Goal: Task Accomplishment & Management: Manage account settings

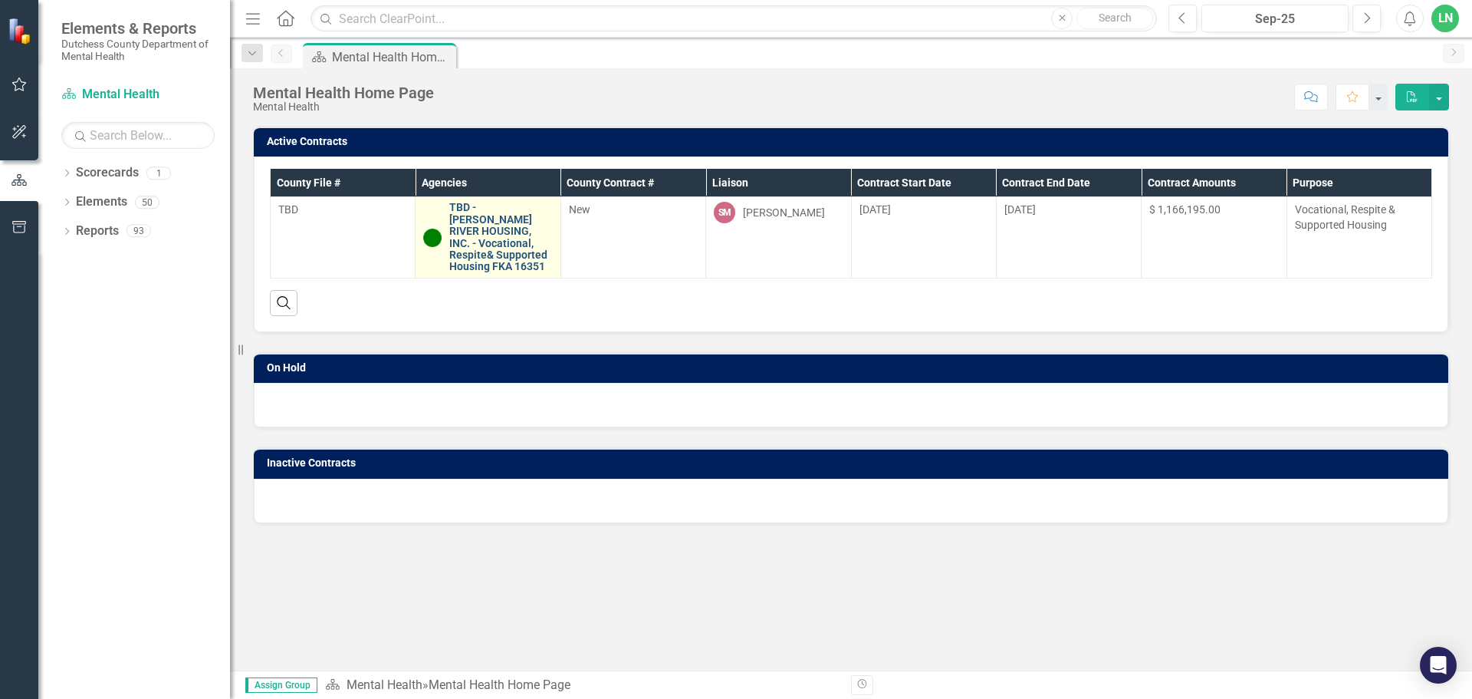
click at [502, 242] on link "TBD - [PERSON_NAME] RIVER HOUSING, INC. - Vocational, Respite& Supported Housin…" at bounding box center [500, 237] width 103 height 71
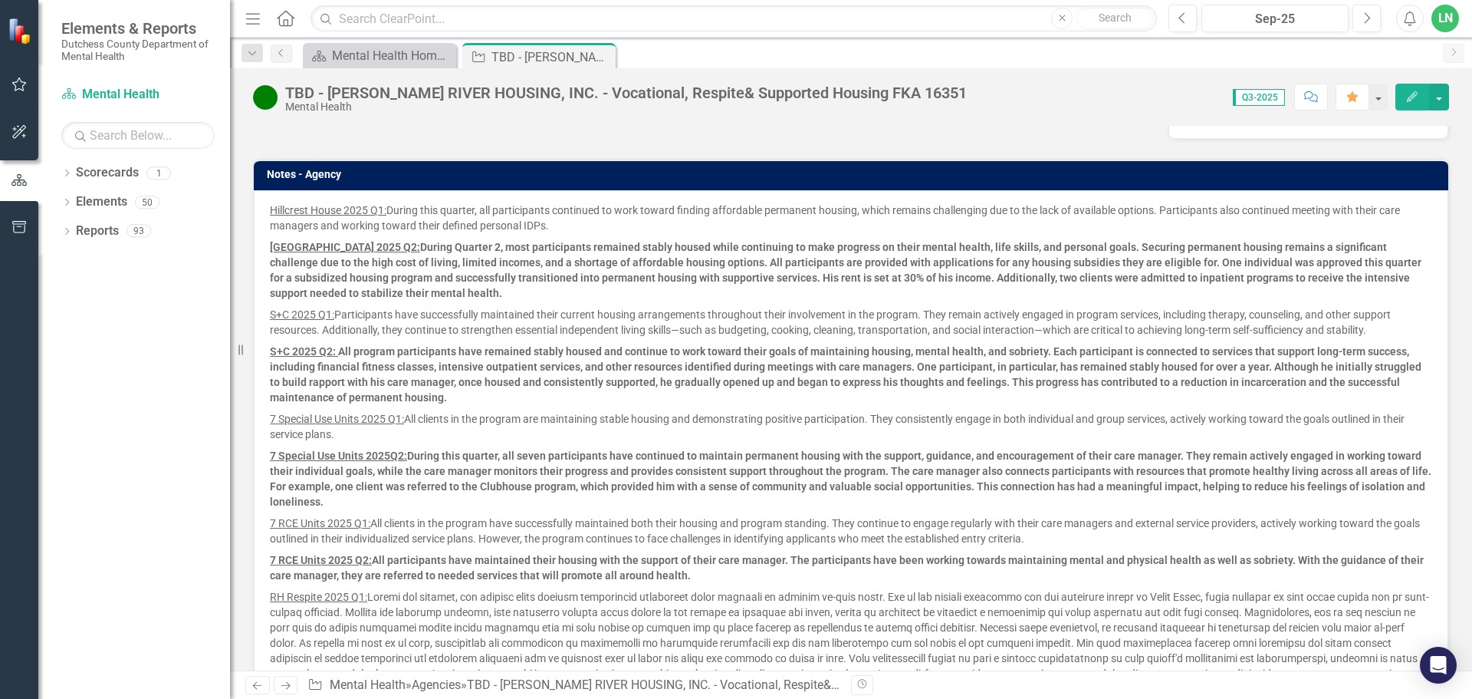
scroll to position [997, 0]
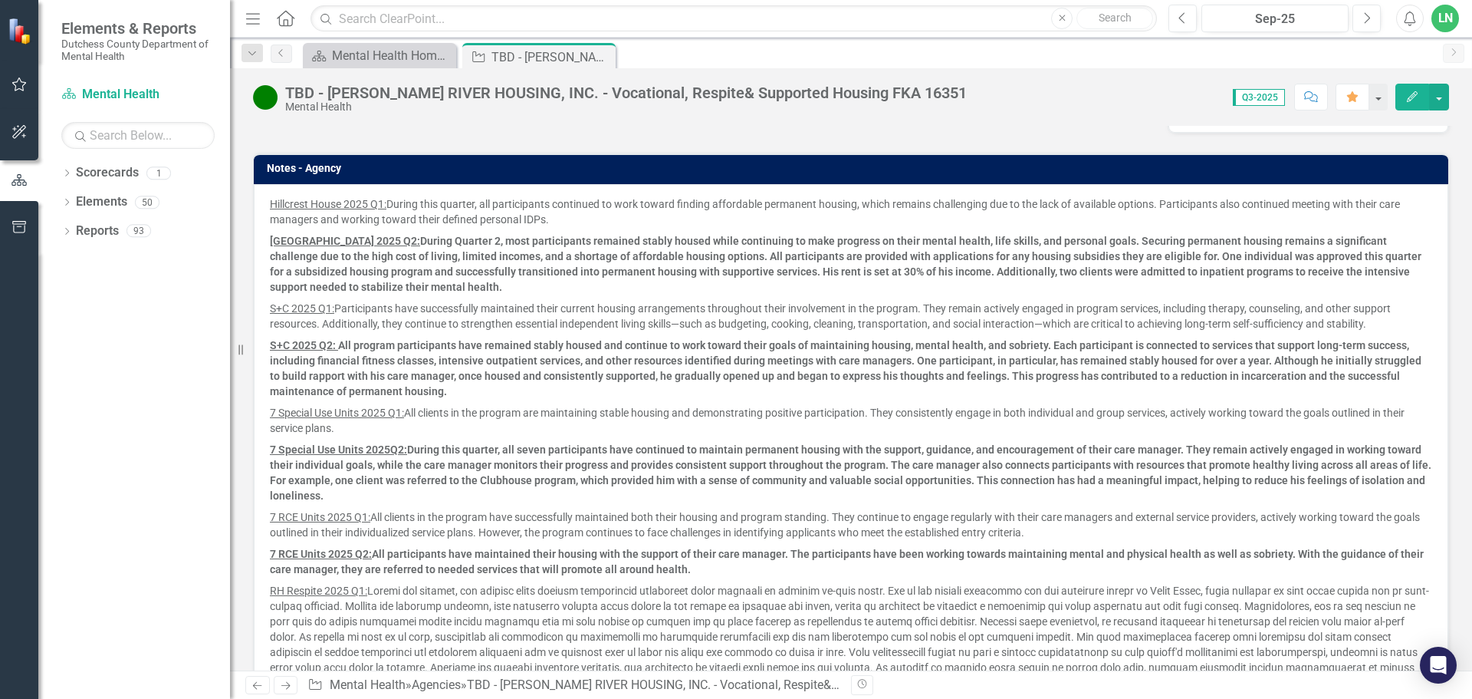
click at [1413, 97] on icon "button" at bounding box center [1412, 96] width 11 height 11
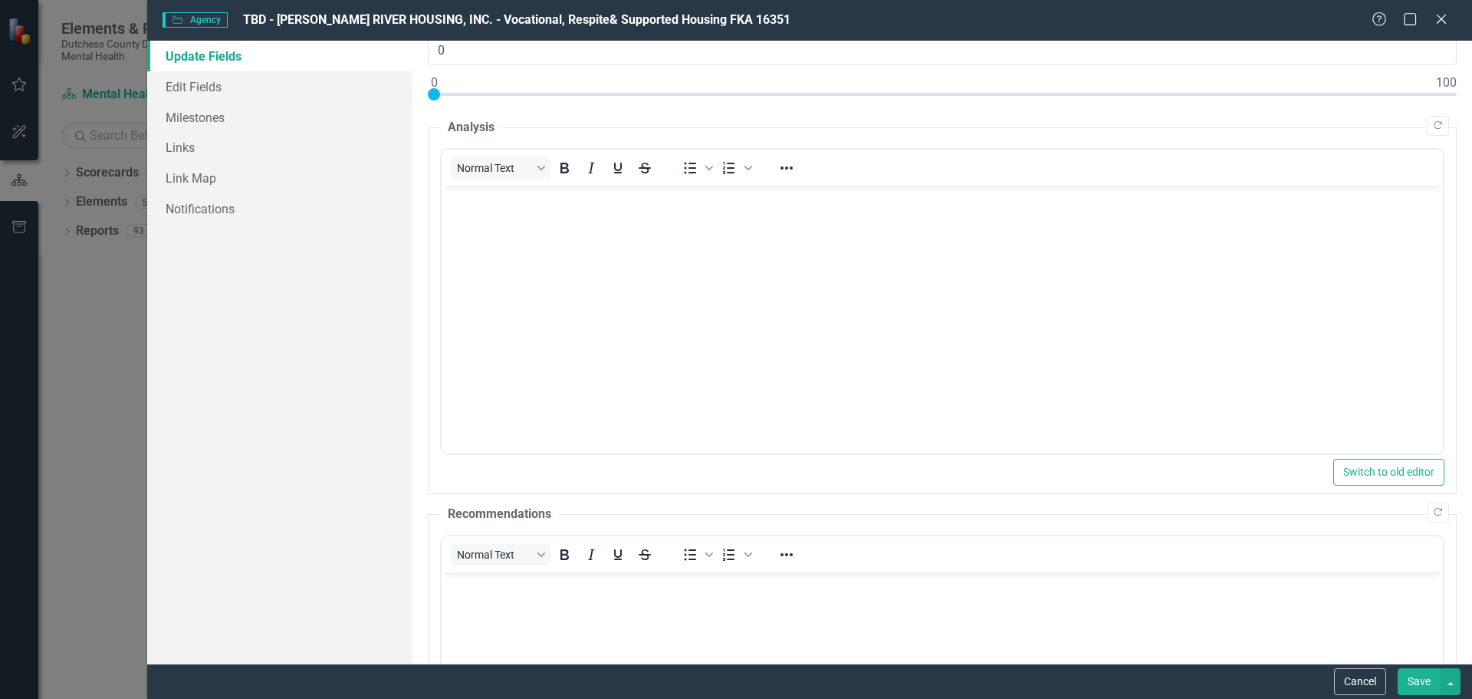
scroll to position [0, 0]
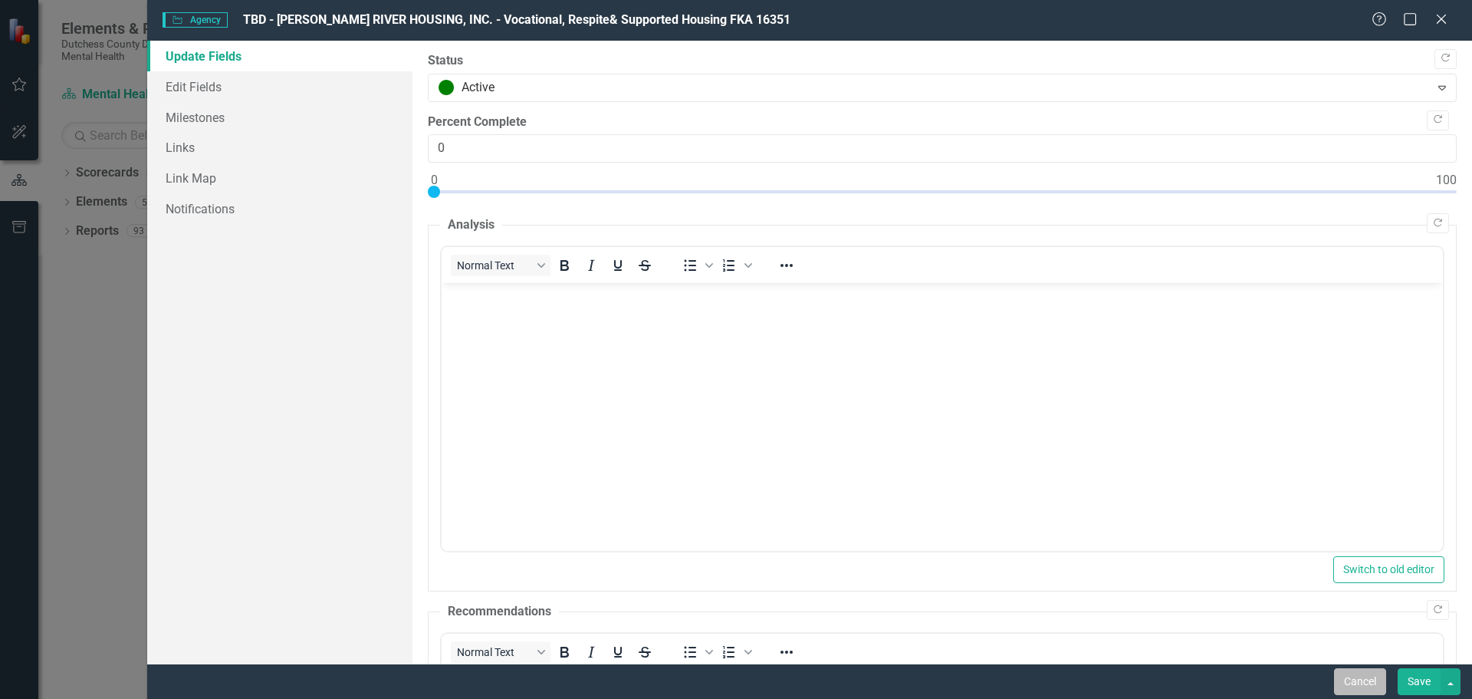
click at [1352, 677] on button "Cancel" at bounding box center [1360, 681] width 52 height 27
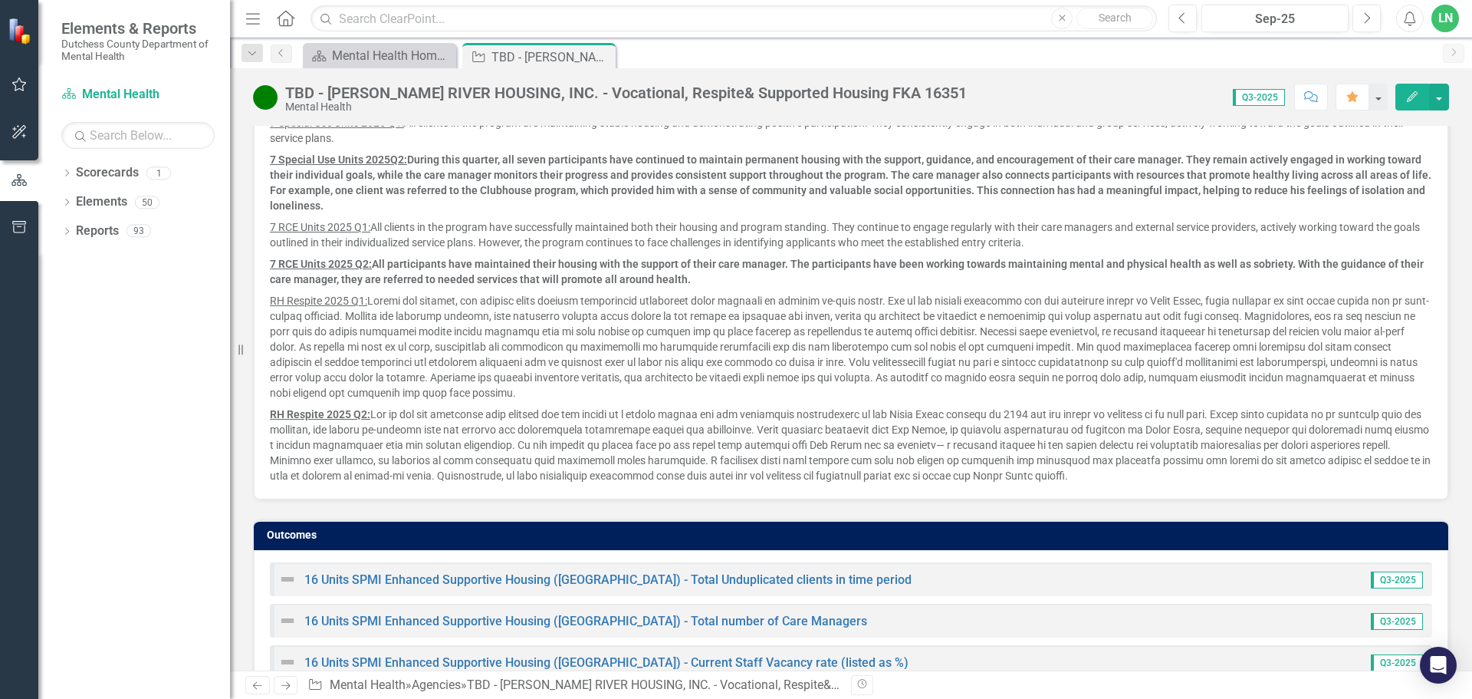
scroll to position [1304, 0]
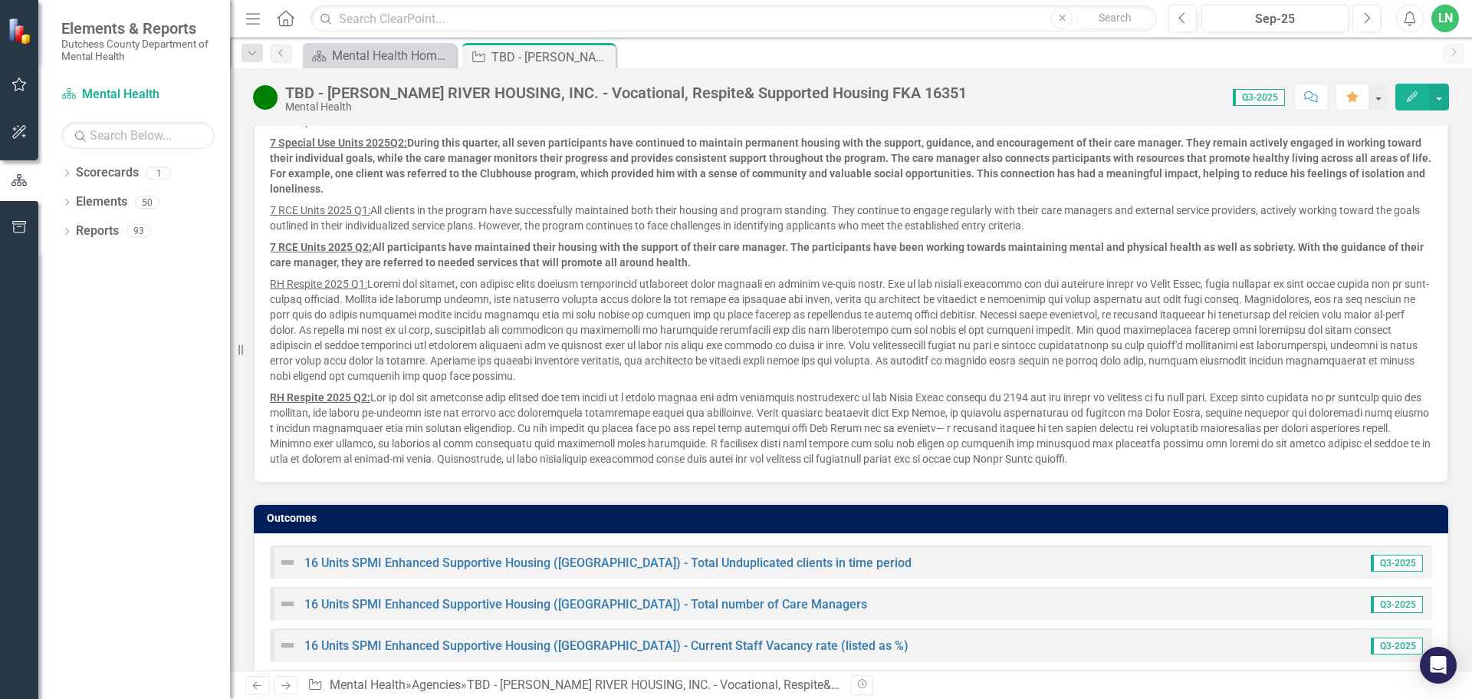
click at [1195, 461] on p "RH Respite 2025 Q2:" at bounding box center [851, 426] width 1163 height 80
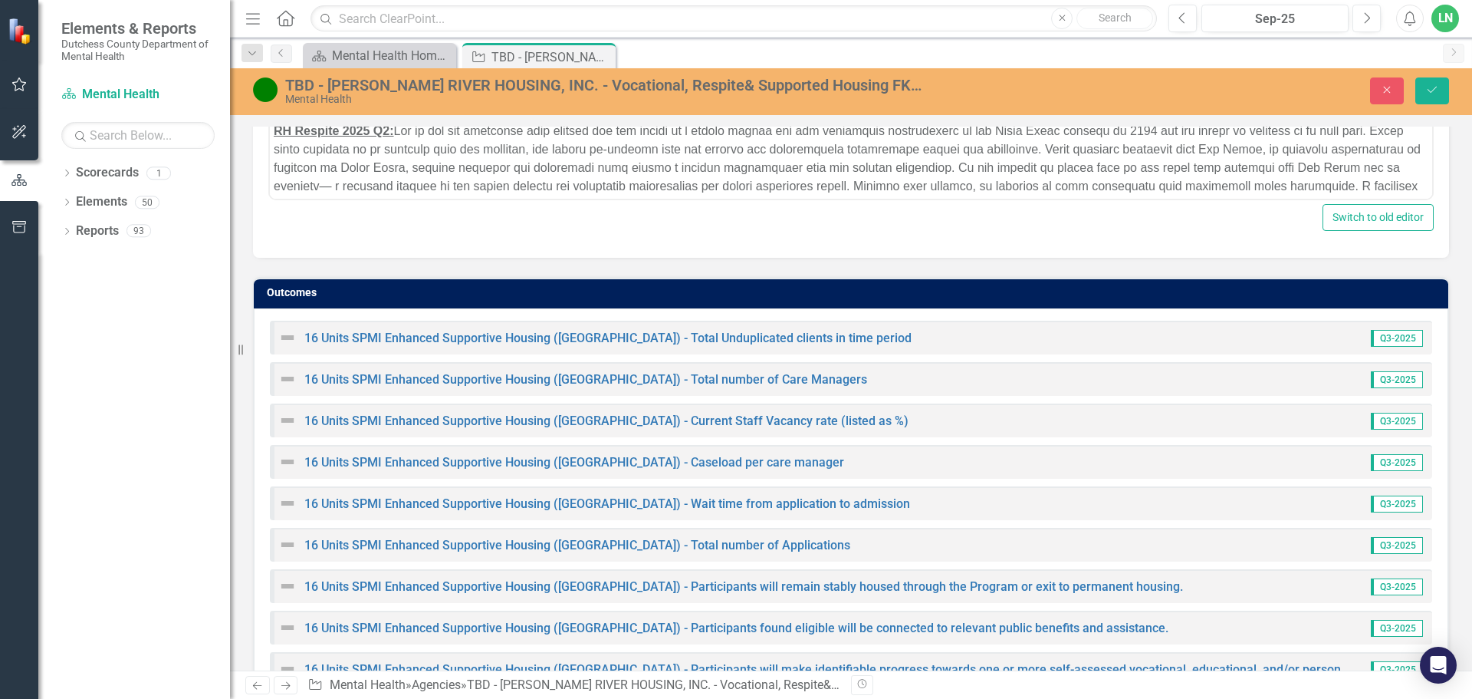
scroll to position [467, 0]
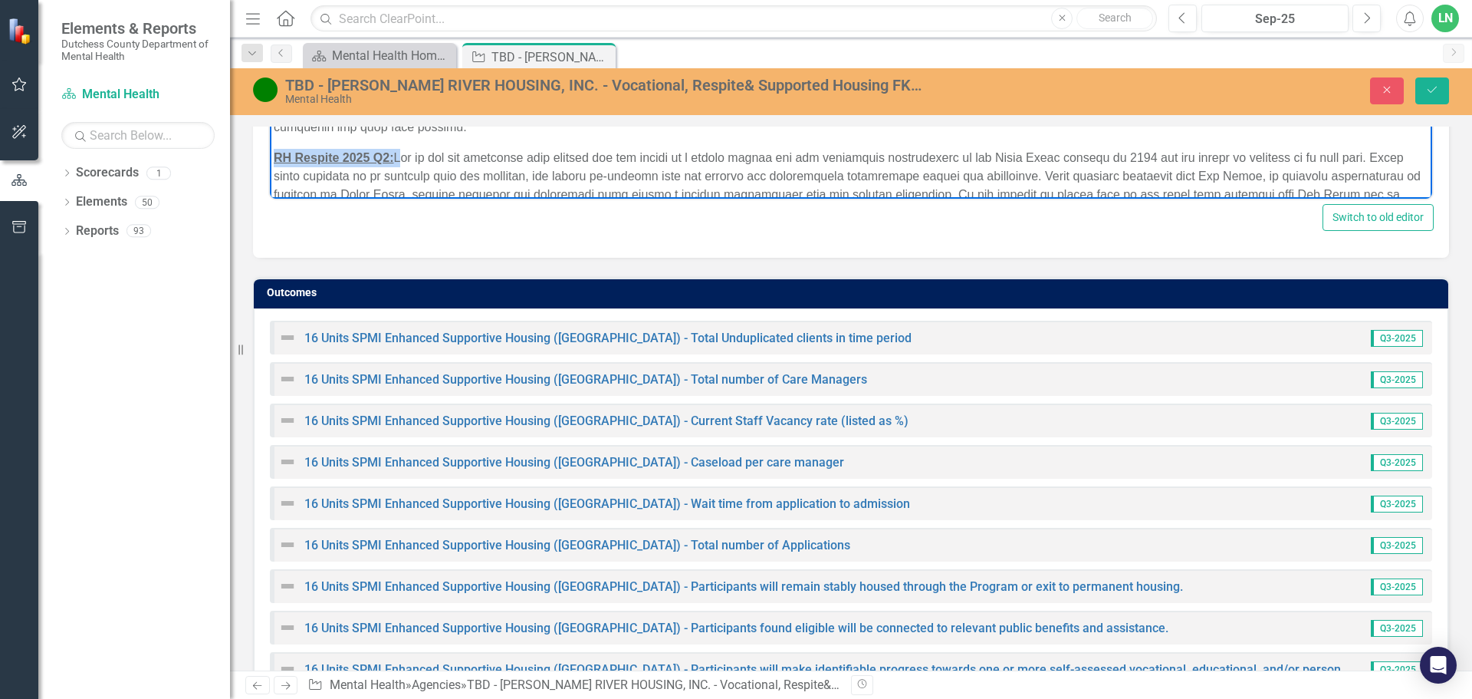
drag, startPoint x: 273, startPoint y: 157, endPoint x: 397, endPoint y: 156, distance: 124.2
copy p "RH Respite 2025 Q2:"
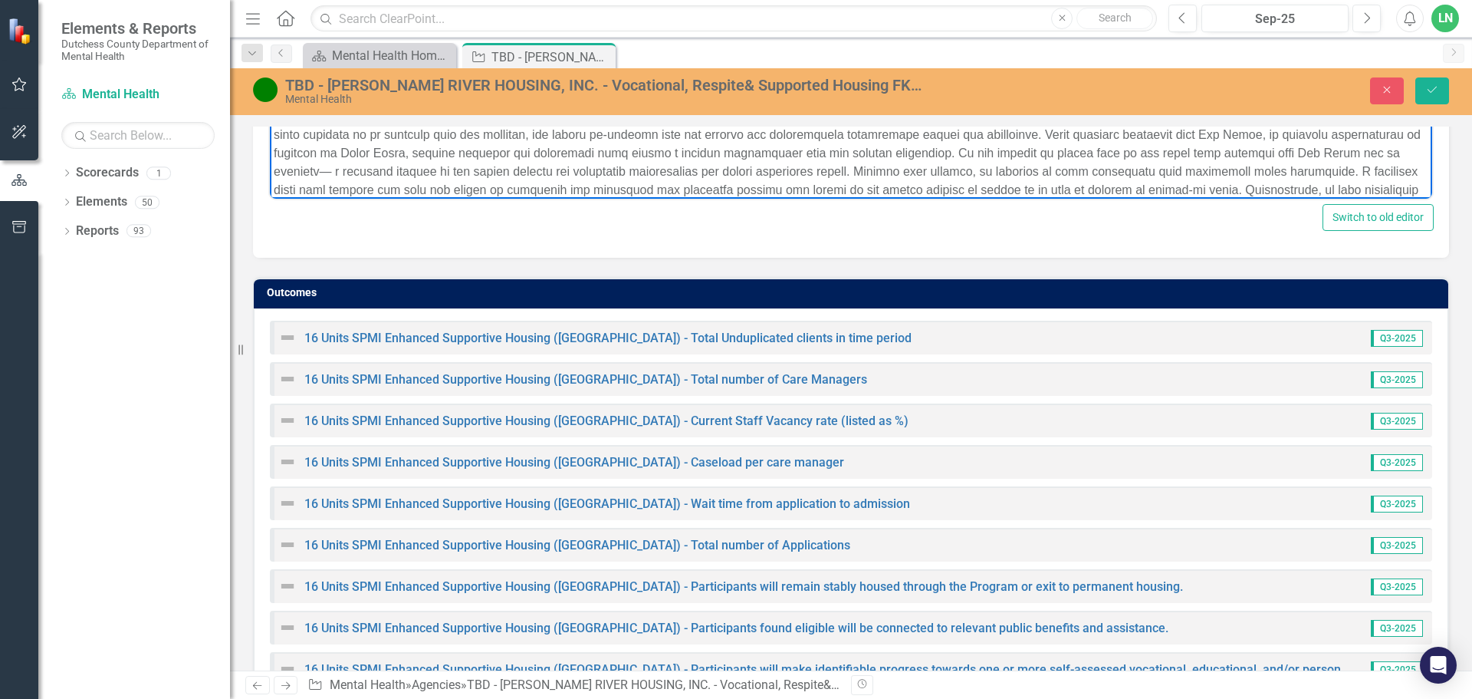
scroll to position [544, 0]
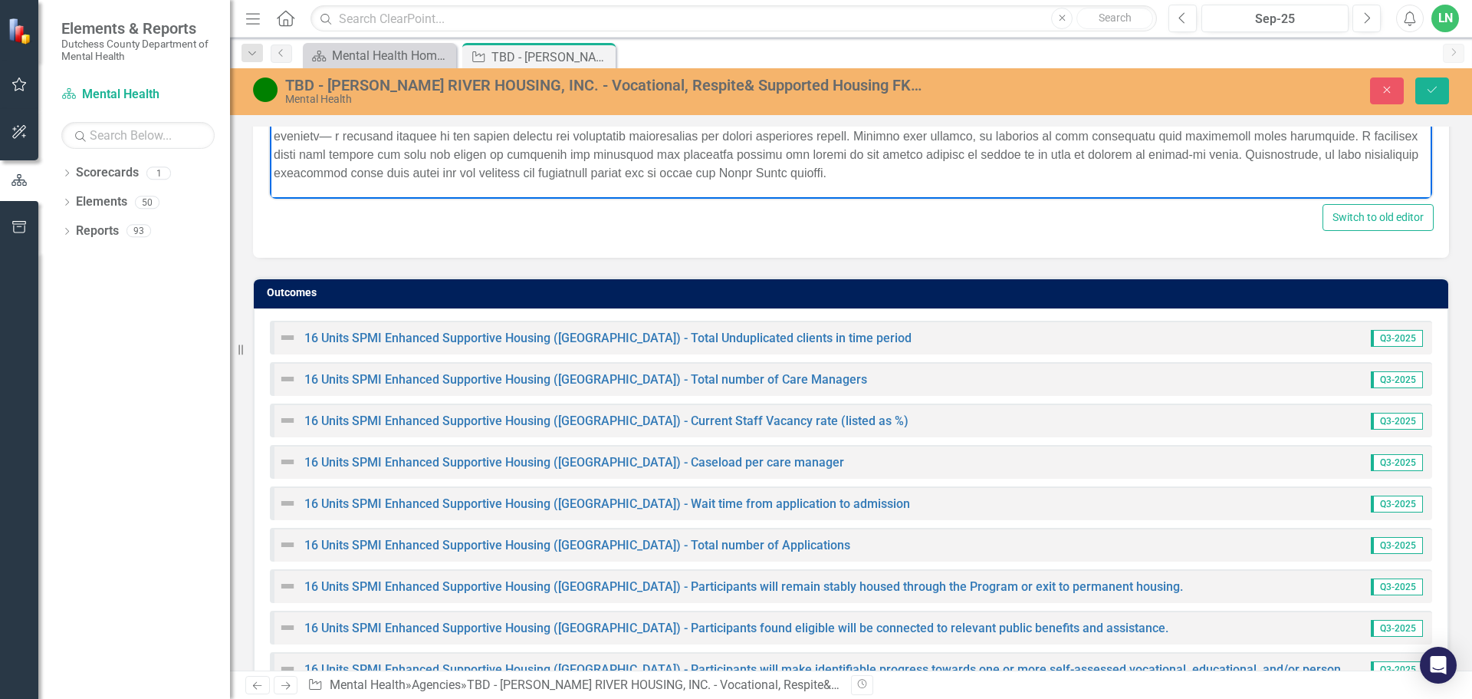
click at [985, 173] on p "RH Respite 2025 Q2:" at bounding box center [851, 128] width 1155 height 110
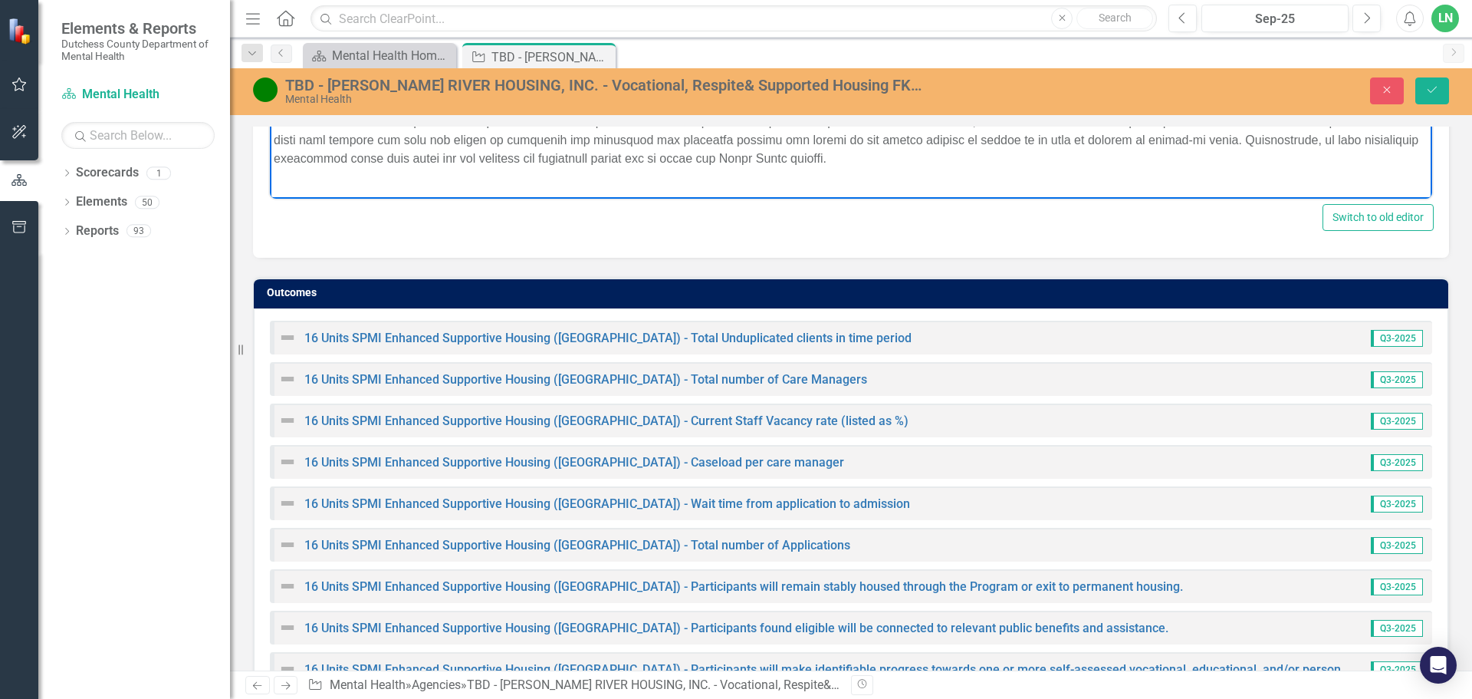
paste body "Rich Text Area. Press ALT-0 for help."
click at [390, 191] on strong "RH Respite 2025 Q2:" at bounding box center [334, 189] width 120 height 13
click at [411, 185] on p "RH Respite 2025 Q3:" at bounding box center [851, 190] width 1155 height 18
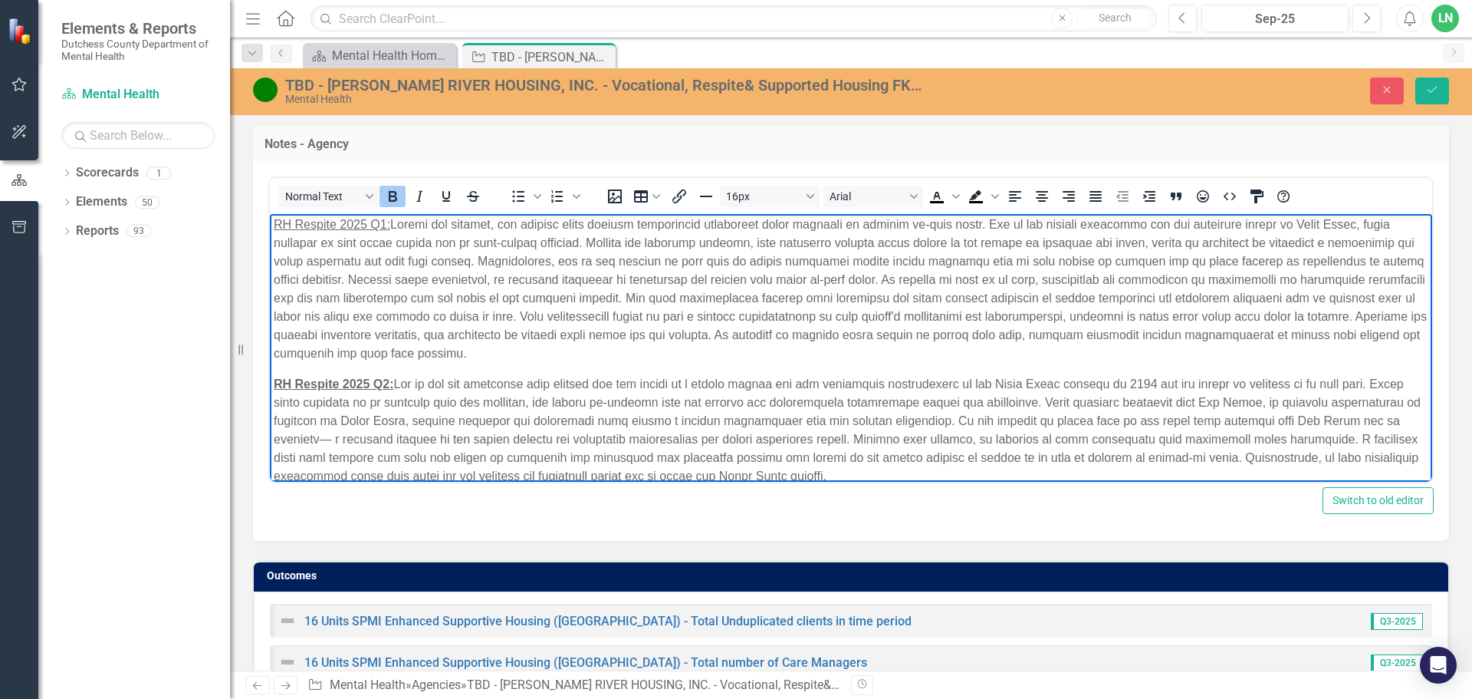
scroll to position [513, 0]
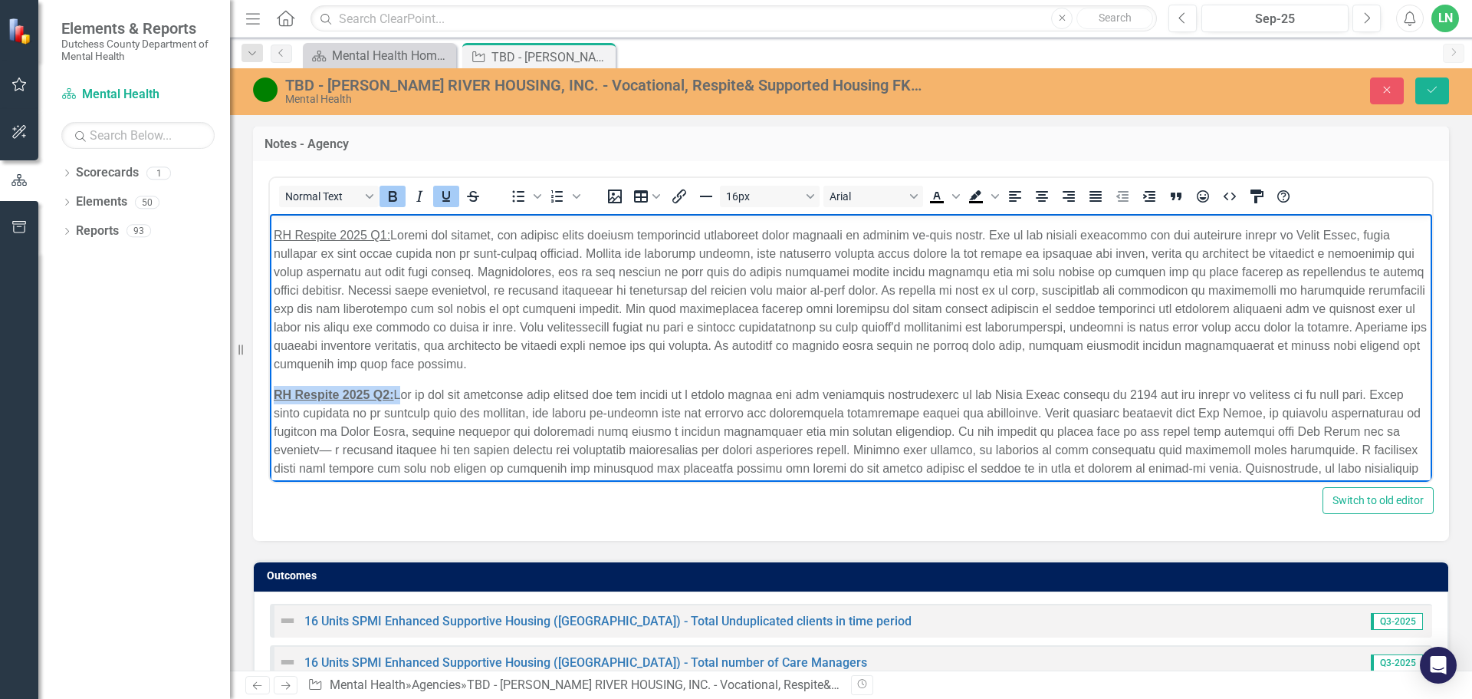
drag, startPoint x: 400, startPoint y: 398, endPoint x: 269, endPoint y: 400, distance: 130.4
click at [270, 400] on html "Hillcrest House 2025 Q1: During this quarter, all participants continued to wor…" at bounding box center [851, 168] width 1163 height 934
click at [389, 199] on icon "Bold" at bounding box center [392, 196] width 18 height 18
click at [583, 366] on p "RH Respite 2025 Q1:" at bounding box center [851, 299] width 1155 height 147
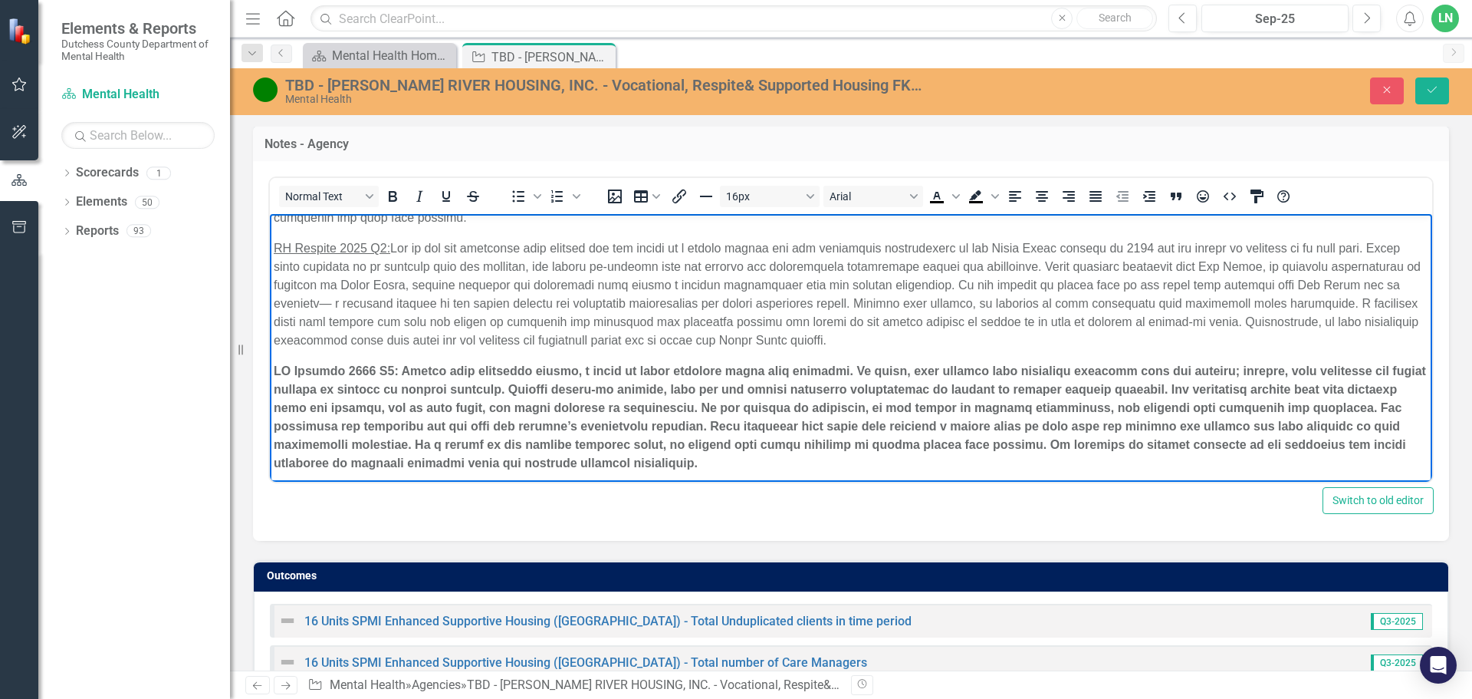
scroll to position [666, 0]
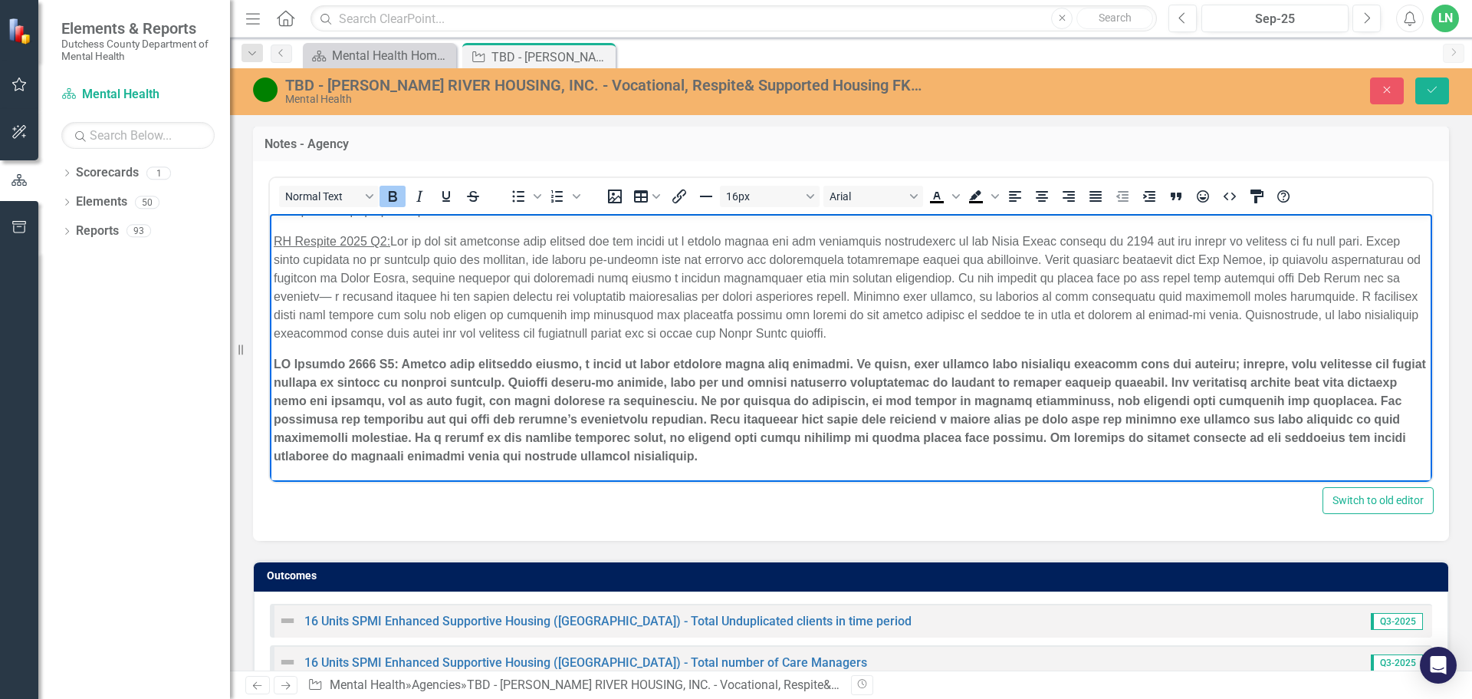
click at [391, 363] on strong "Rich Text Area. Press ALT-0 for help." at bounding box center [850, 409] width 1153 height 105
drag, startPoint x: 392, startPoint y: 361, endPoint x: 275, endPoint y: 362, distance: 117.3
click at [275, 362] on strong "Rich Text Area. Press ALT-0 for help." at bounding box center [850, 409] width 1153 height 105
click at [446, 206] on button "Underline" at bounding box center [446, 196] width 26 height 21
click at [531, 344] on body "Hillcrest House 2025 Q1: During this quarter, all participants continued to wor…" at bounding box center [851, 15] width 1163 height 934
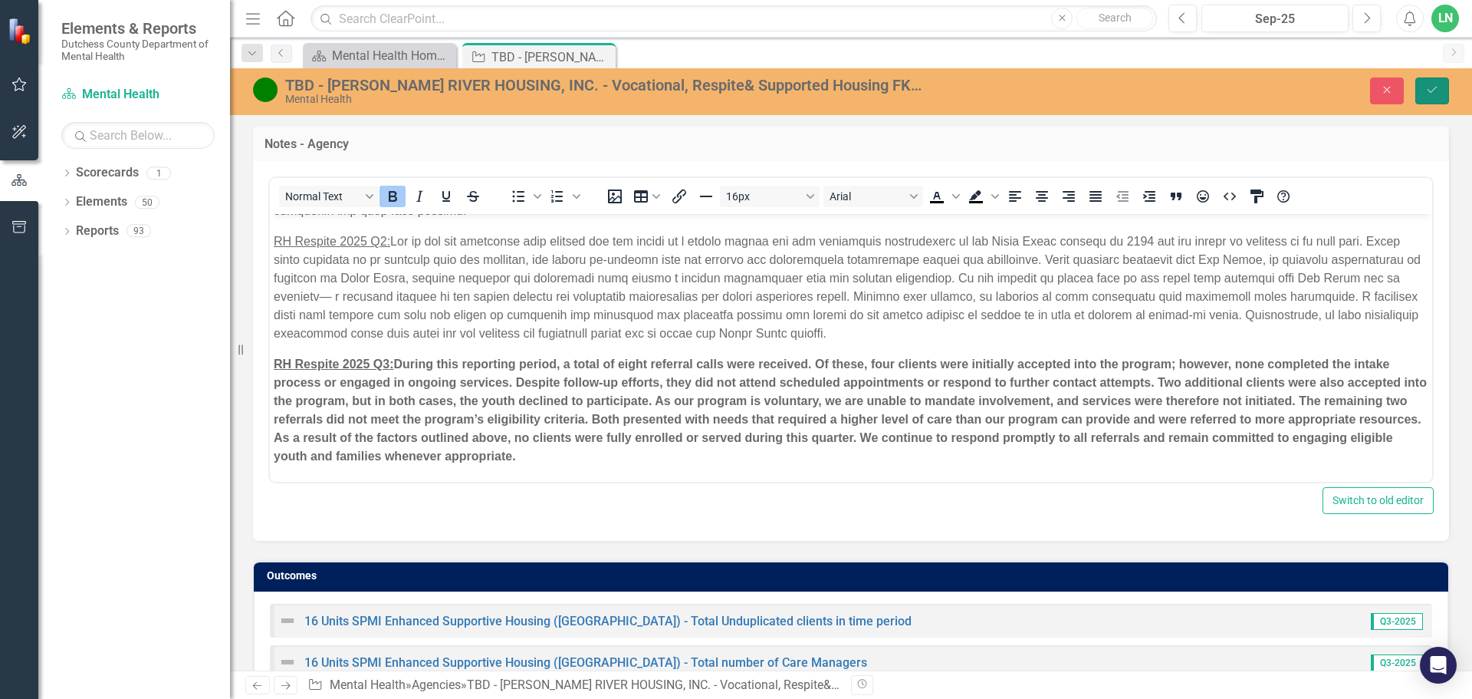
click at [1440, 87] on button "Save" at bounding box center [1433, 90] width 34 height 27
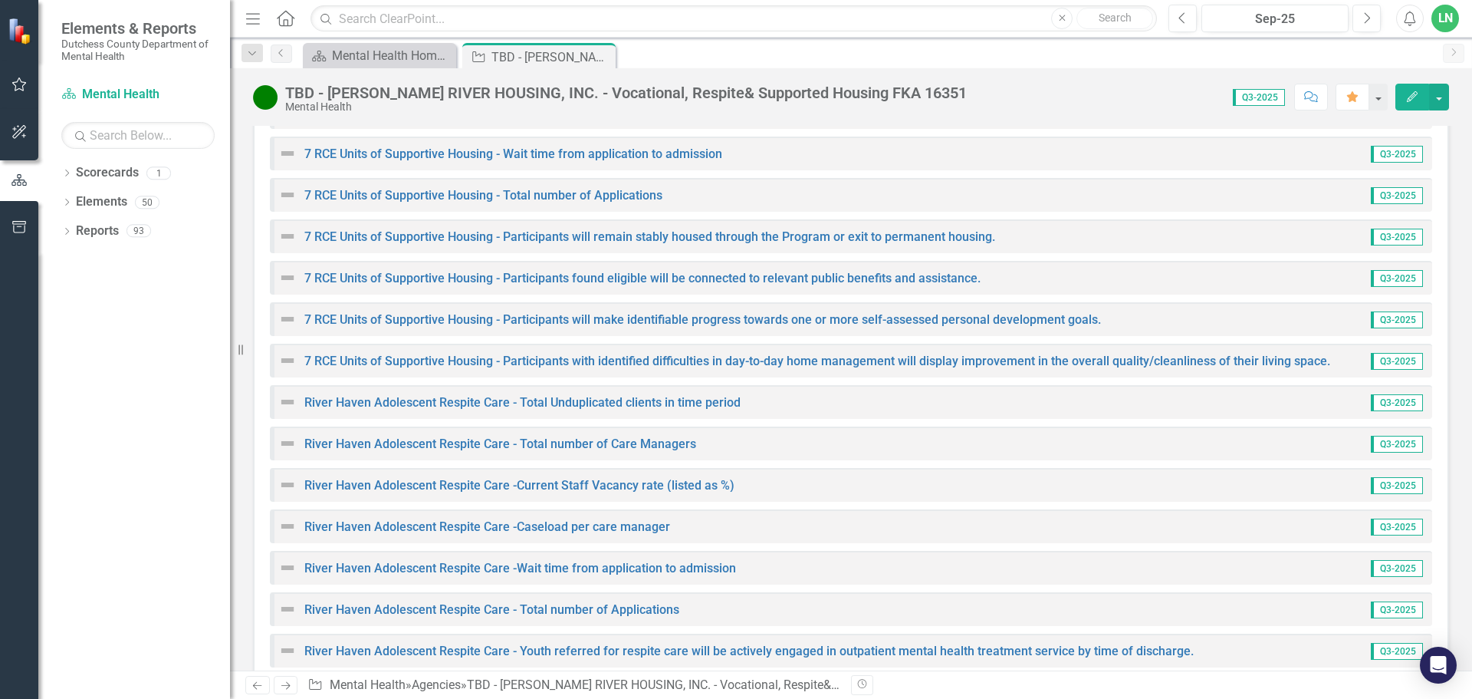
scroll to position [3221, 0]
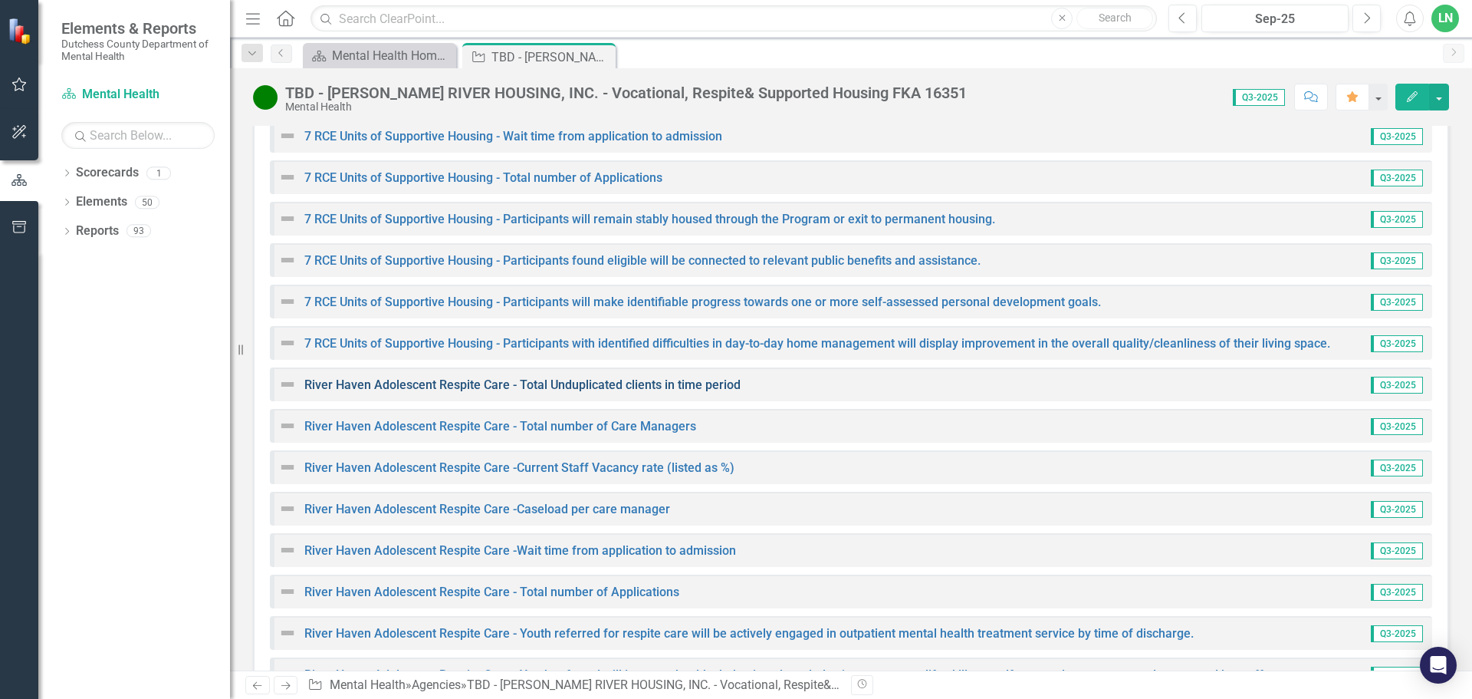
click at [412, 383] on link "River Haven Adolescent Respite Care - Total Unduplicated clients in time period" at bounding box center [522, 384] width 436 height 15
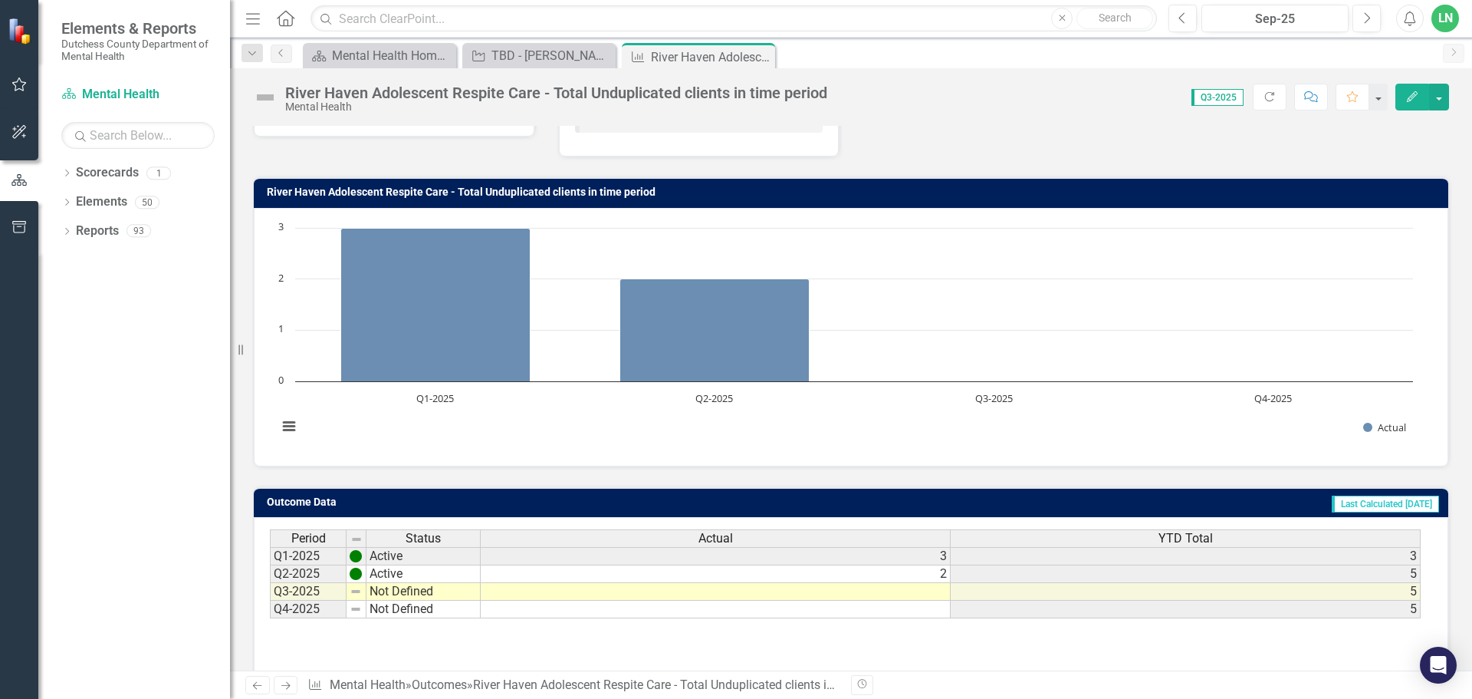
scroll to position [121, 0]
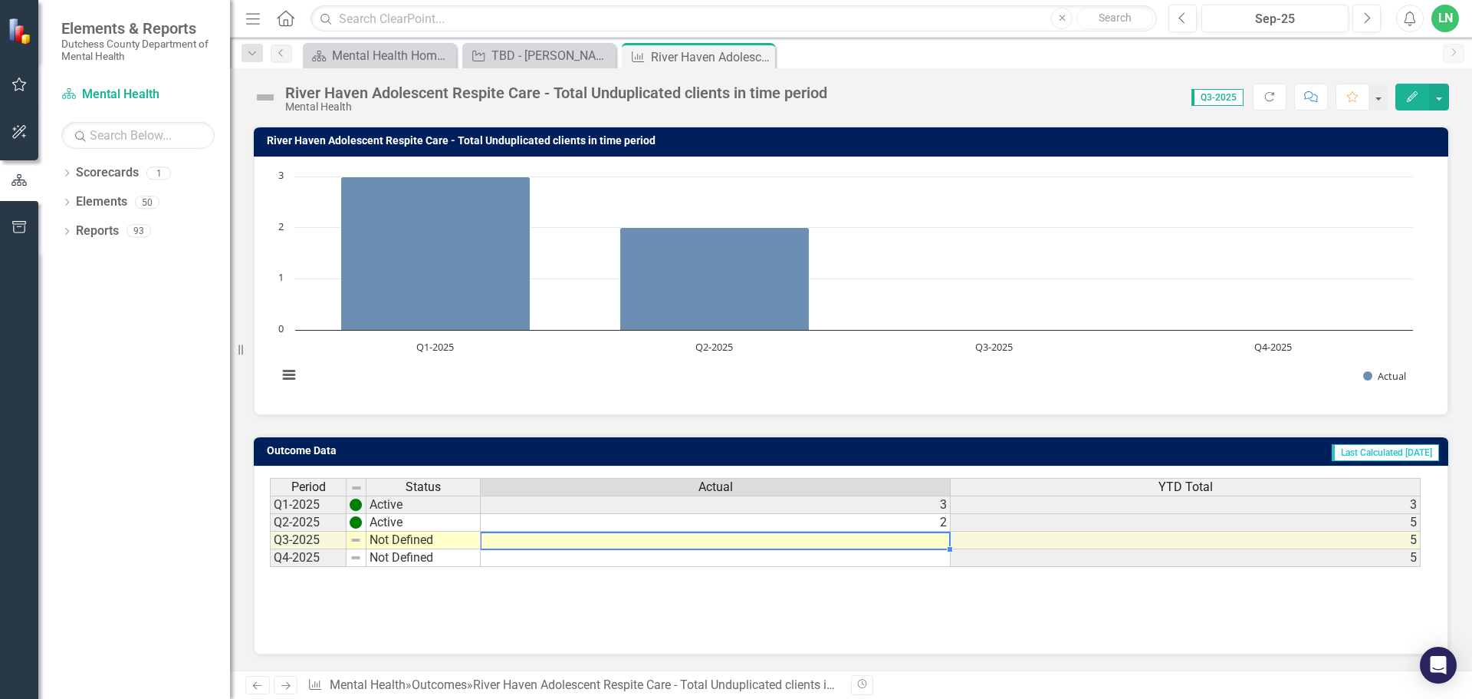
click at [928, 544] on td at bounding box center [716, 540] width 470 height 18
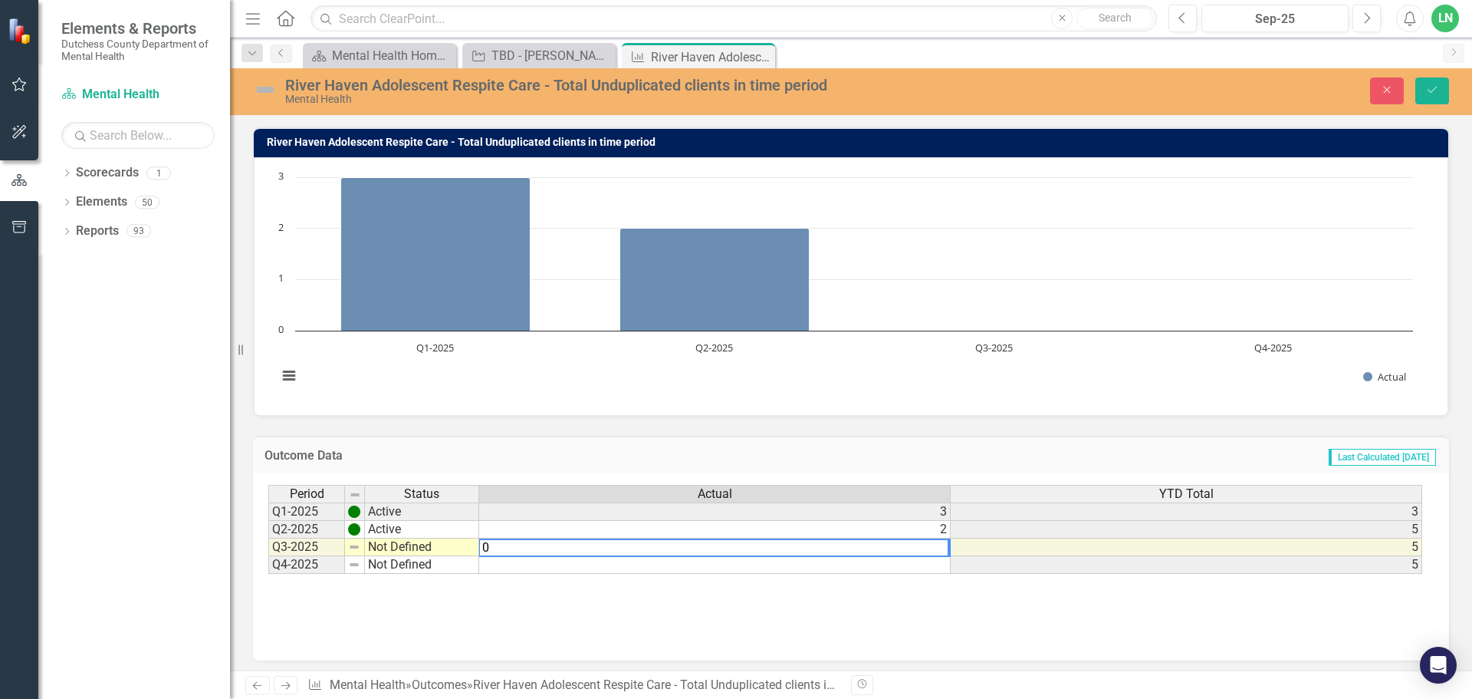
type textarea "0"
click at [953, 612] on div "Period Status Actual YTD Total Q1-2025 Active 3 3 Q2-2025 Active 2 5 Q3-2025 No…" at bounding box center [851, 561] width 1166 height 153
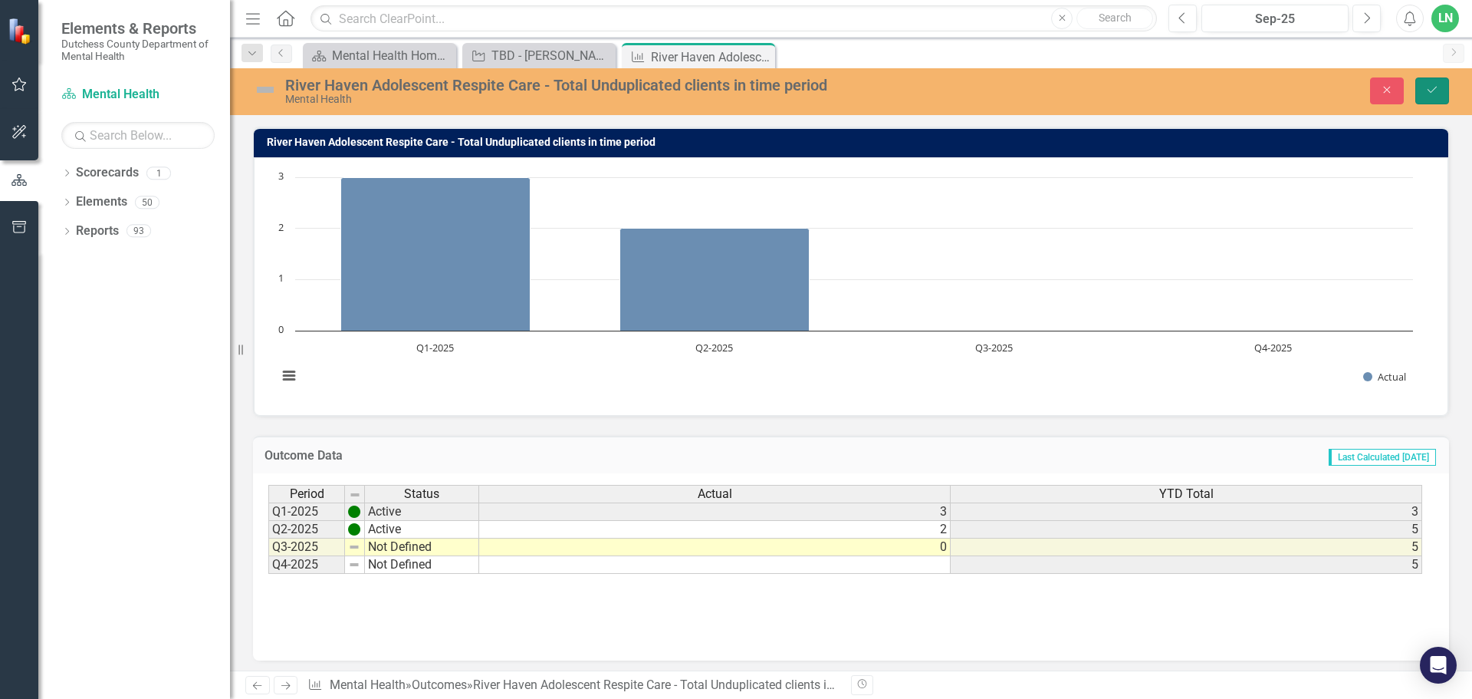
click at [1441, 88] on button "Save" at bounding box center [1433, 90] width 34 height 27
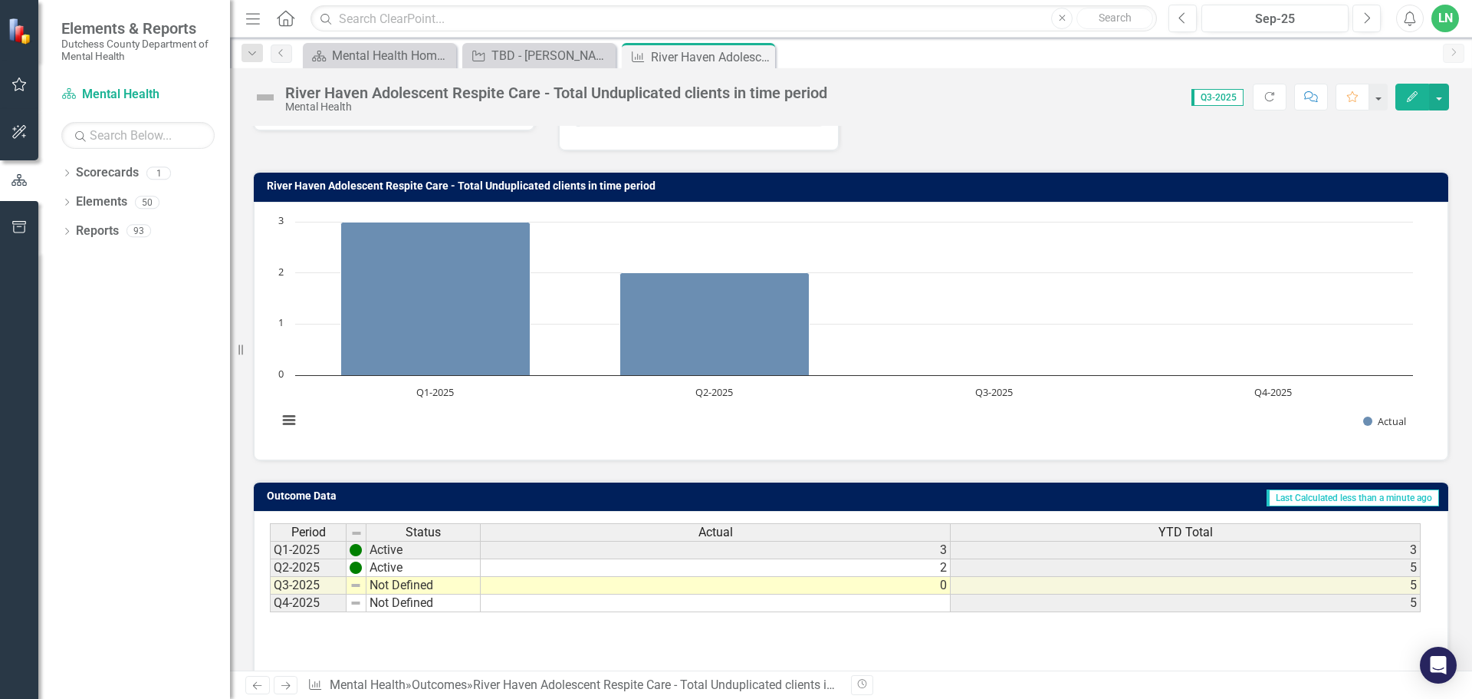
scroll to position [0, 0]
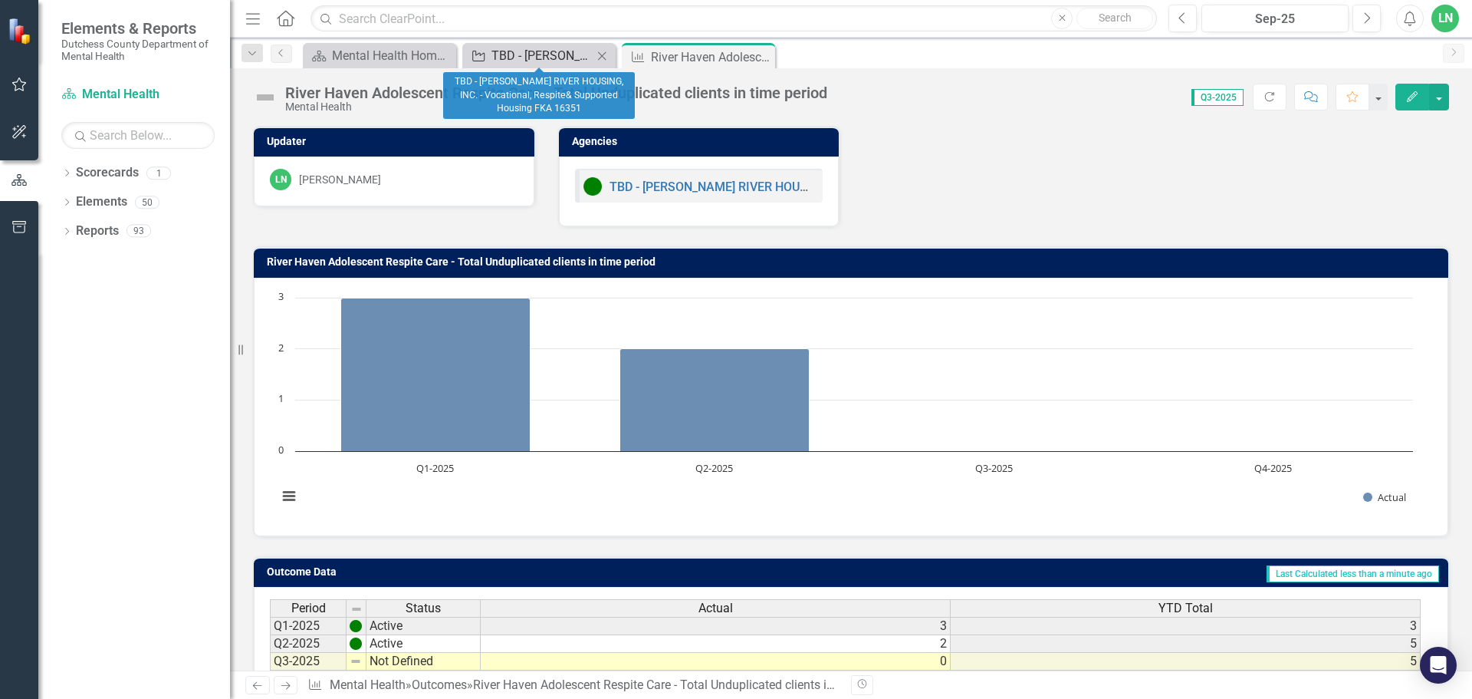
click at [555, 57] on div "TBD - [PERSON_NAME] RIVER HOUSING, INC. - Vocational, Respite& Supported Housin…" at bounding box center [542, 55] width 101 height 19
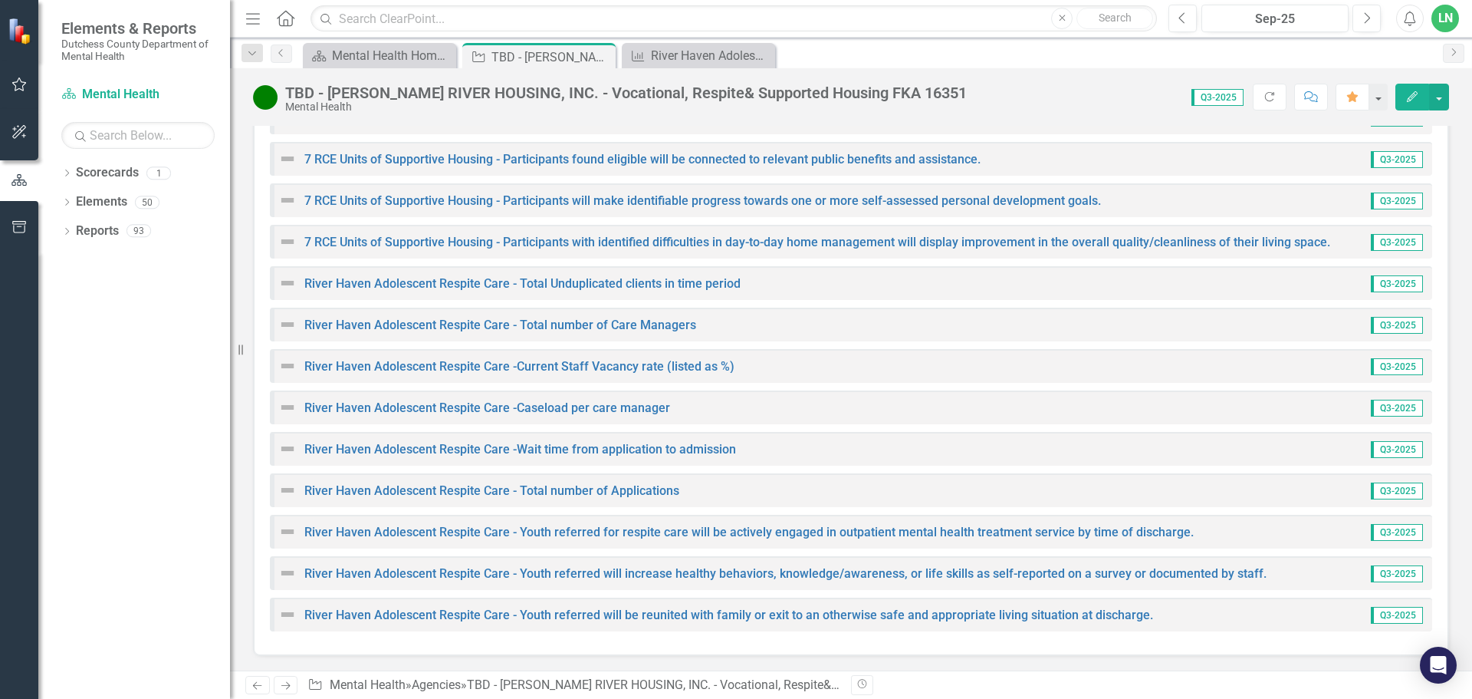
scroll to position [3323, 0]
click at [523, 321] on link "River Haven Adolescent Respite Care - Total number of Care Managers" at bounding box center [500, 324] width 392 height 15
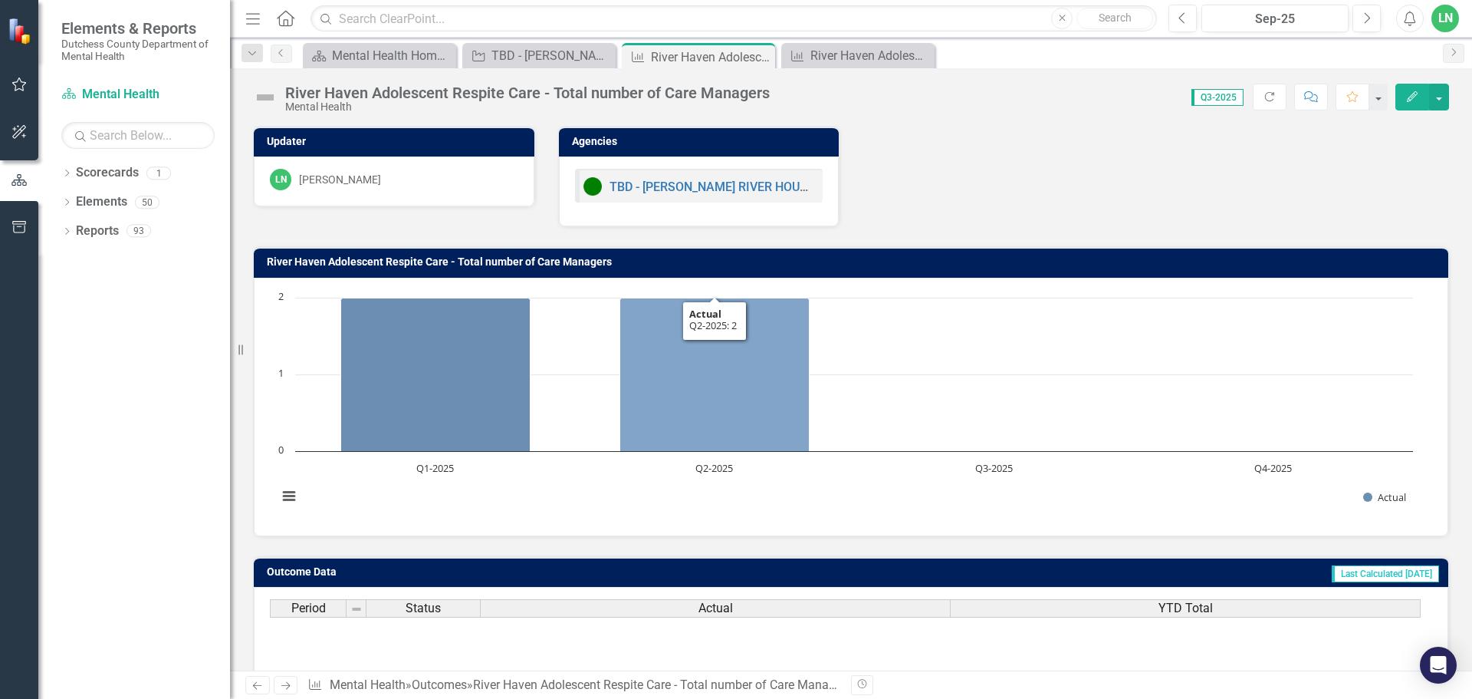
scroll to position [121, 0]
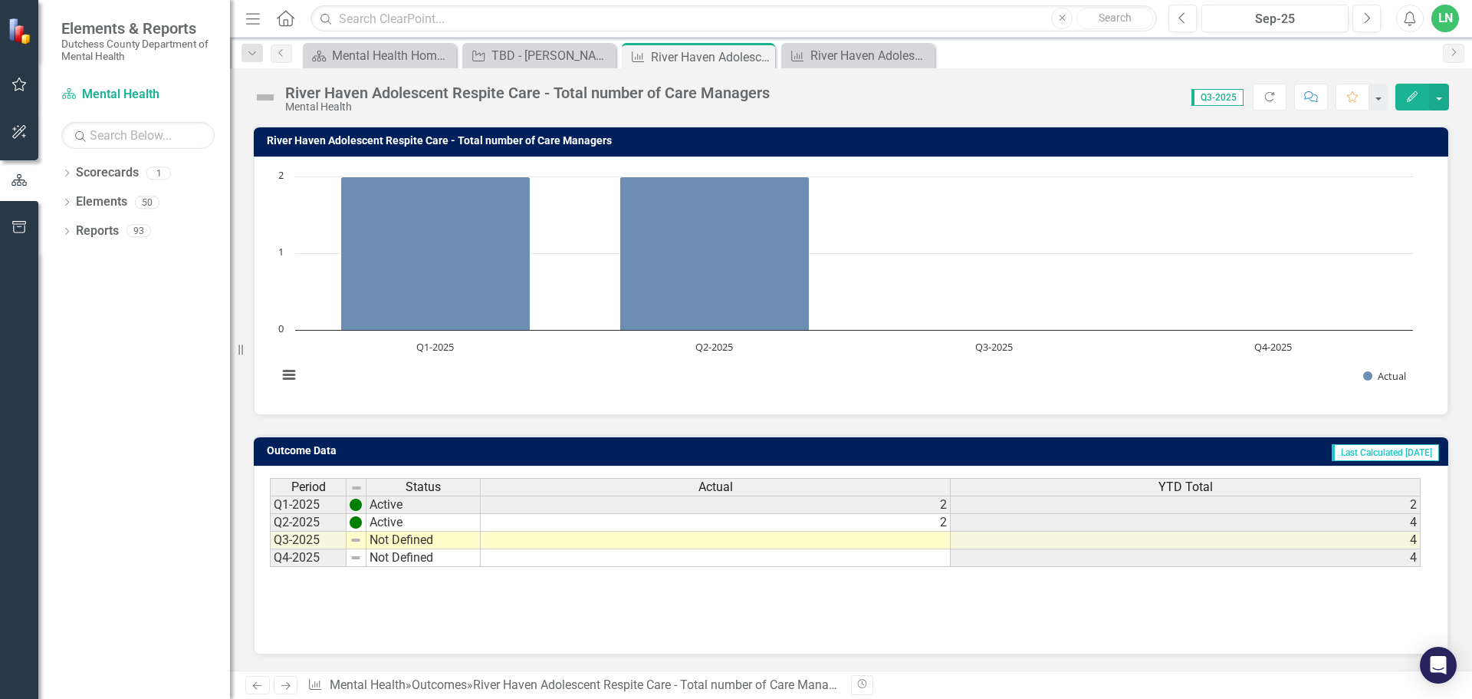
click at [940, 538] on td at bounding box center [716, 540] width 470 height 18
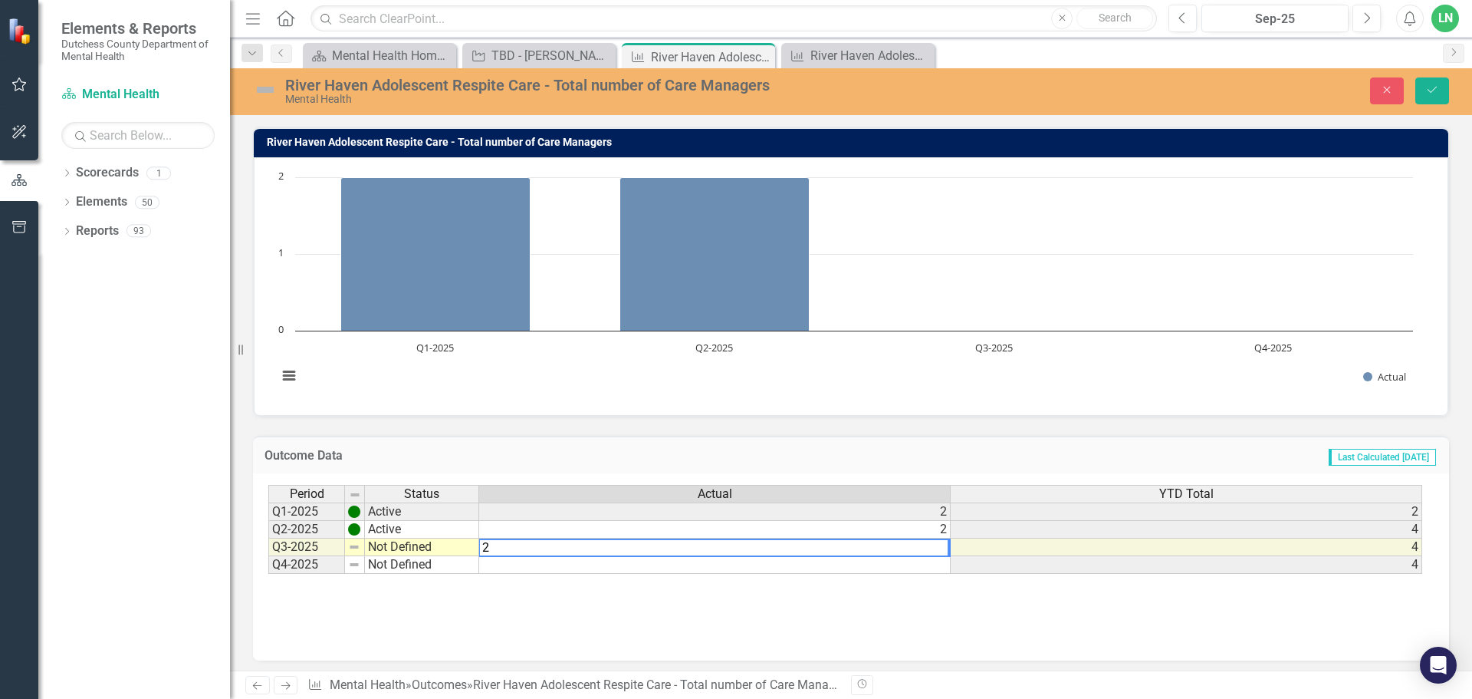
type textarea "2"
click at [892, 616] on div "Period Status Actual YTD Total Q1-2025 Active 2 2 Q2-2025 Active 2 4 Q3-2025 No…" at bounding box center [851, 561] width 1166 height 153
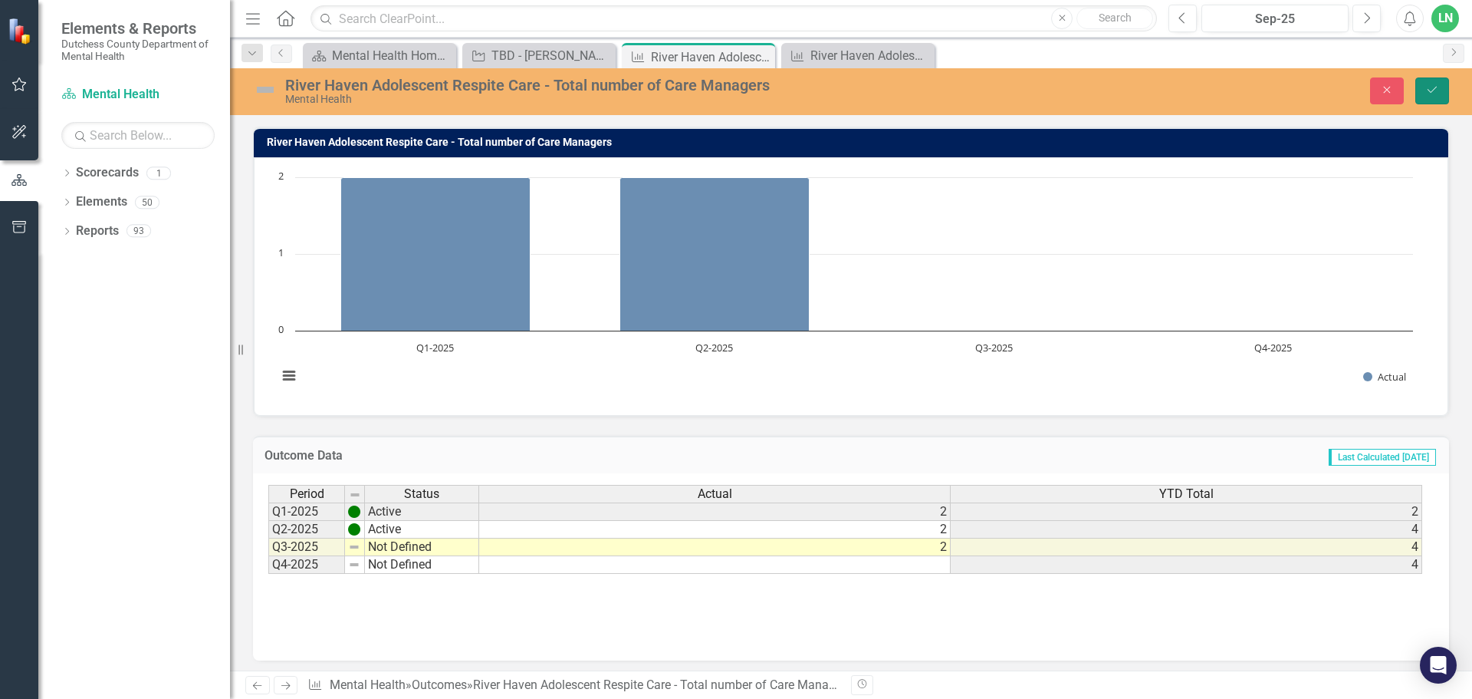
click at [1426, 88] on icon "Save" at bounding box center [1433, 89] width 14 height 11
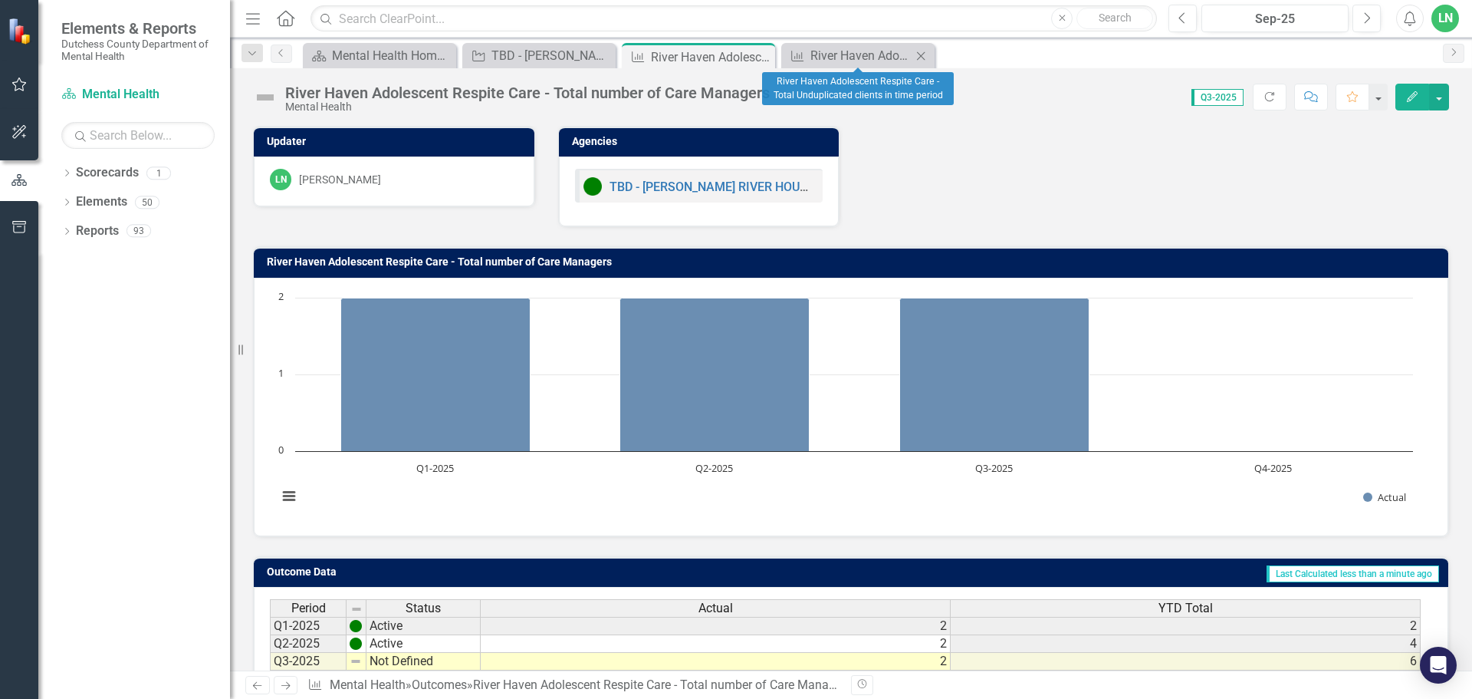
click at [923, 57] on icon "Close" at bounding box center [920, 56] width 15 height 12
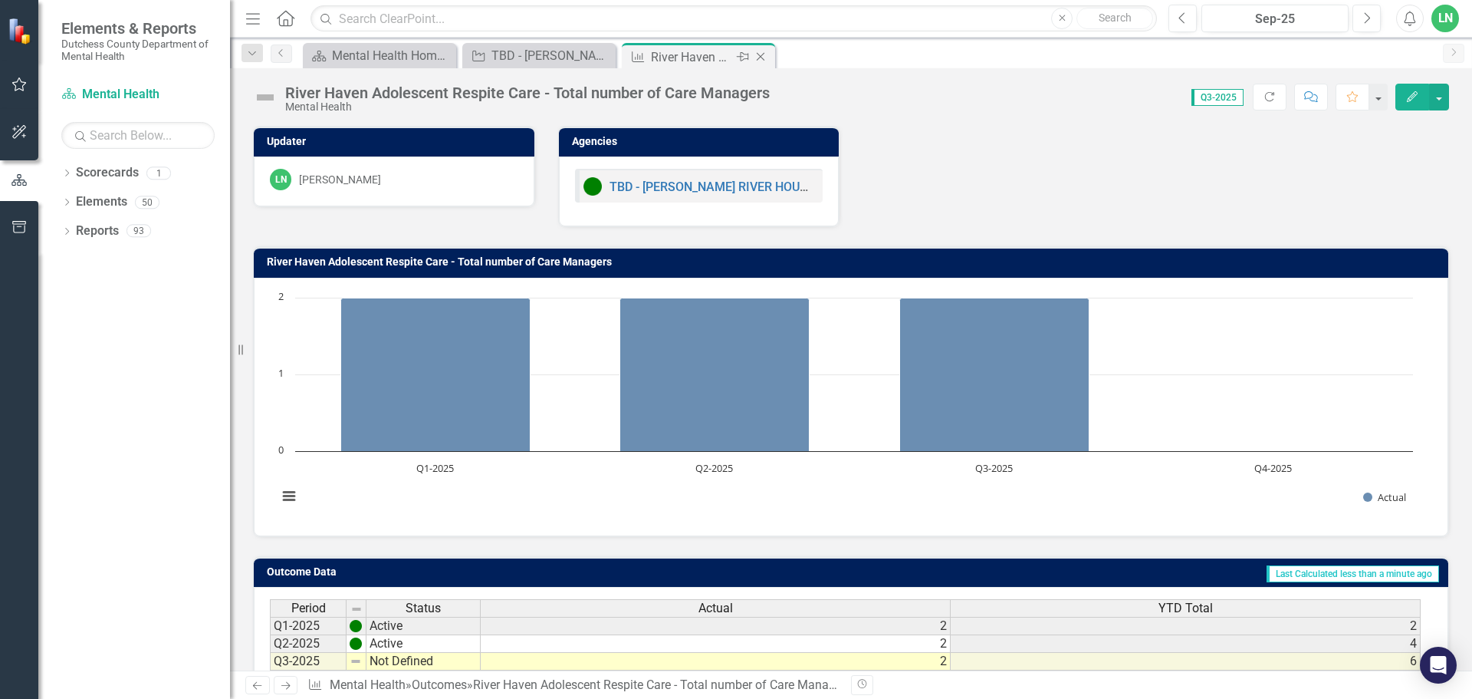
click at [767, 58] on icon "Close" at bounding box center [760, 57] width 15 height 12
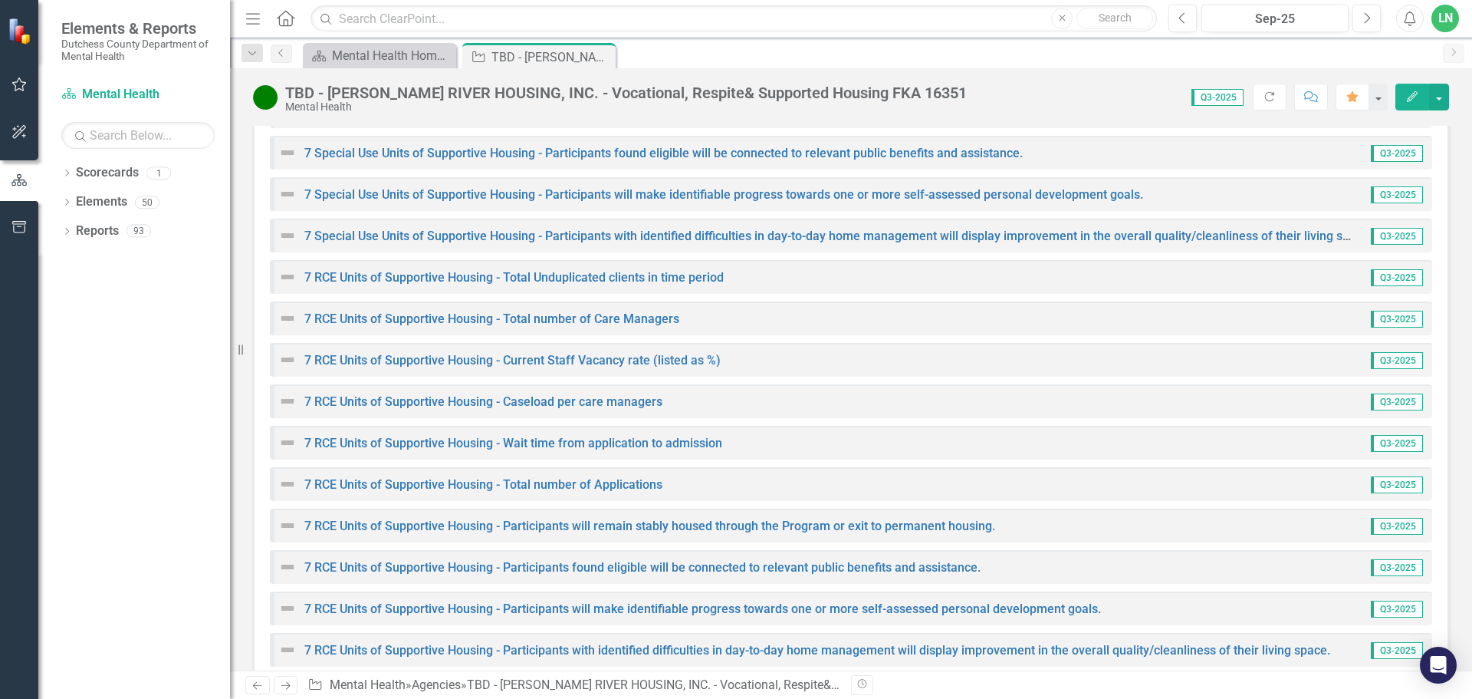
scroll to position [3323, 0]
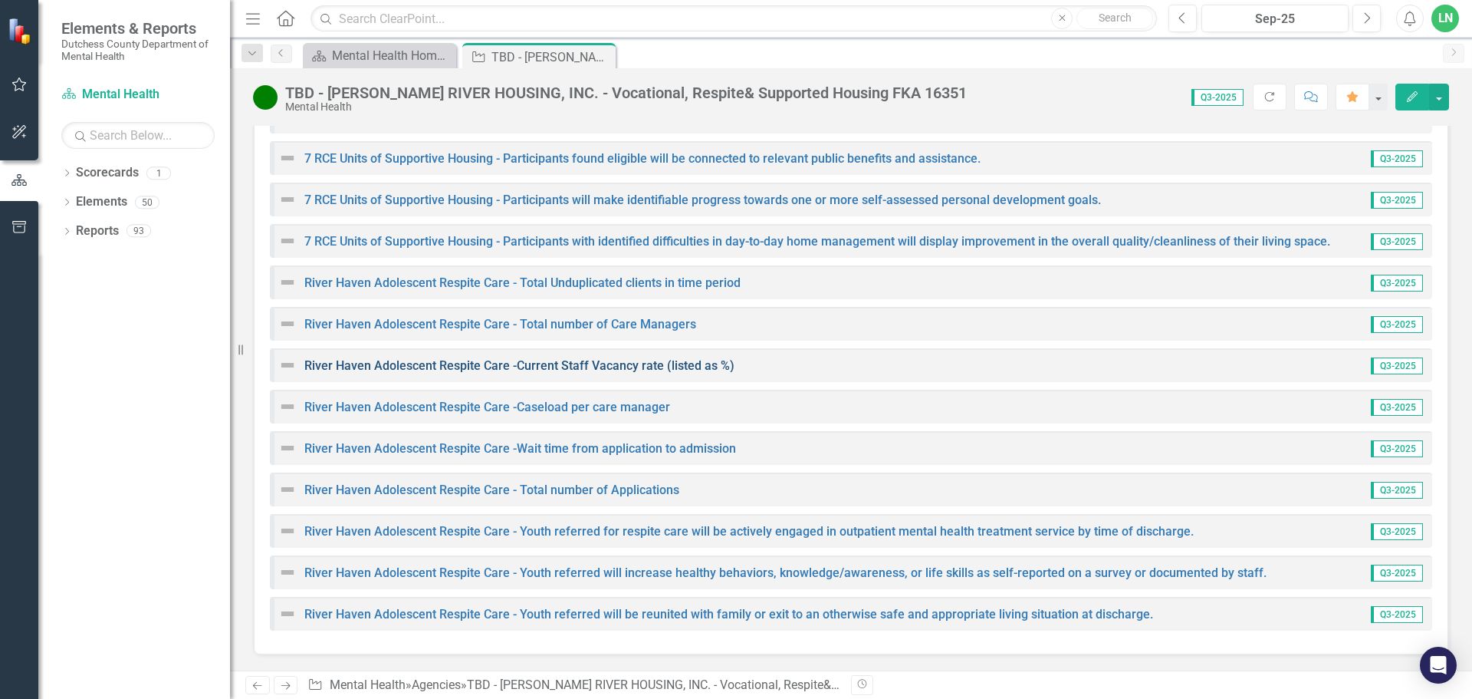
click at [590, 366] on link "River Haven Adolescent Respite Care -Current Staff Vacancy rate (listed as %)" at bounding box center [519, 365] width 430 height 15
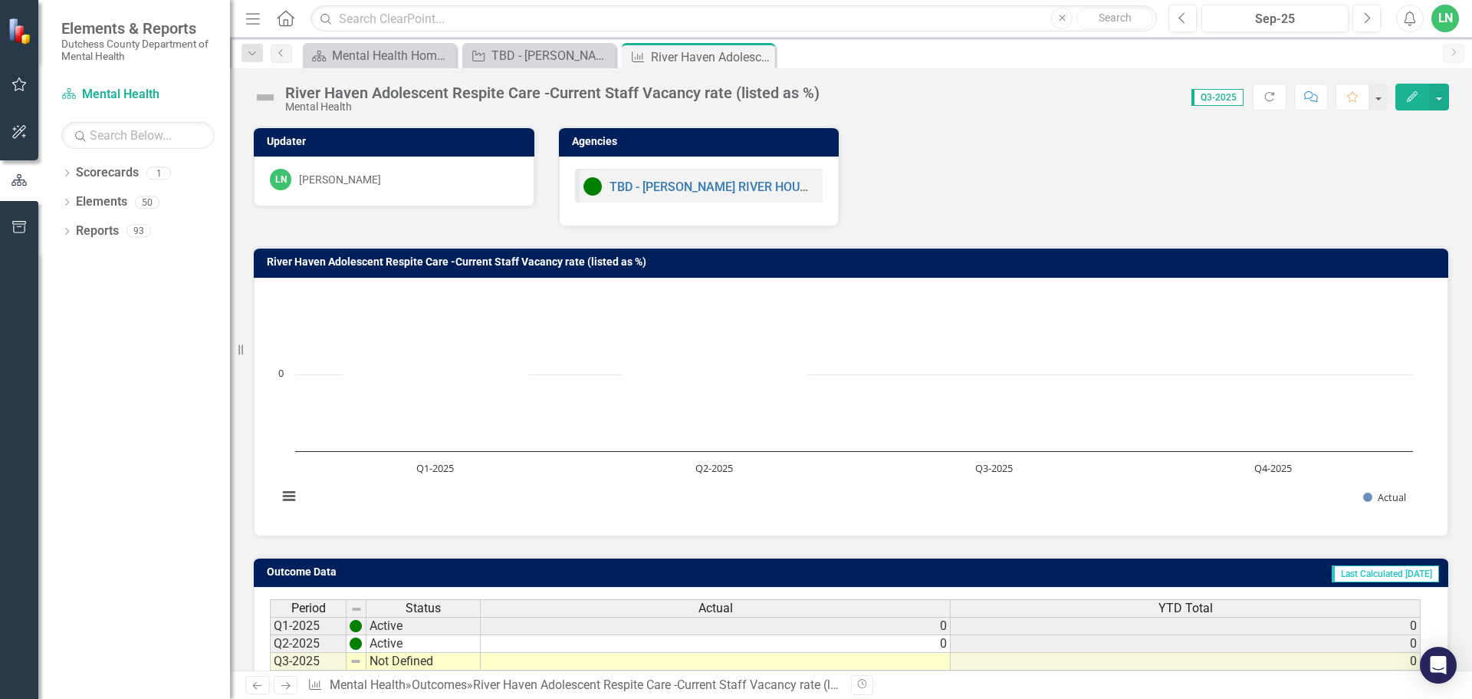
scroll to position [121, 0]
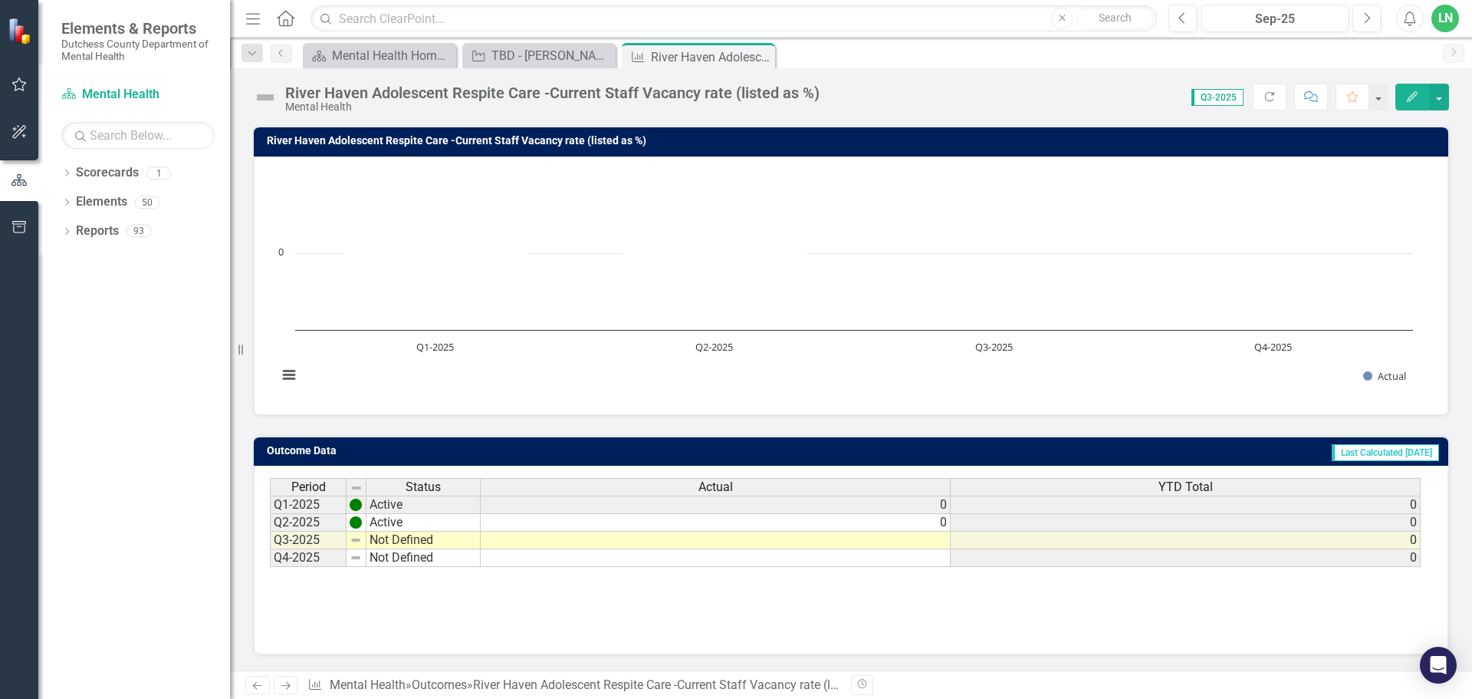
click at [939, 541] on td at bounding box center [716, 540] width 470 height 18
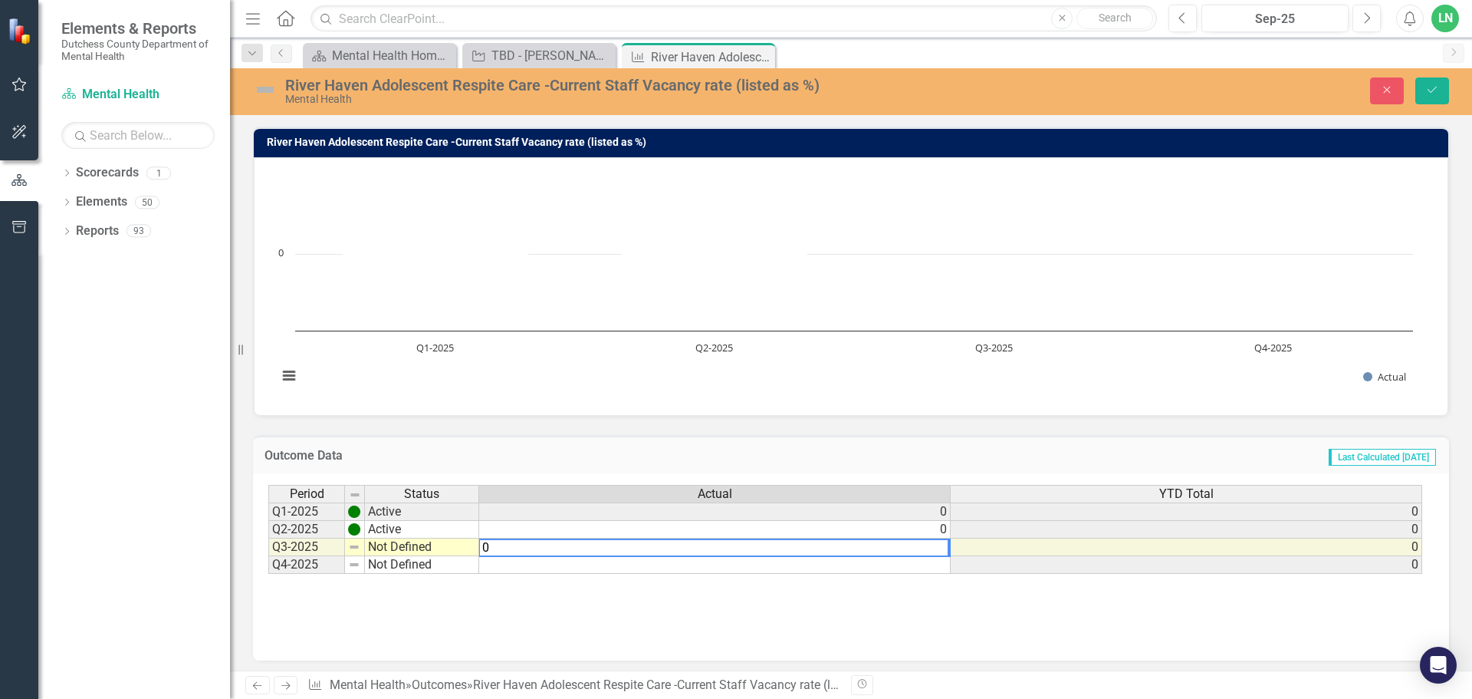
click at [1133, 377] on rect "Interactive chart" at bounding box center [845, 284] width 1151 height 230
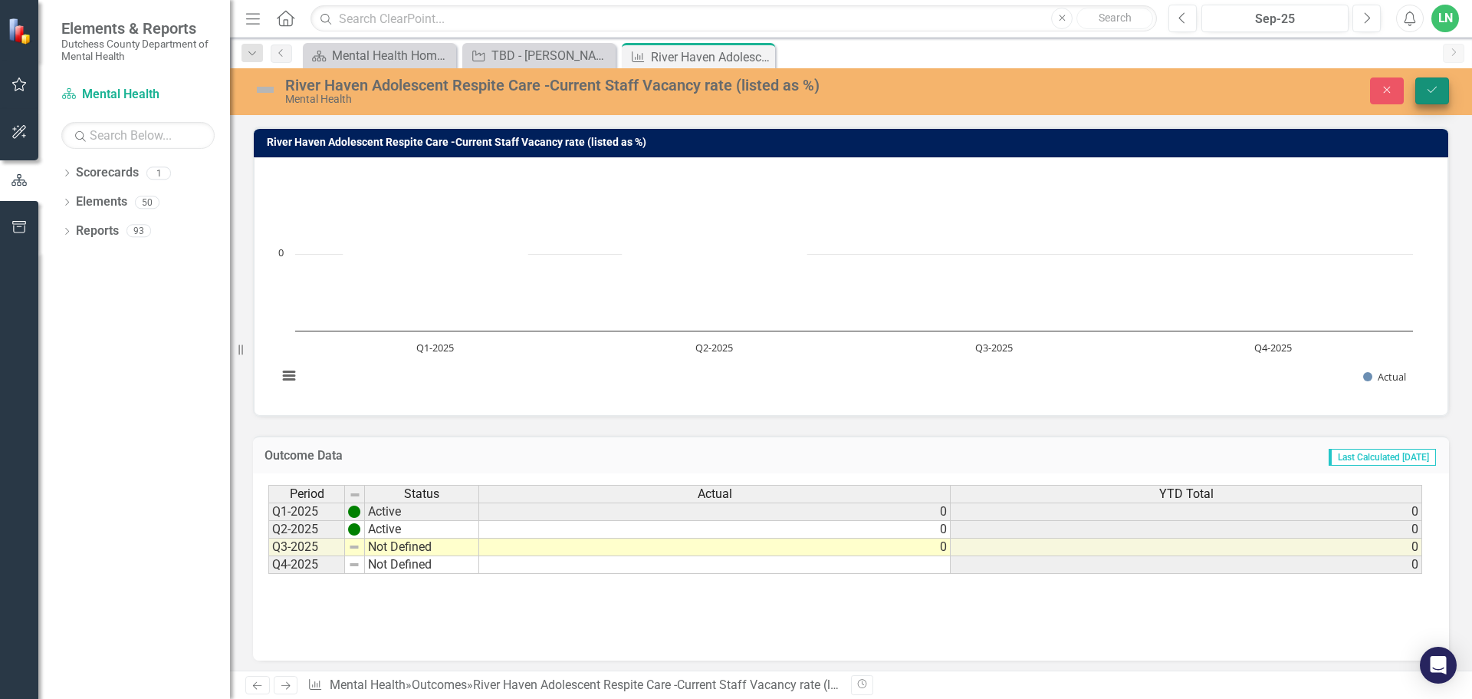
type textarea "0"
click at [1431, 91] on icon "Save" at bounding box center [1433, 89] width 14 height 11
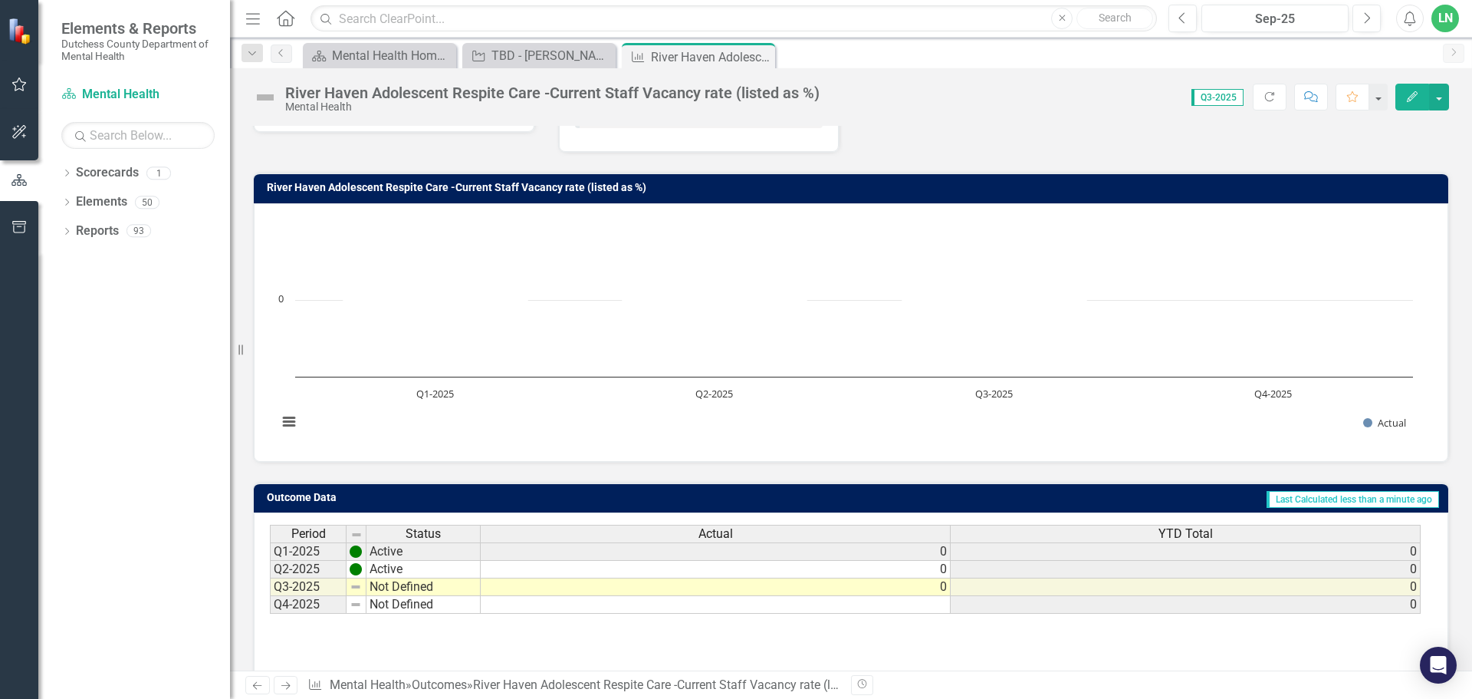
scroll to position [0, 0]
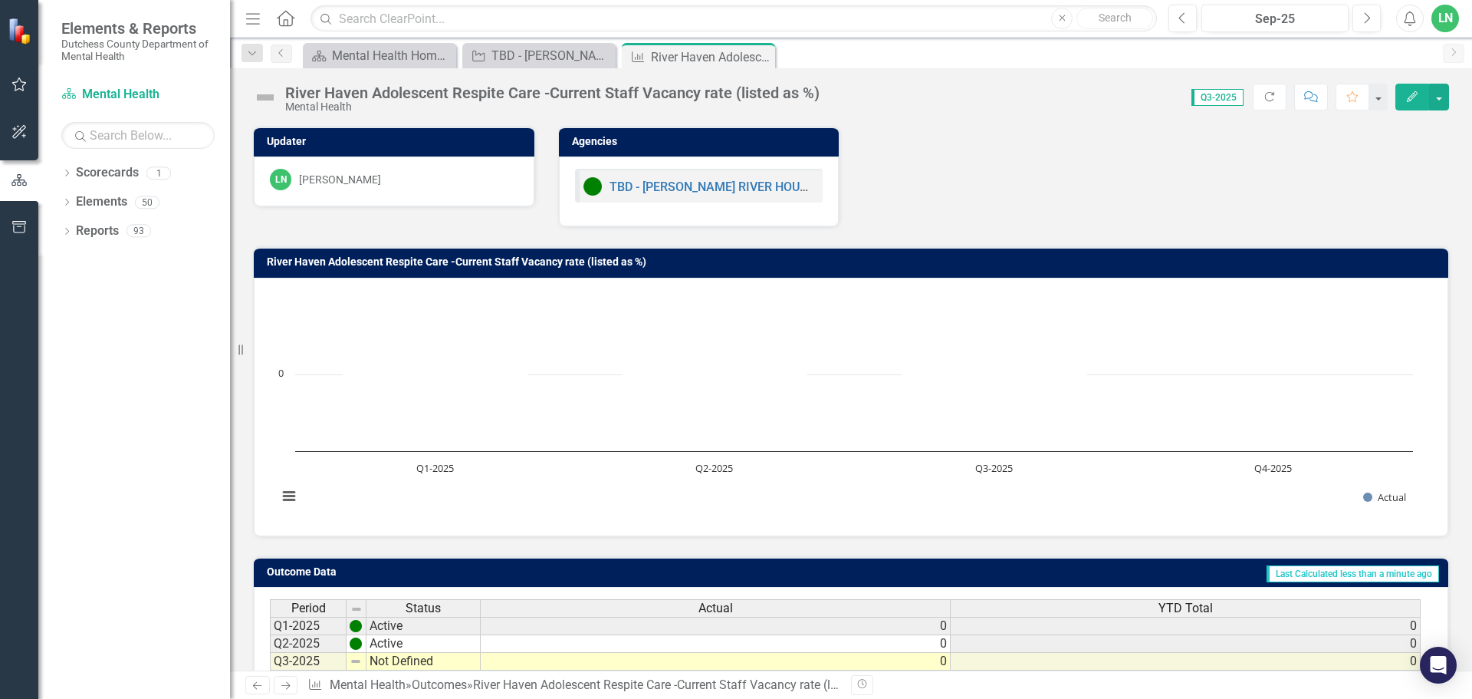
drag, startPoint x: 761, startPoint y: 57, endPoint x: 655, endPoint y: 64, distance: 106.0
click at [0, 0] on icon at bounding box center [0, 0] width 0 height 0
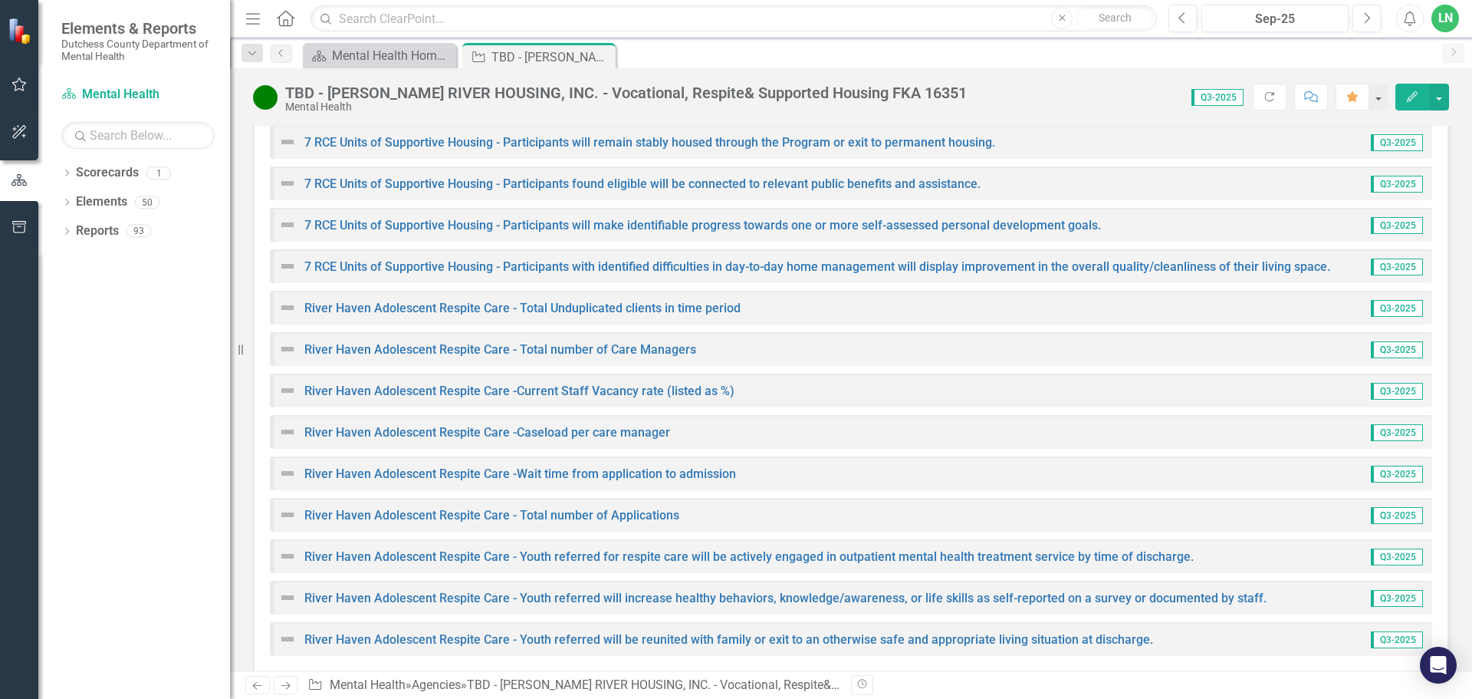
scroll to position [3323, 0]
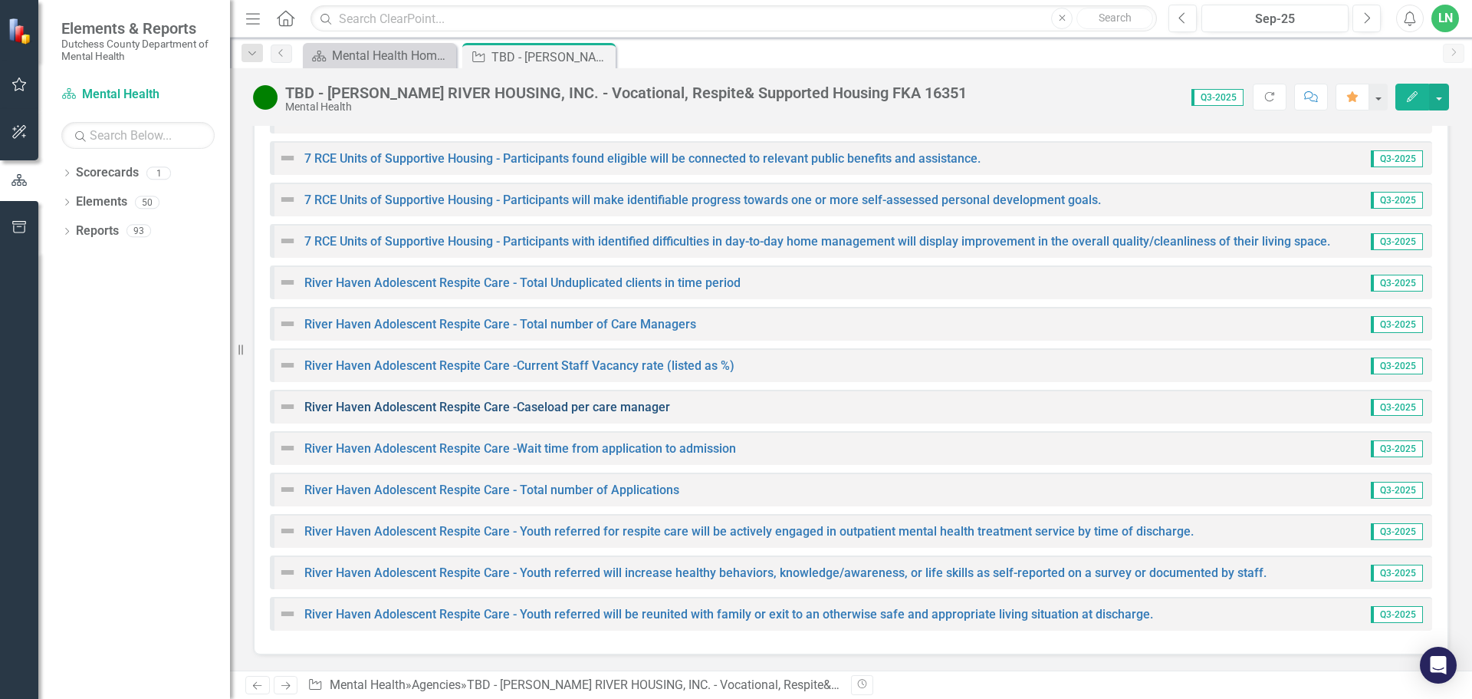
click at [541, 405] on link "River Haven Adolescent Respite Care -Caseload per care manager" at bounding box center [487, 407] width 366 height 15
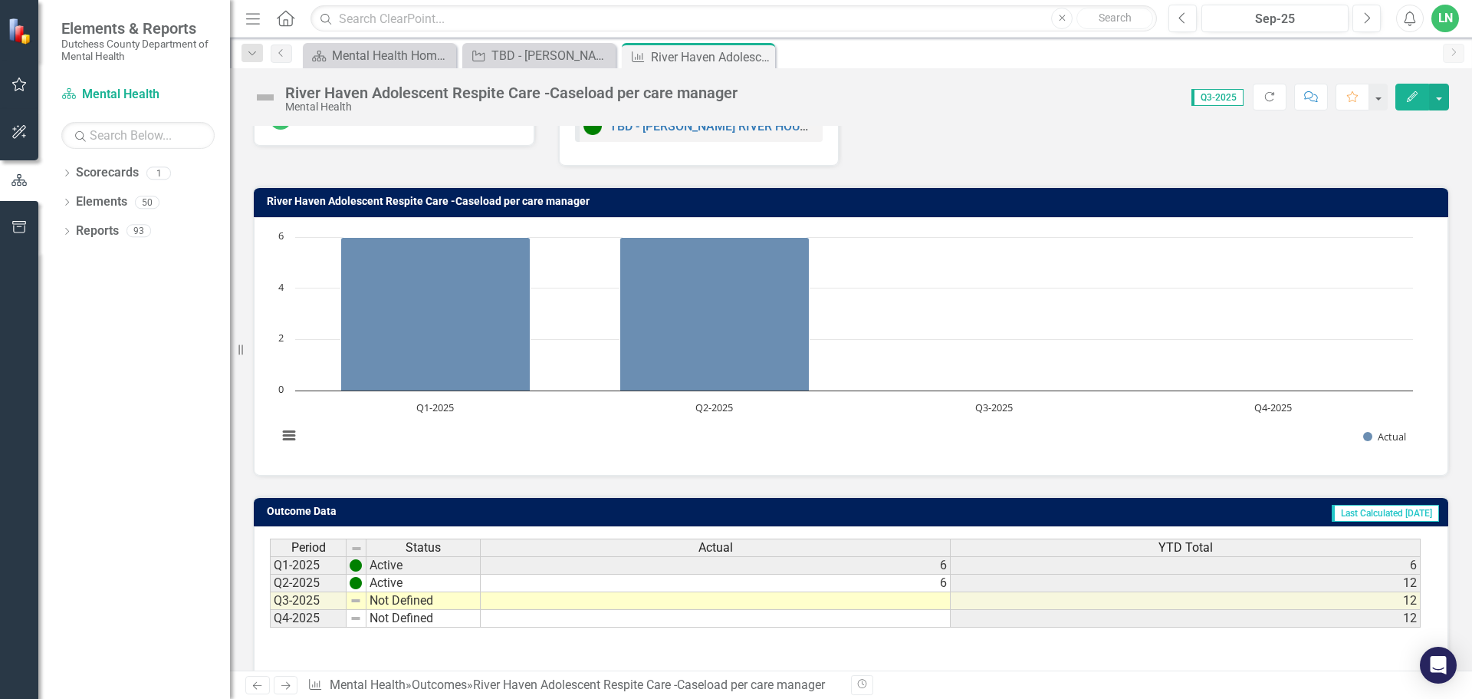
scroll to position [121, 0]
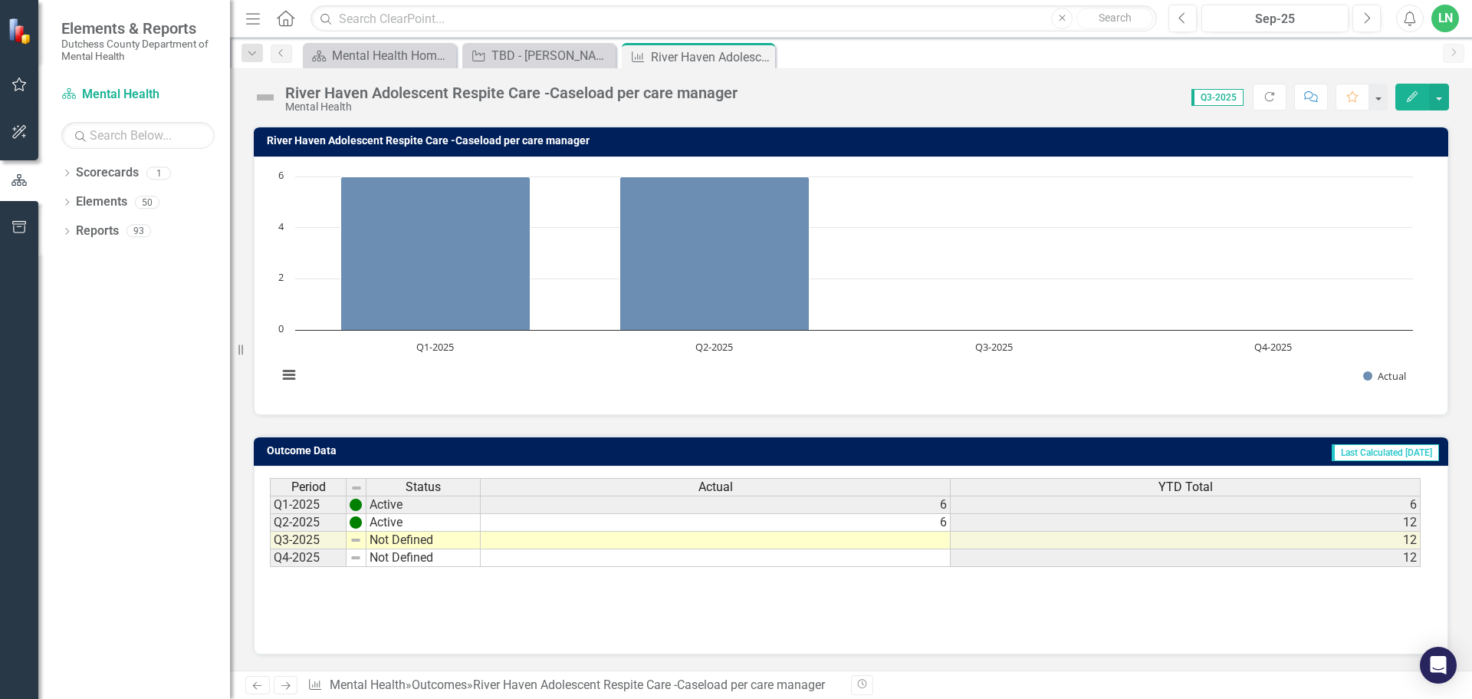
click at [931, 543] on td at bounding box center [716, 540] width 470 height 18
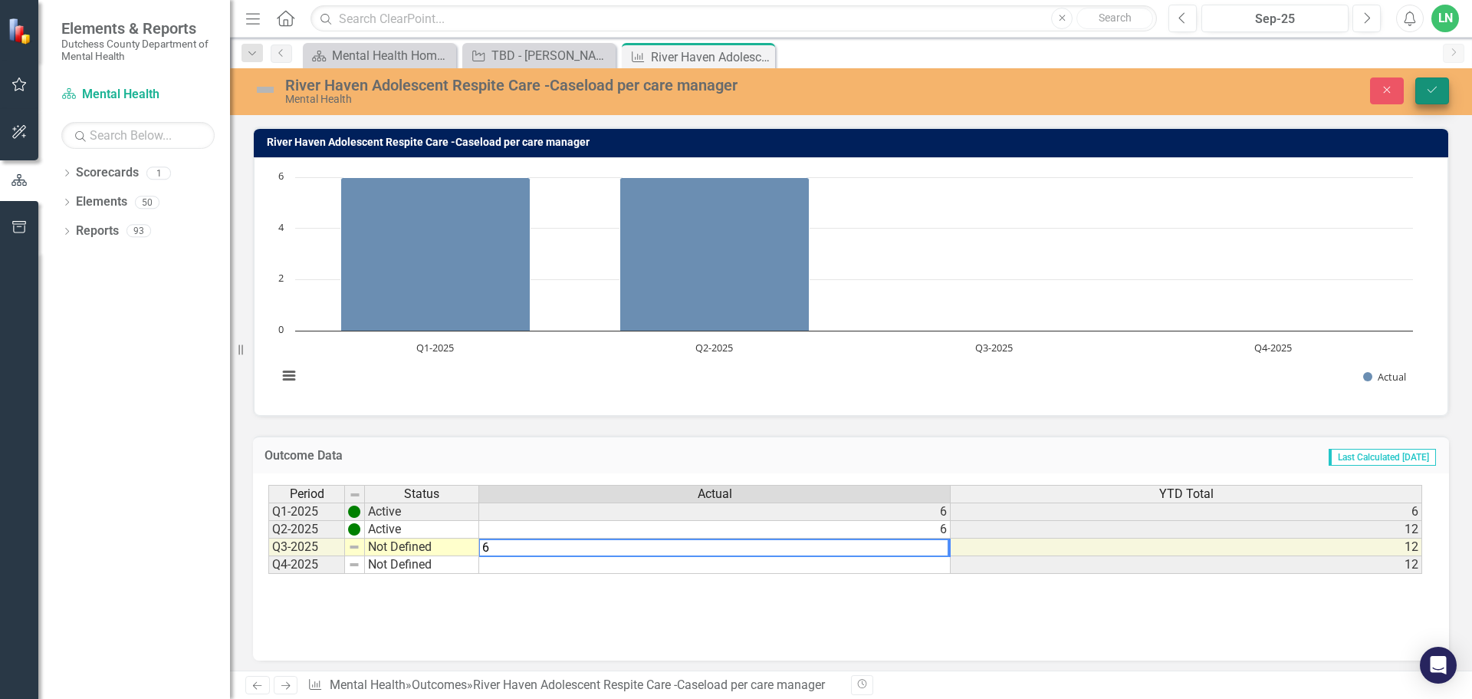
type textarea "6"
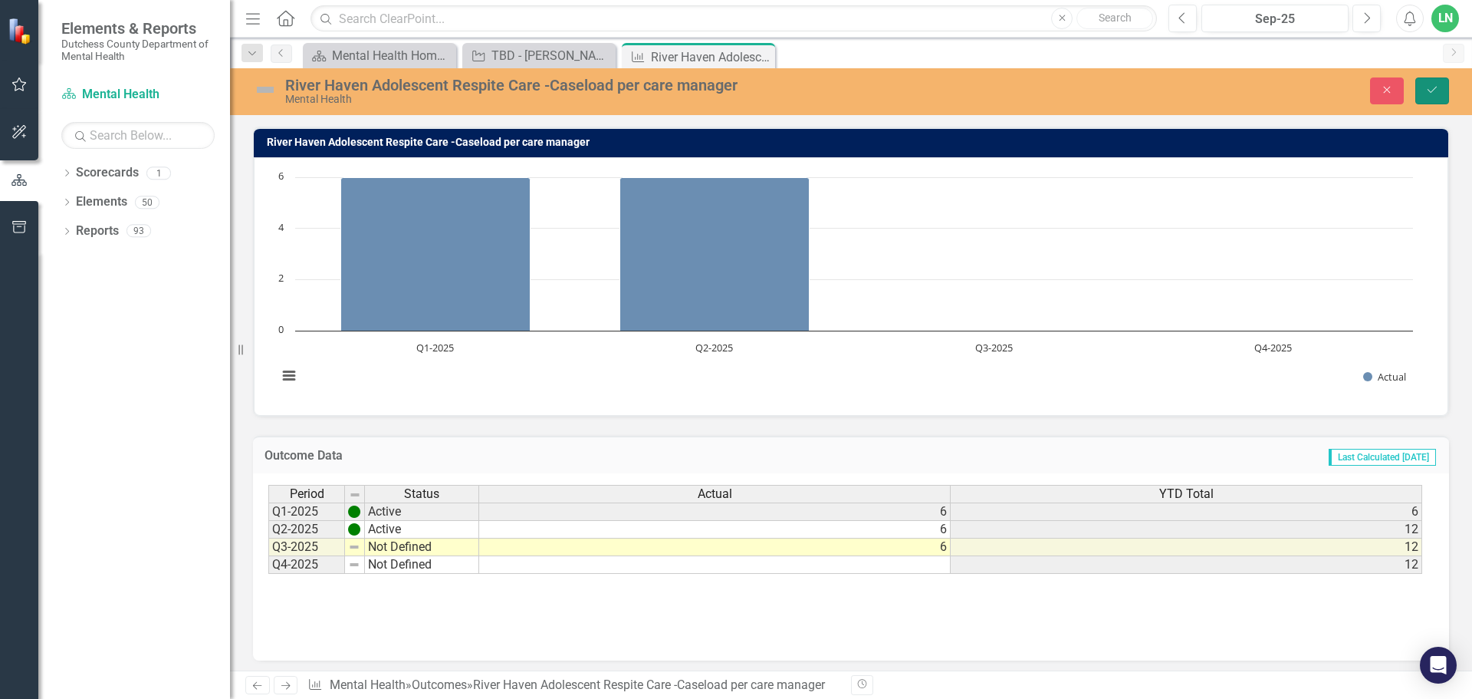
click at [1423, 91] on button "Save" at bounding box center [1433, 90] width 34 height 27
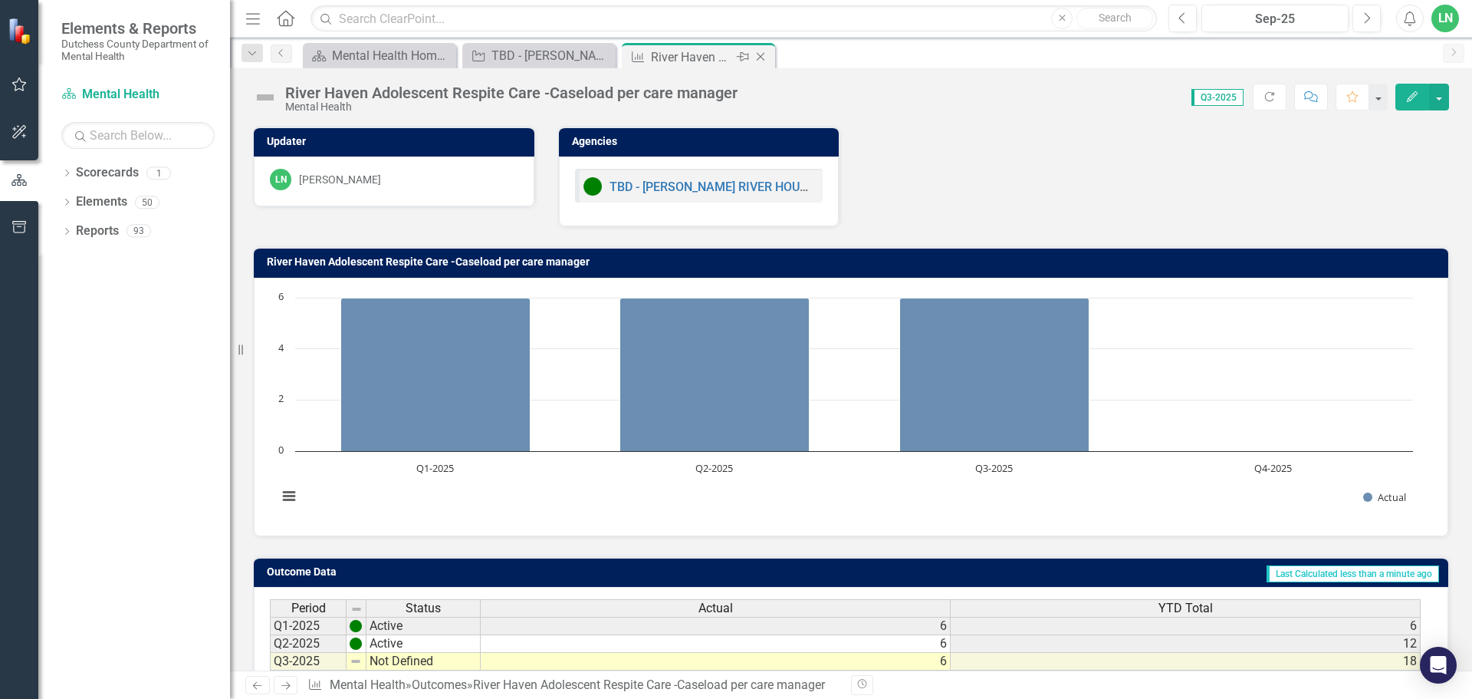
click at [765, 57] on icon "Close" at bounding box center [760, 57] width 15 height 12
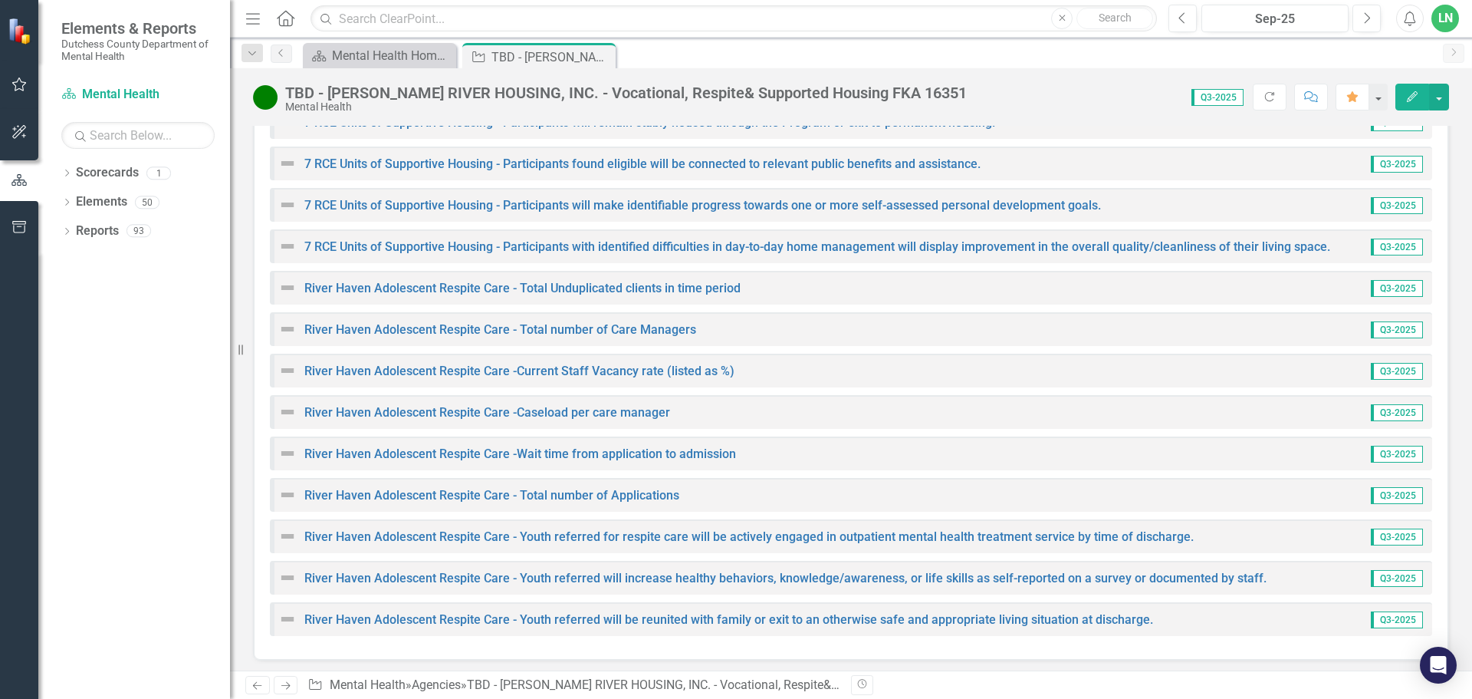
scroll to position [3323, 0]
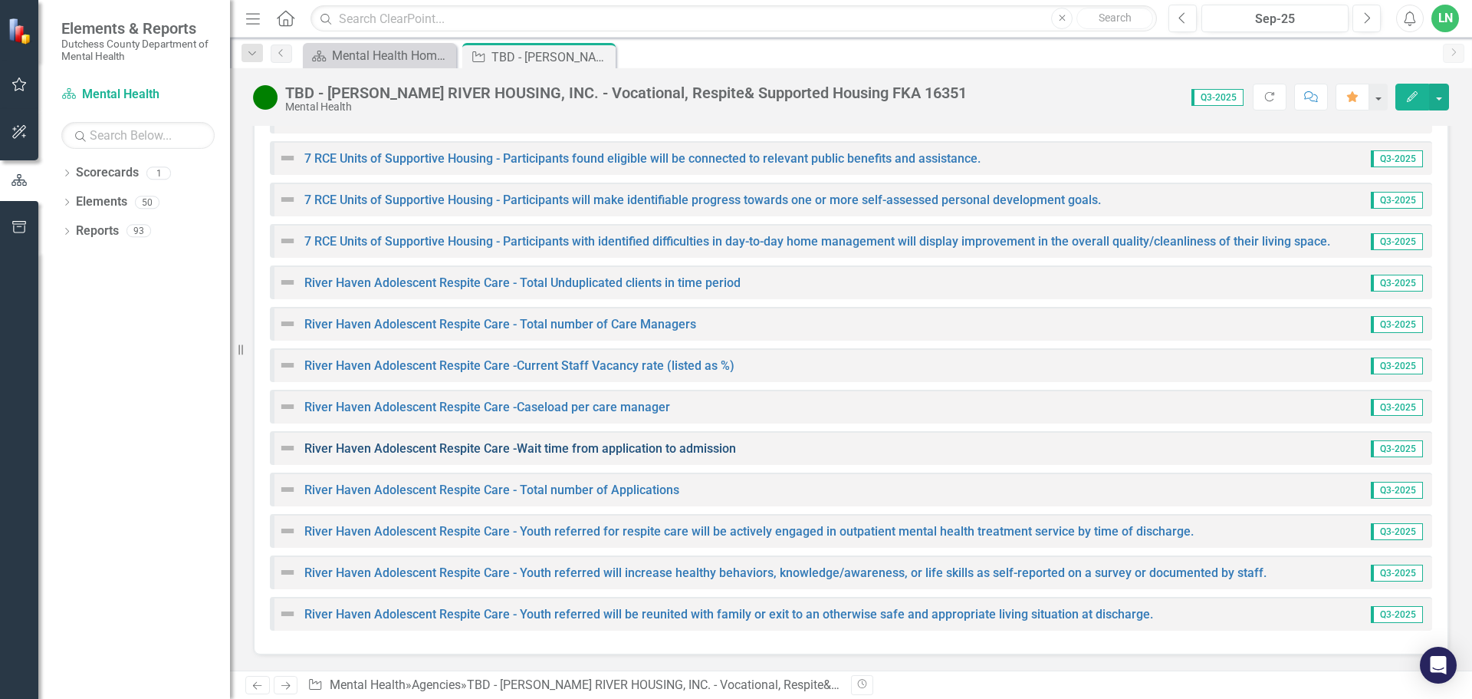
click at [564, 445] on link "River Haven Adolescent Respite Care -Wait time from application to admission" at bounding box center [520, 448] width 432 height 15
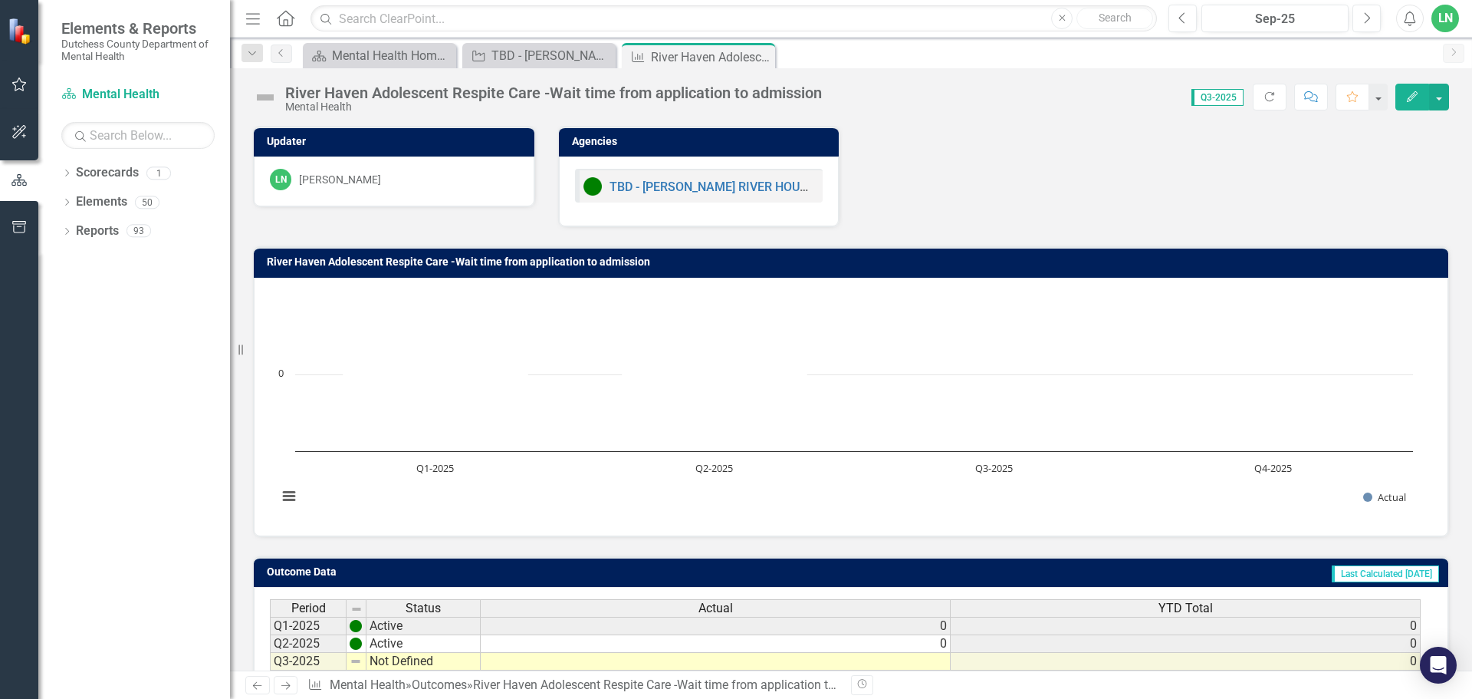
scroll to position [121, 0]
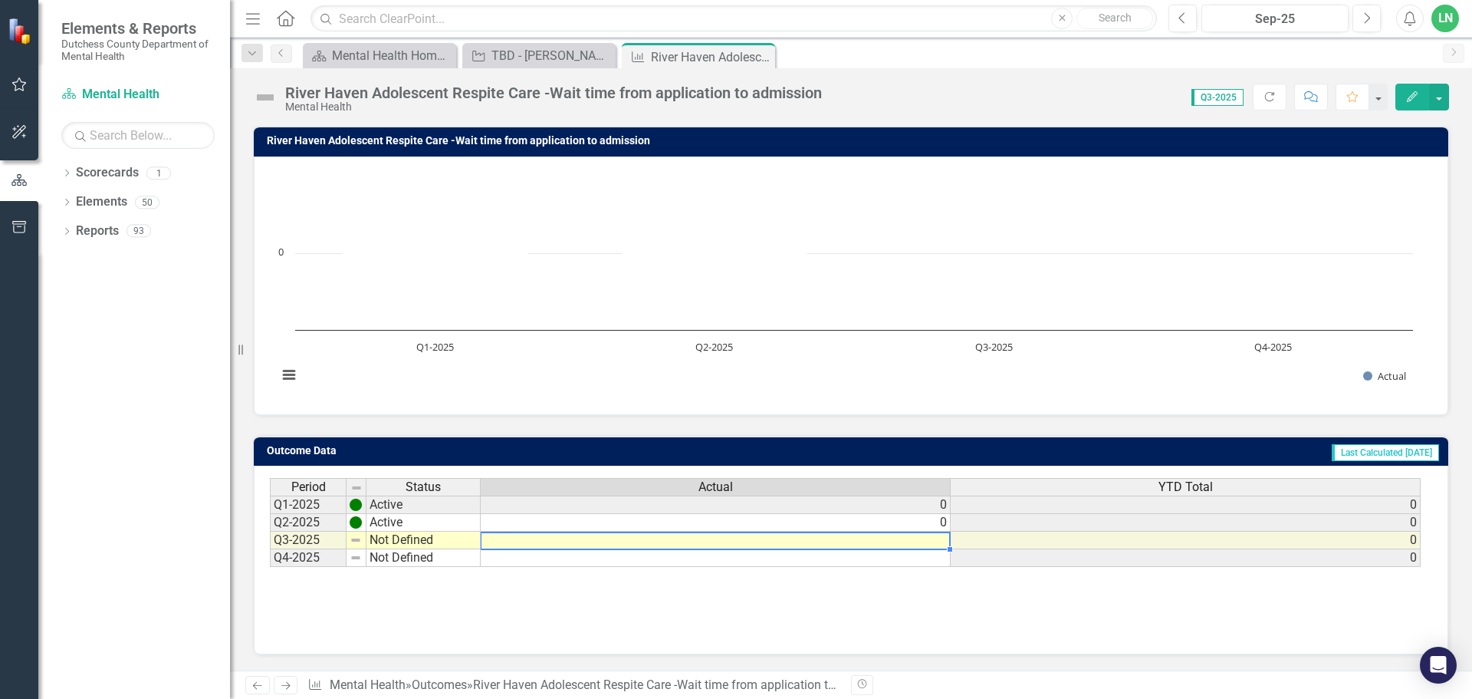
click at [929, 542] on td at bounding box center [716, 540] width 470 height 18
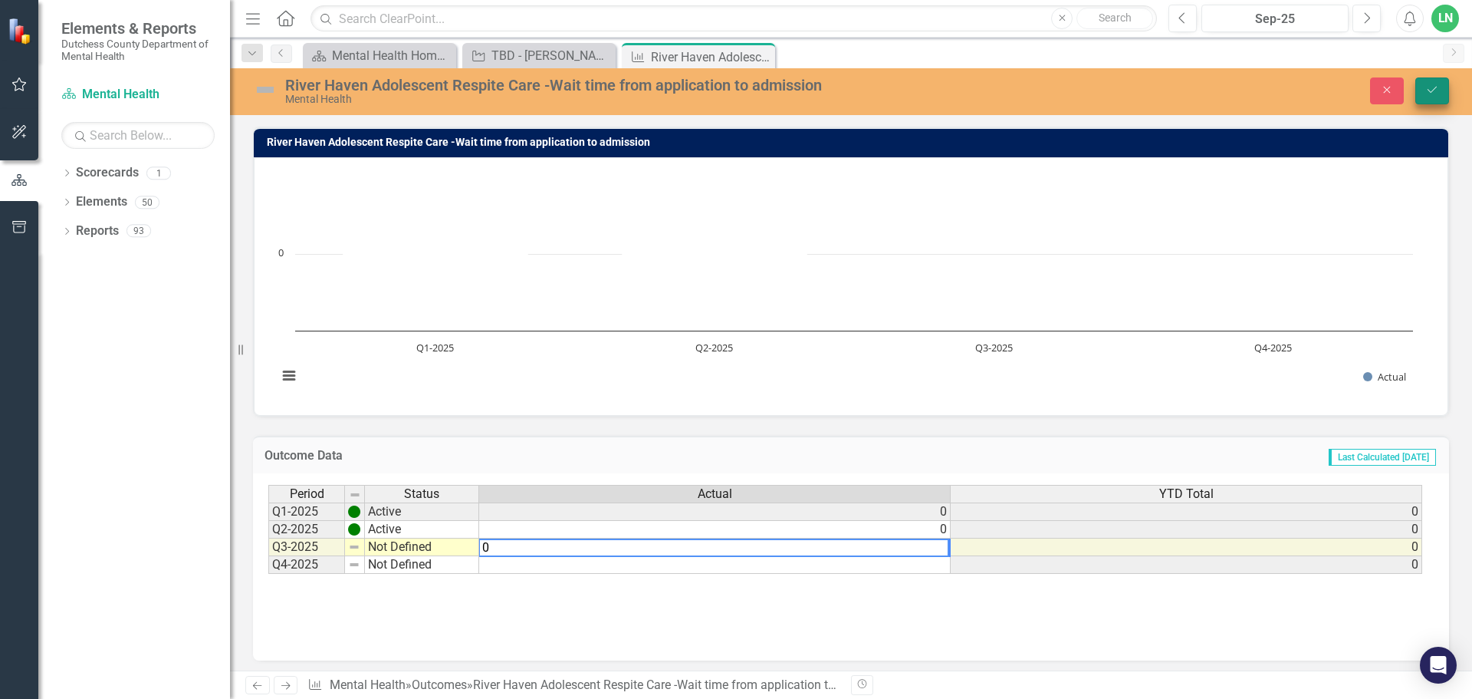
type textarea "0"
click at [1432, 93] on icon "Save" at bounding box center [1433, 89] width 14 height 11
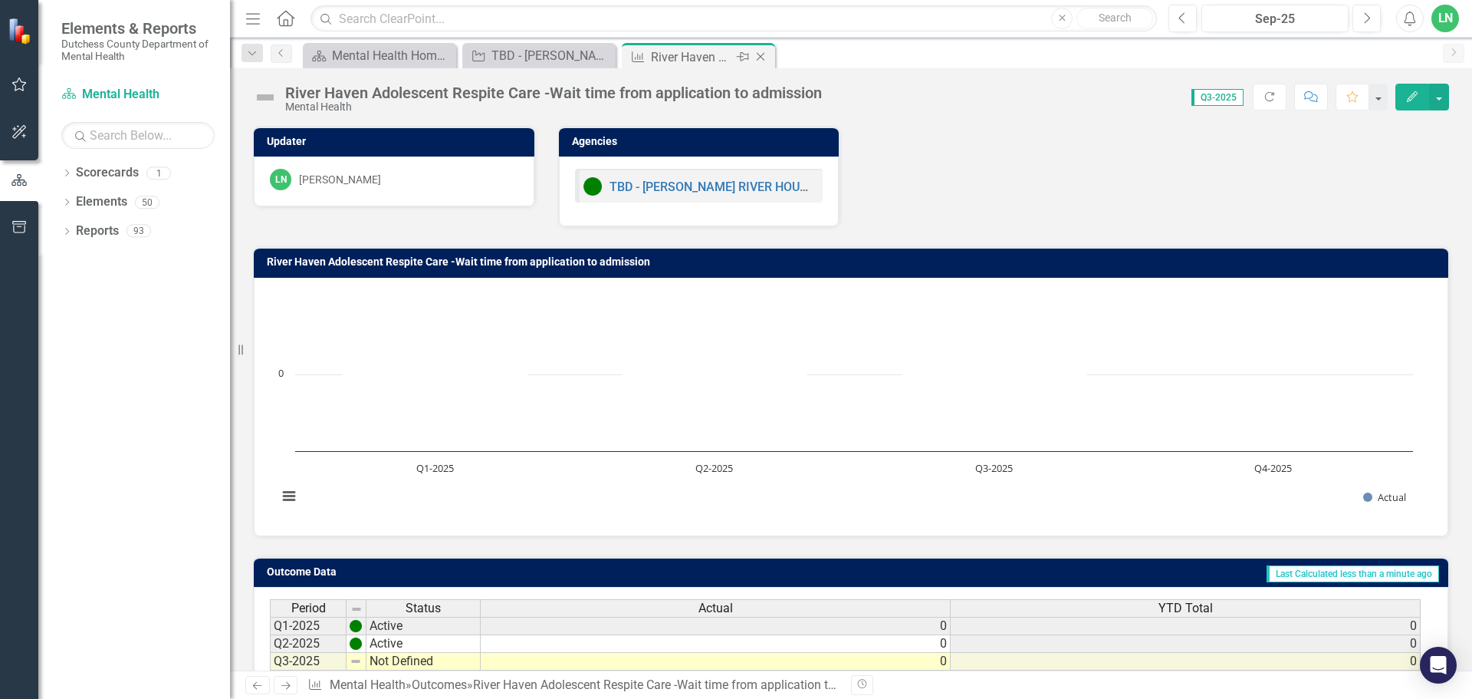
click at [761, 56] on icon at bounding box center [761, 57] width 8 height 8
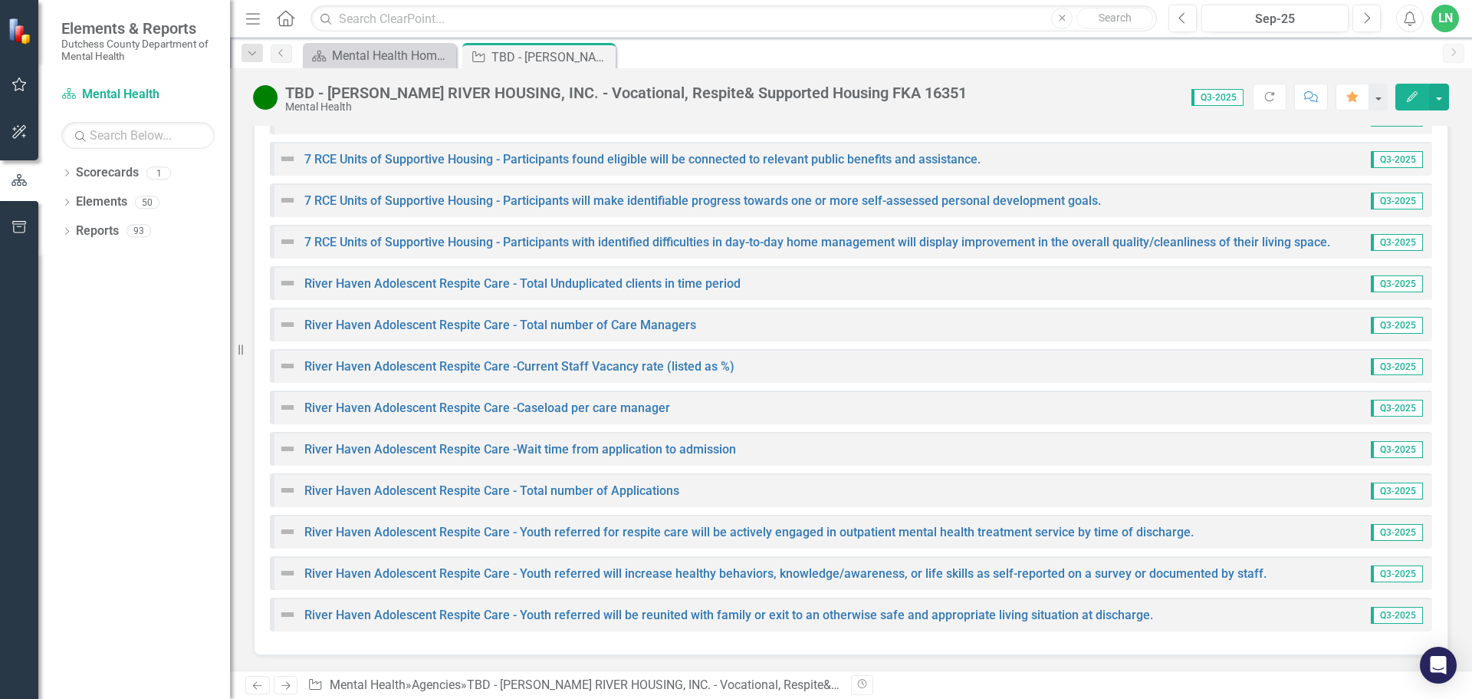
scroll to position [3323, 0]
click at [572, 488] on link "River Haven Adolescent Respite Care - Total number of Applications" at bounding box center [491, 489] width 375 height 15
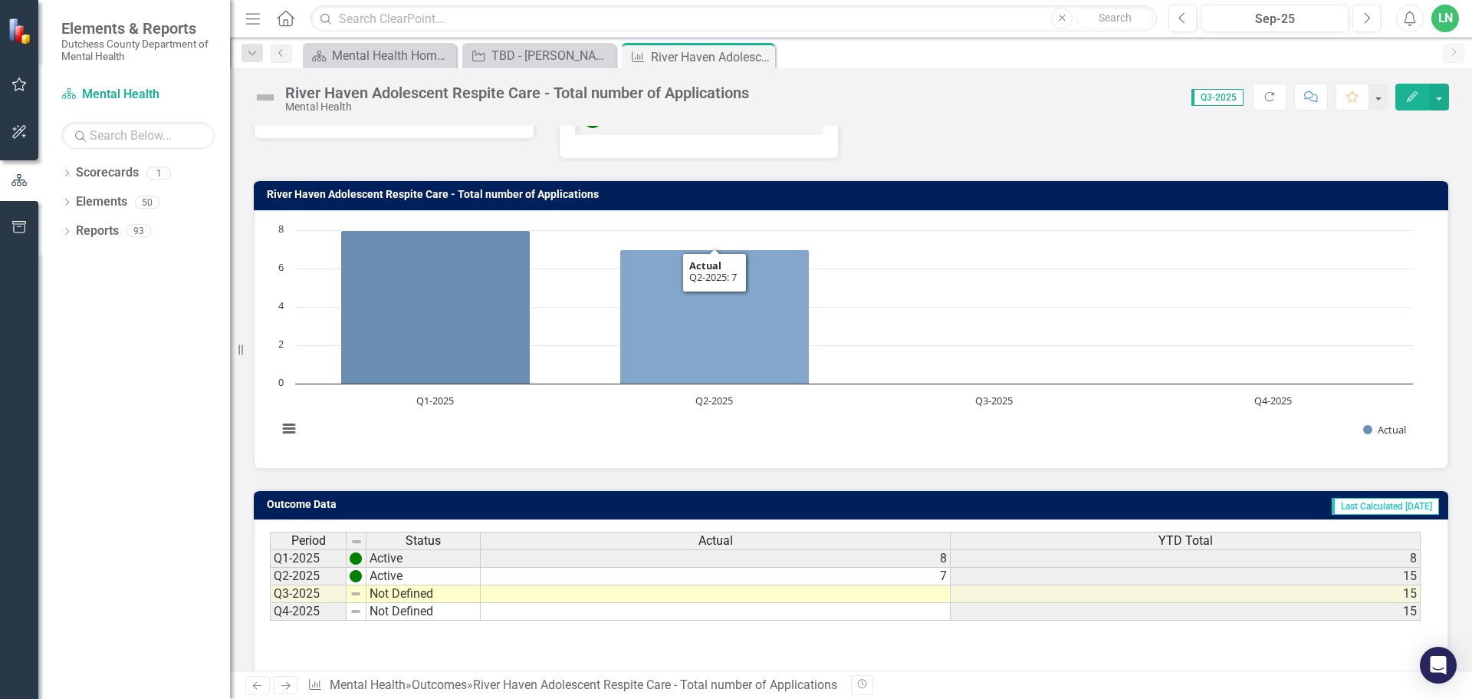
scroll to position [121, 0]
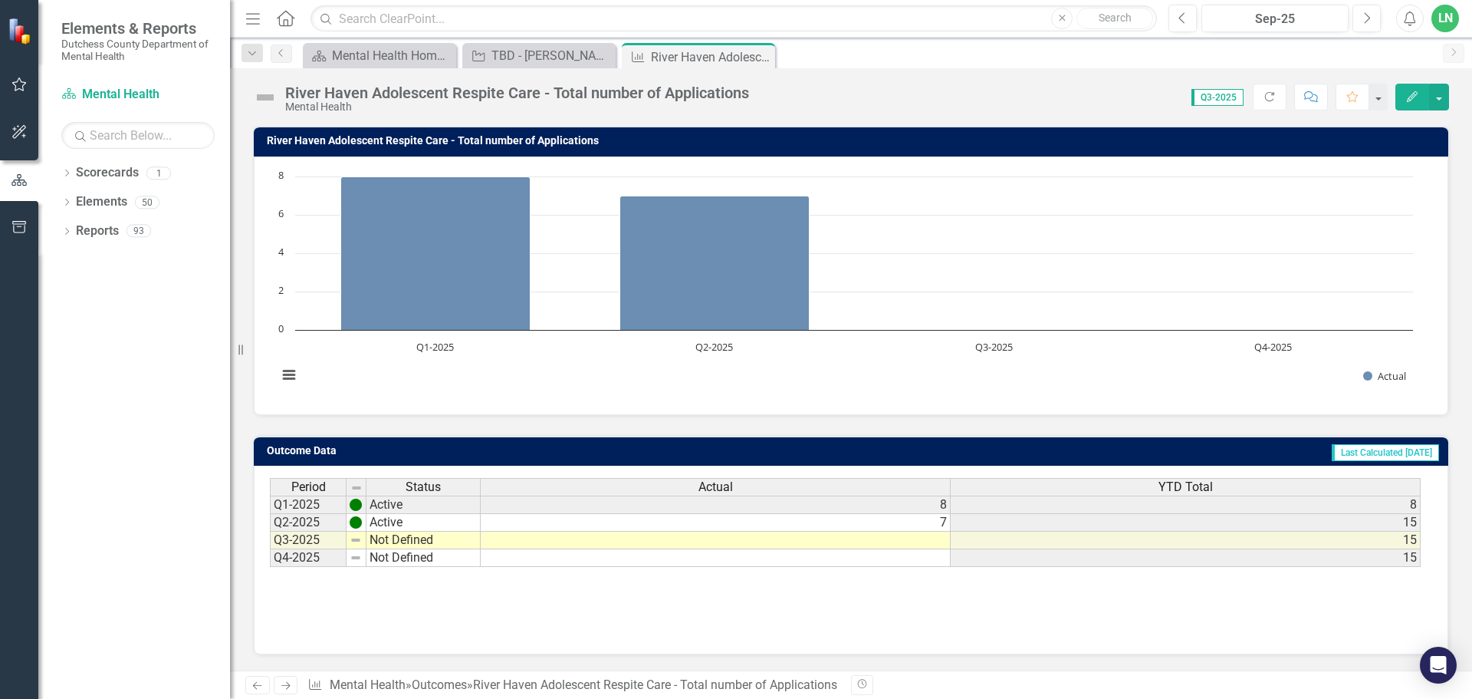
click at [941, 542] on td at bounding box center [716, 540] width 470 height 18
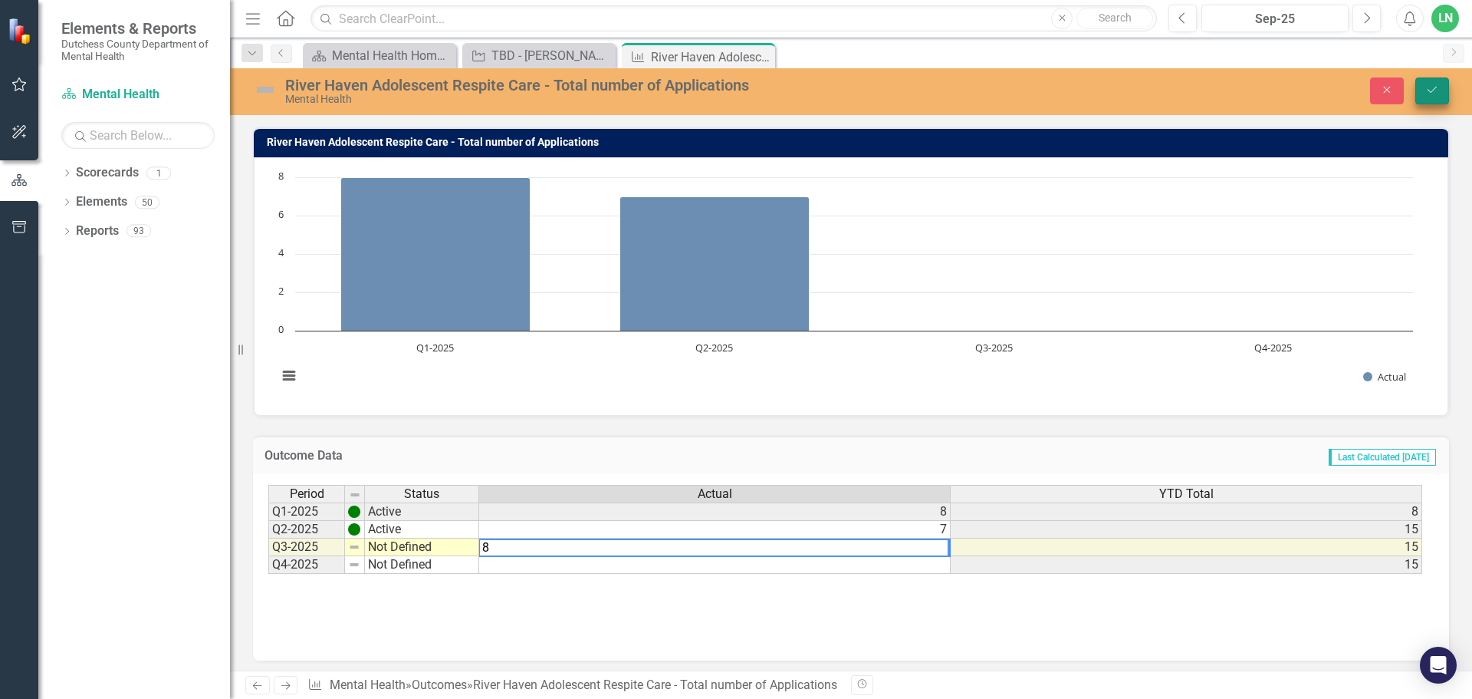
type textarea "8"
click at [1429, 82] on button "Save" at bounding box center [1433, 90] width 34 height 27
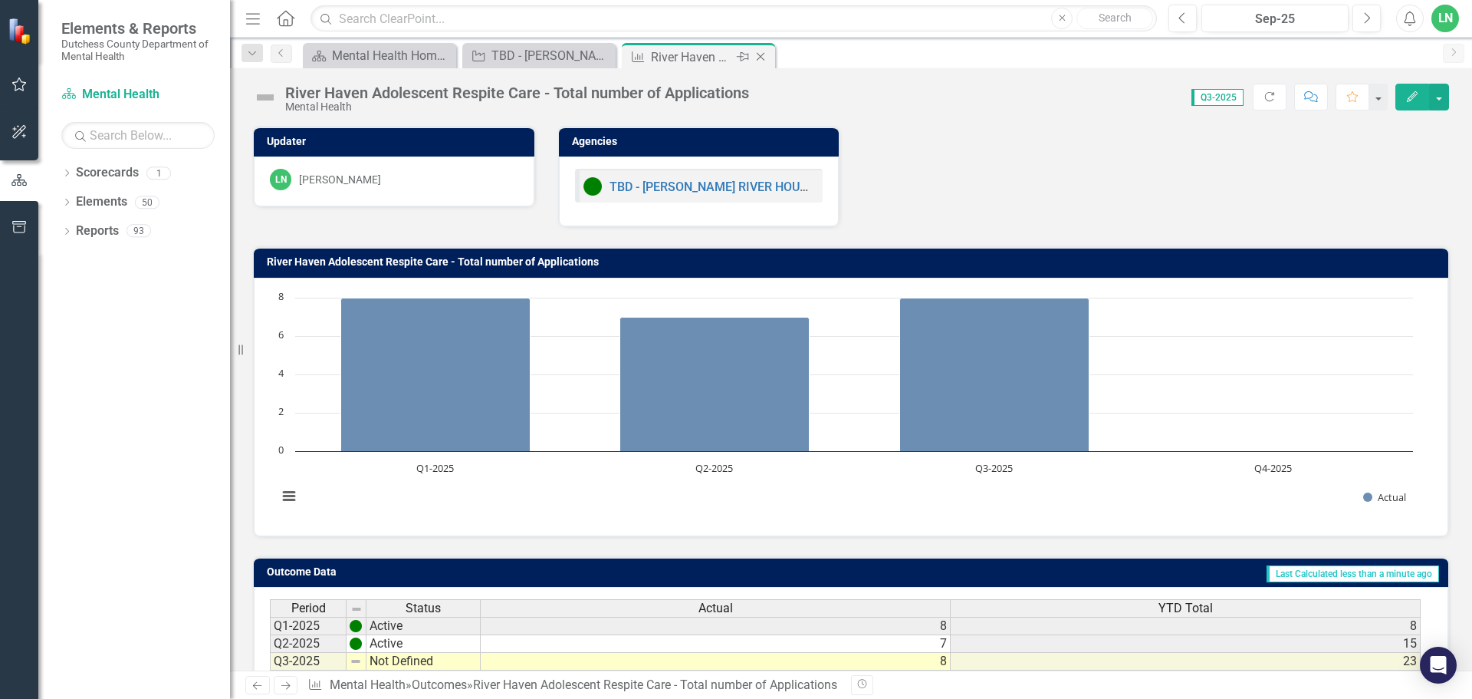
click at [763, 56] on icon "Close" at bounding box center [760, 57] width 15 height 12
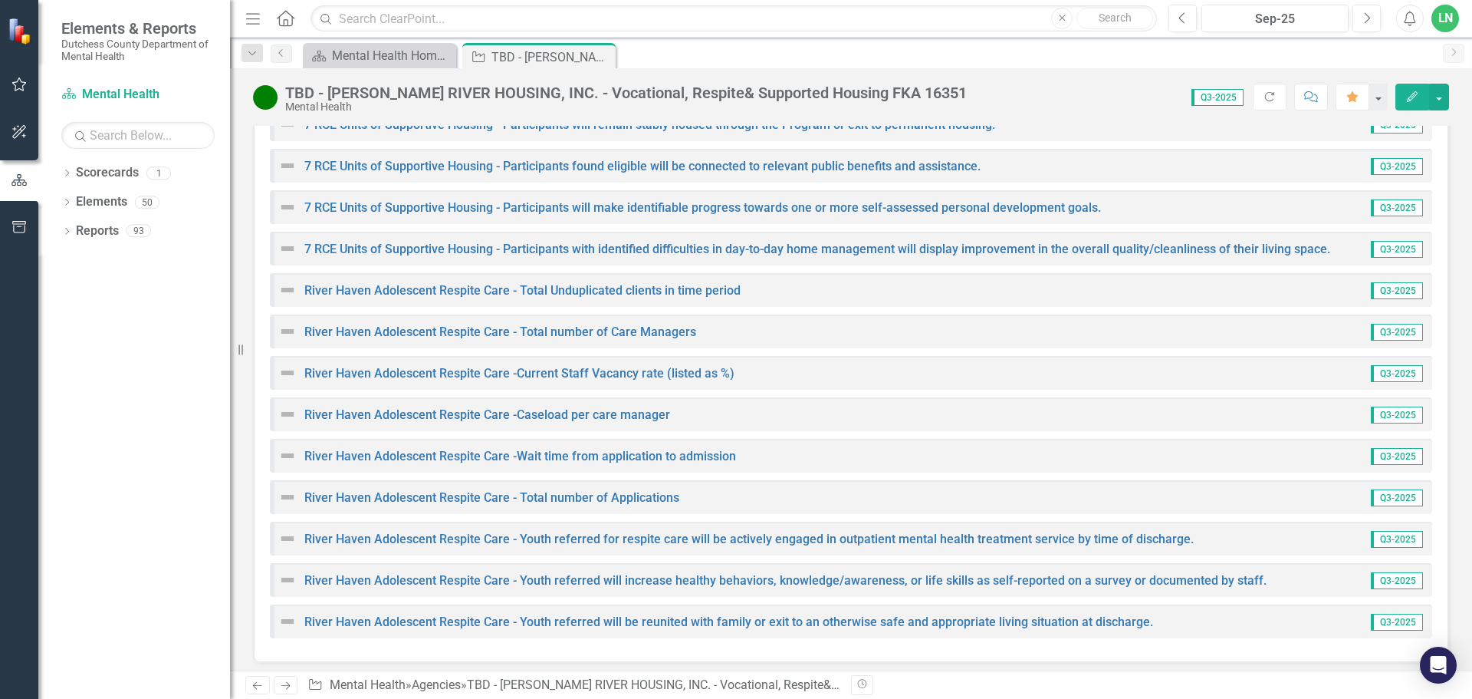
scroll to position [3323, 0]
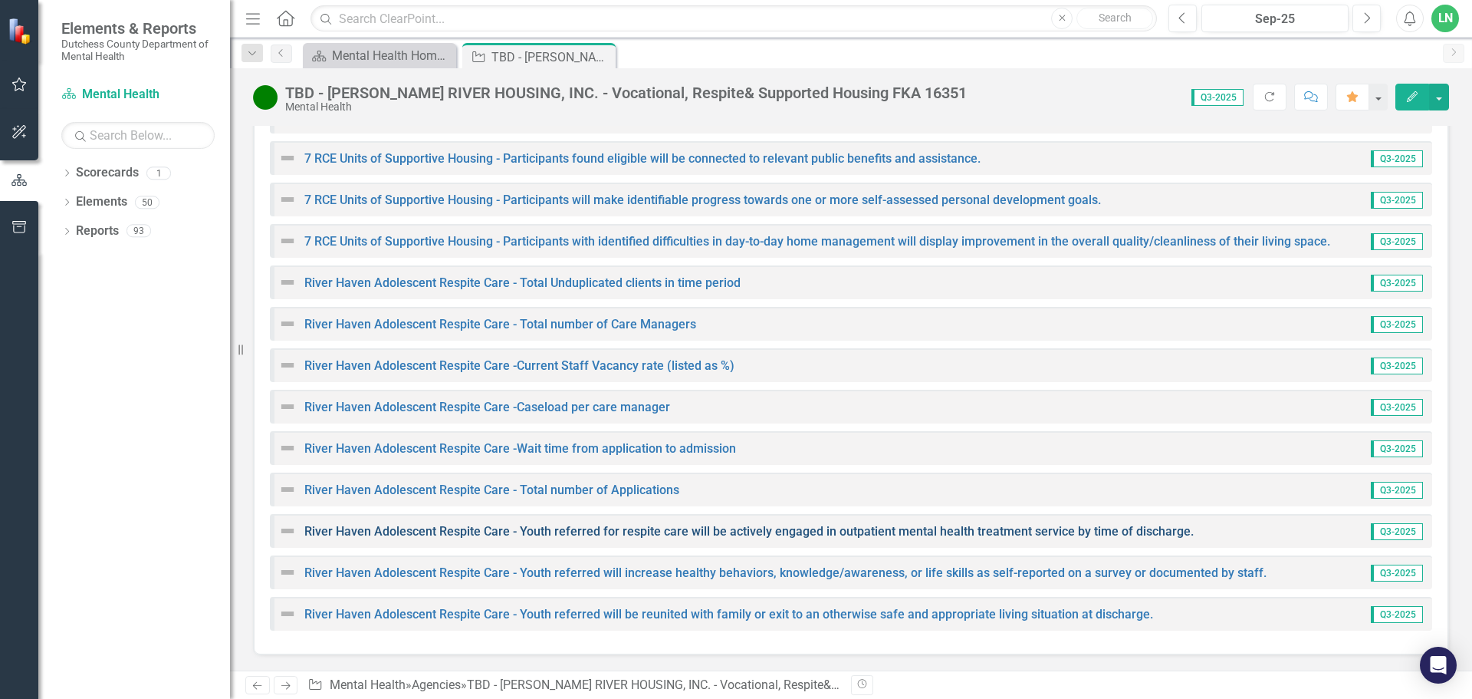
click at [558, 532] on link "River Haven Adolescent Respite Care - Youth referred for respite care will be a…" at bounding box center [749, 531] width 890 height 15
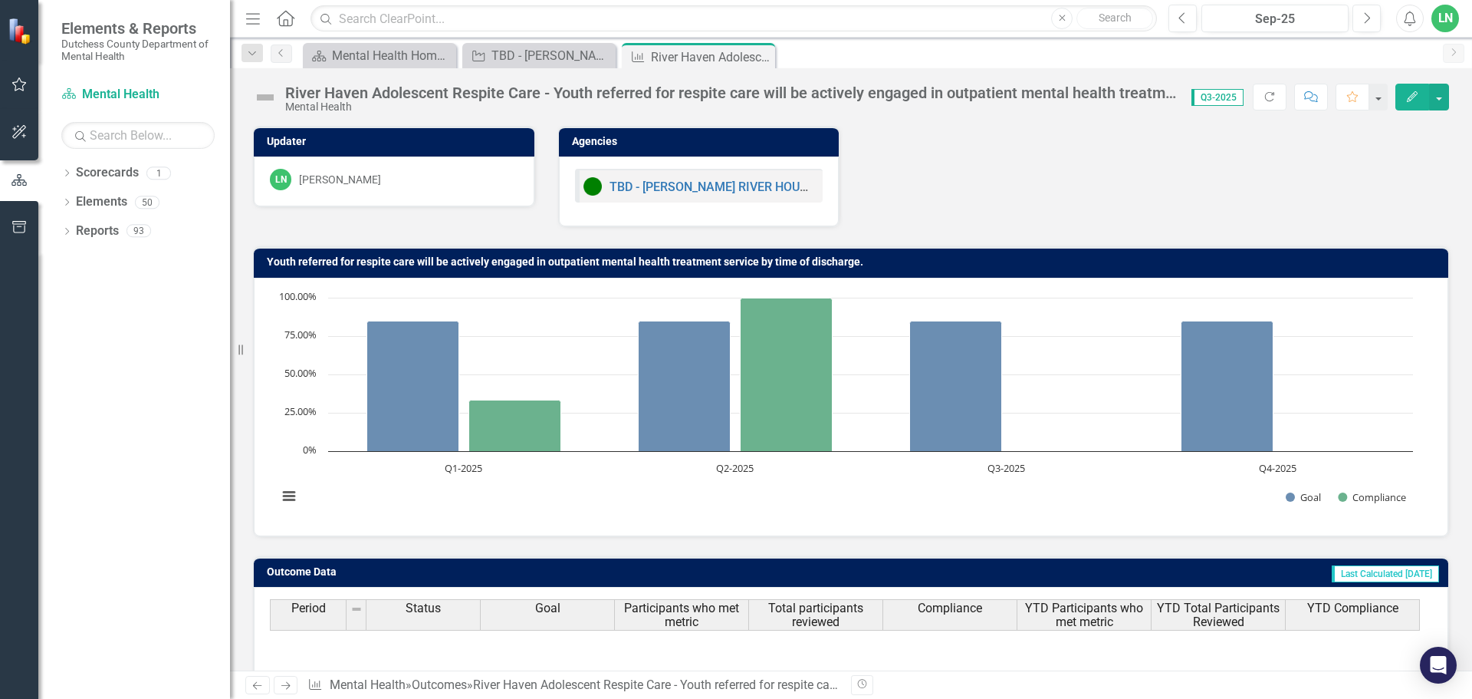
scroll to position [121, 0]
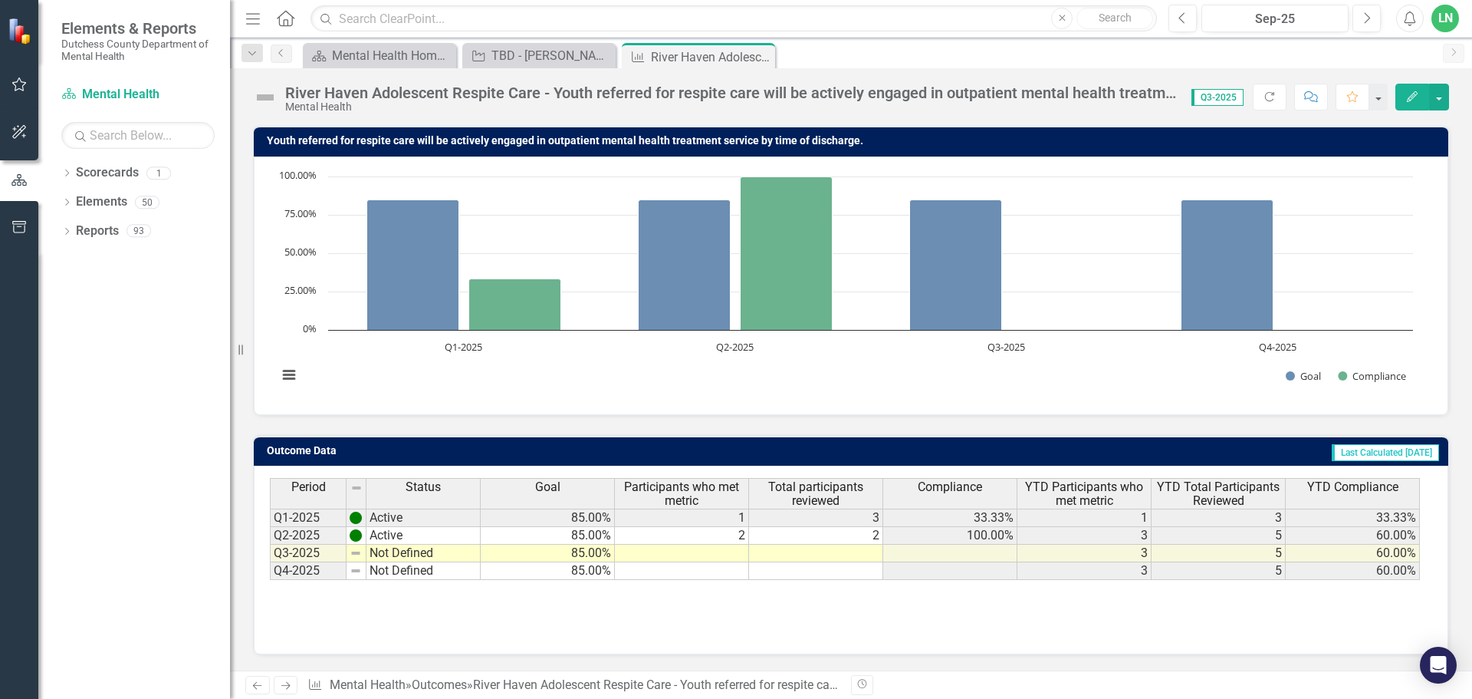
click at [735, 556] on td at bounding box center [682, 553] width 134 height 18
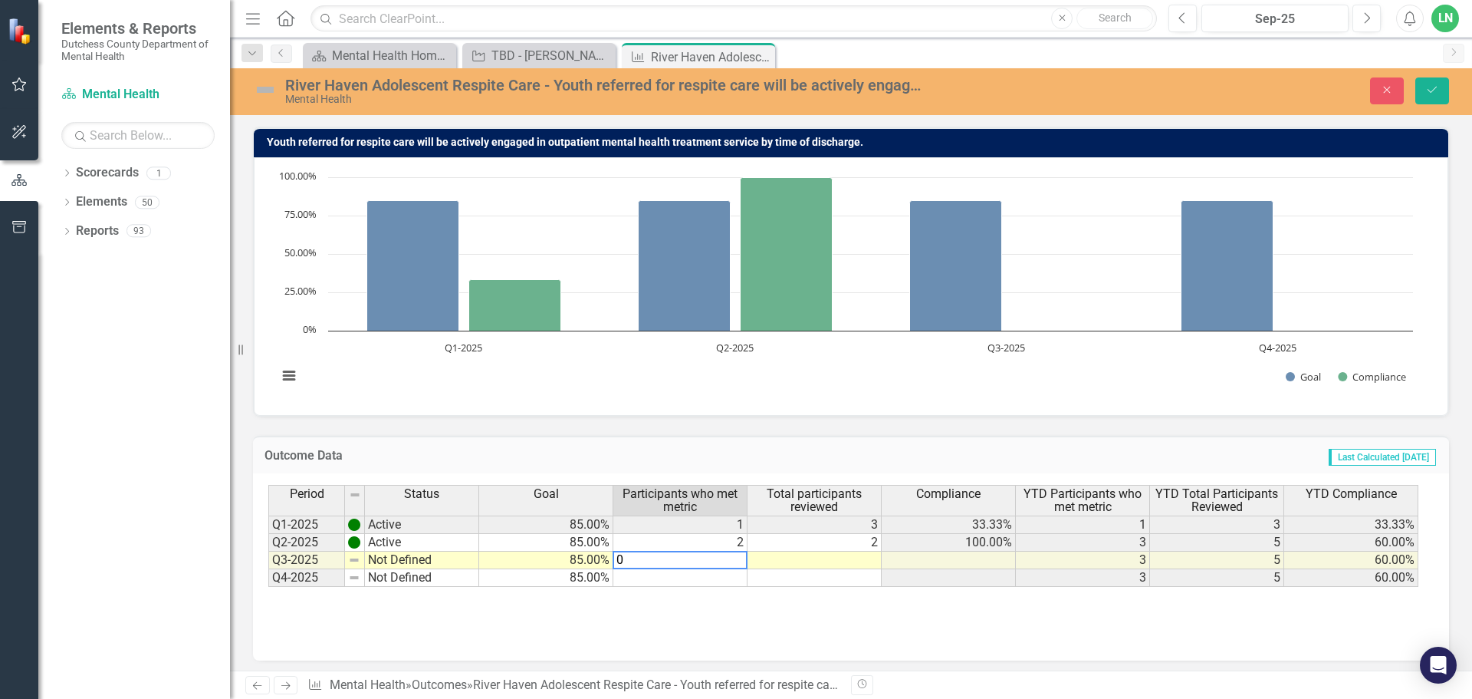
click at [774, 605] on div "Period Status Goal Participants who met metric Total participants reviewed Comp…" at bounding box center [851, 561] width 1166 height 153
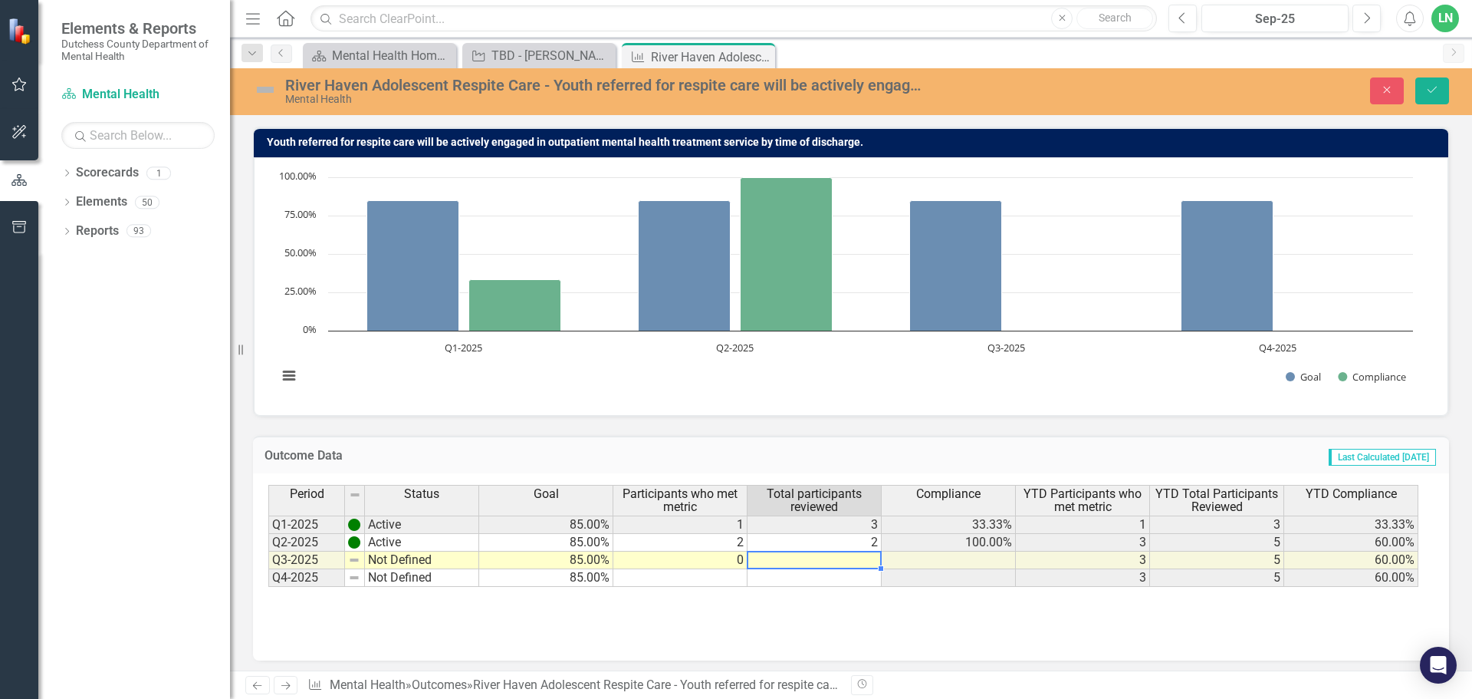
click at [840, 557] on td at bounding box center [815, 560] width 134 height 18
type textarea "0"
click at [842, 620] on div "Period Status Goal Participants who met metric Total participants reviewed Comp…" at bounding box center [851, 561] width 1166 height 153
click at [1430, 85] on icon "Save" at bounding box center [1433, 89] width 14 height 11
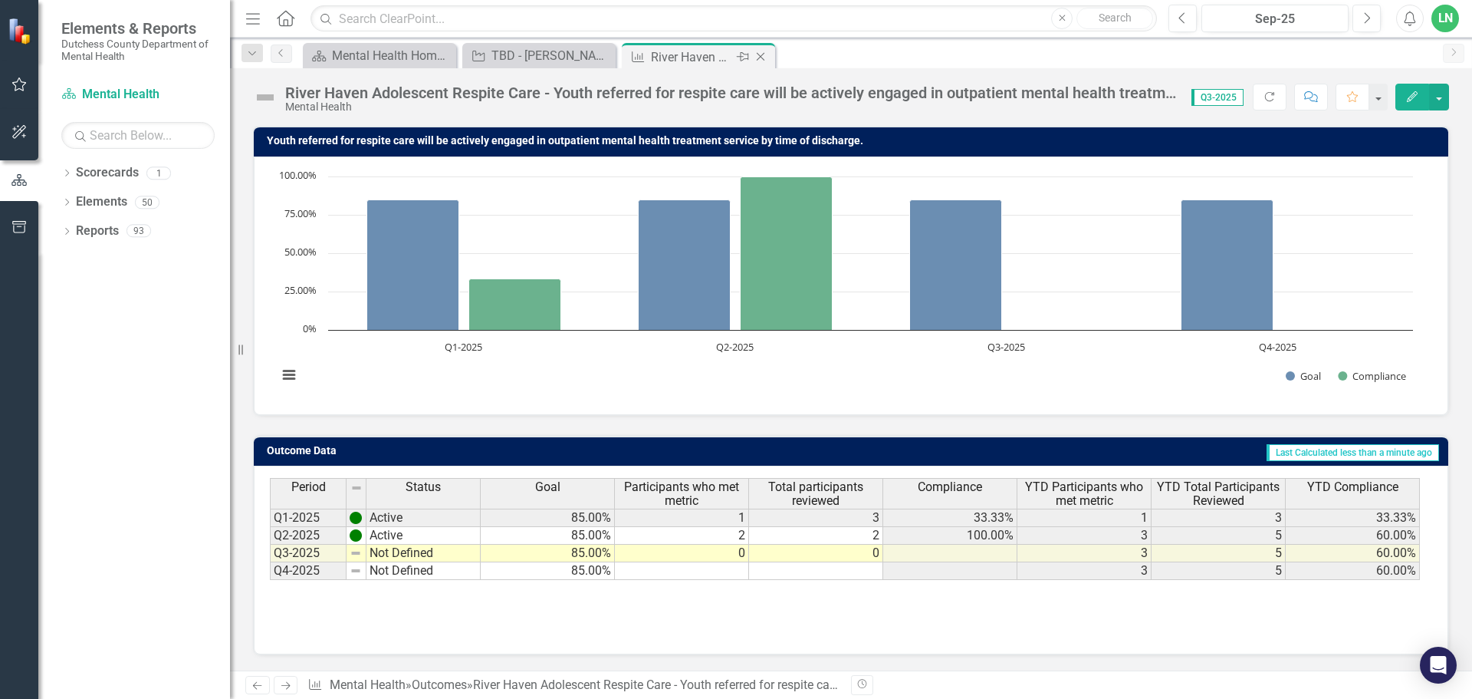
click at [761, 58] on icon "Close" at bounding box center [760, 57] width 15 height 12
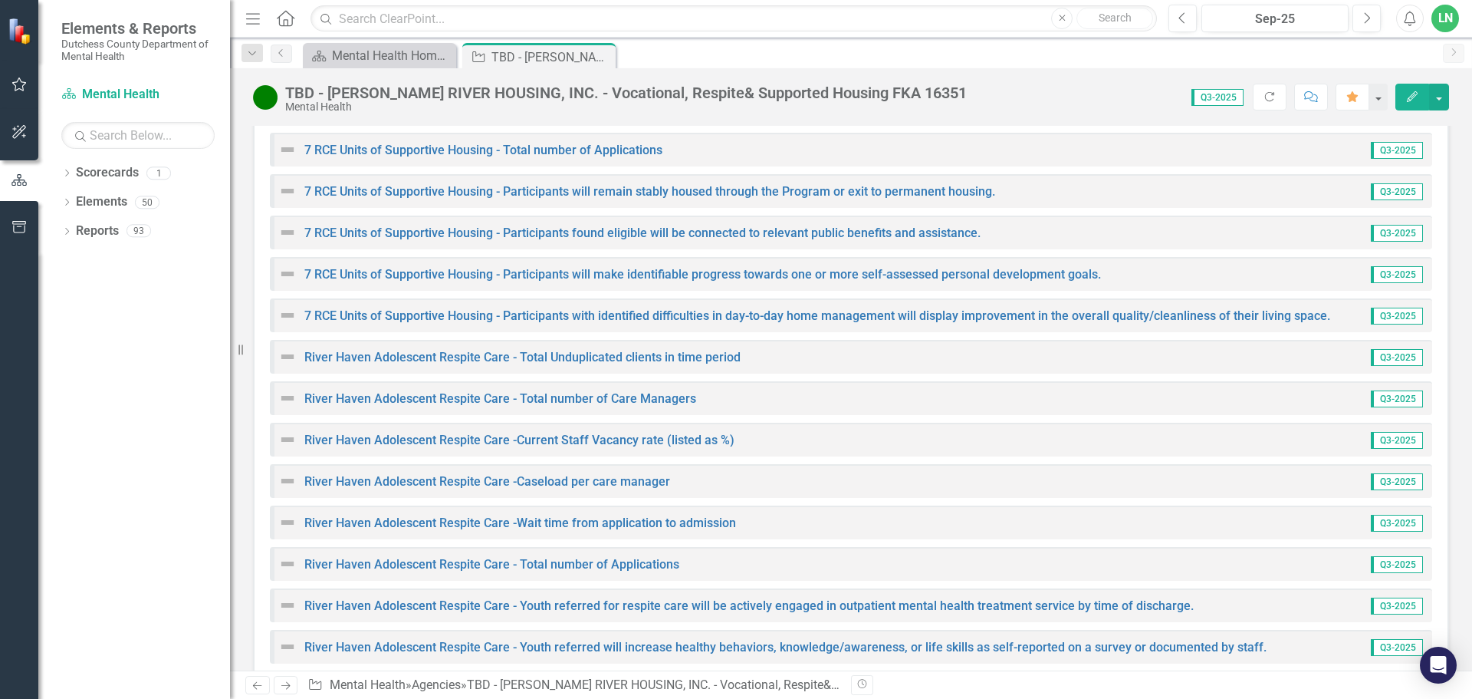
scroll to position [3323, 0]
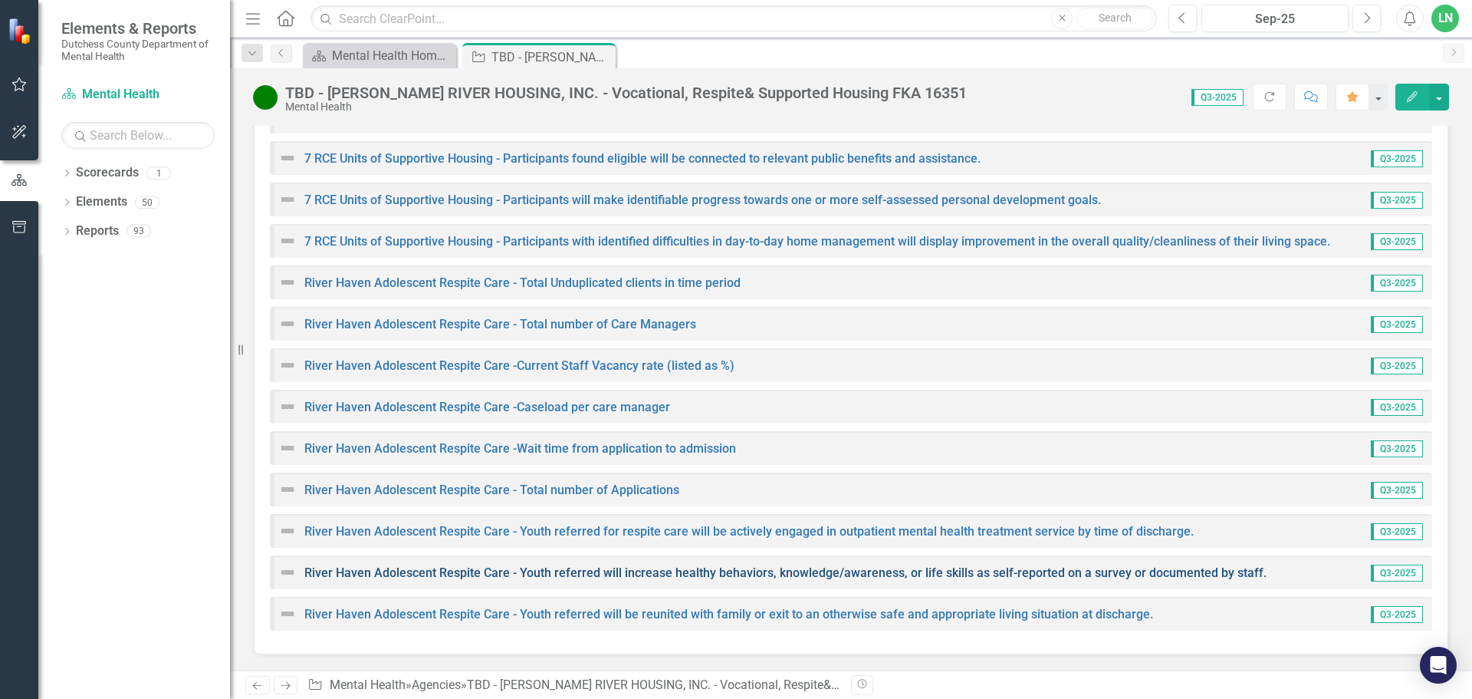
click at [594, 574] on link "River Haven Adolescent Respite Care - Youth referred will increase healthy beha…" at bounding box center [785, 572] width 962 height 15
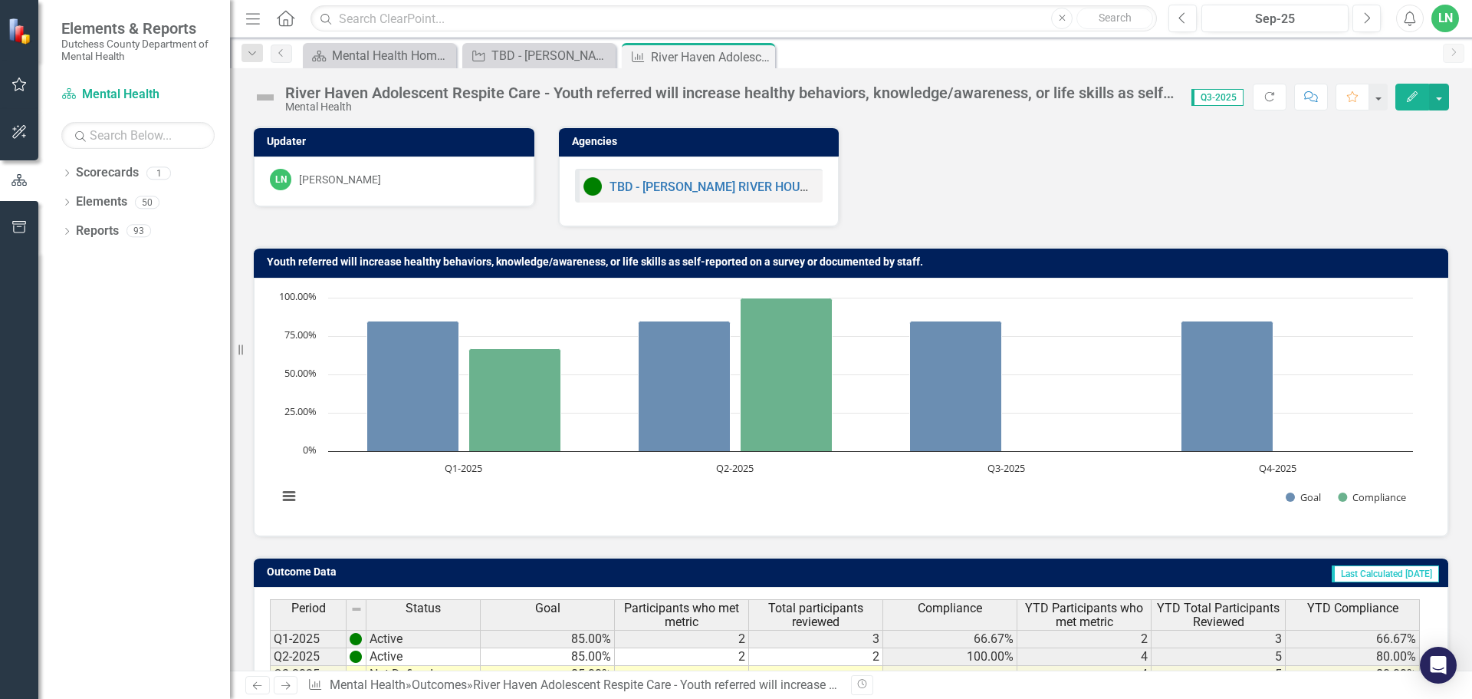
scroll to position [121, 0]
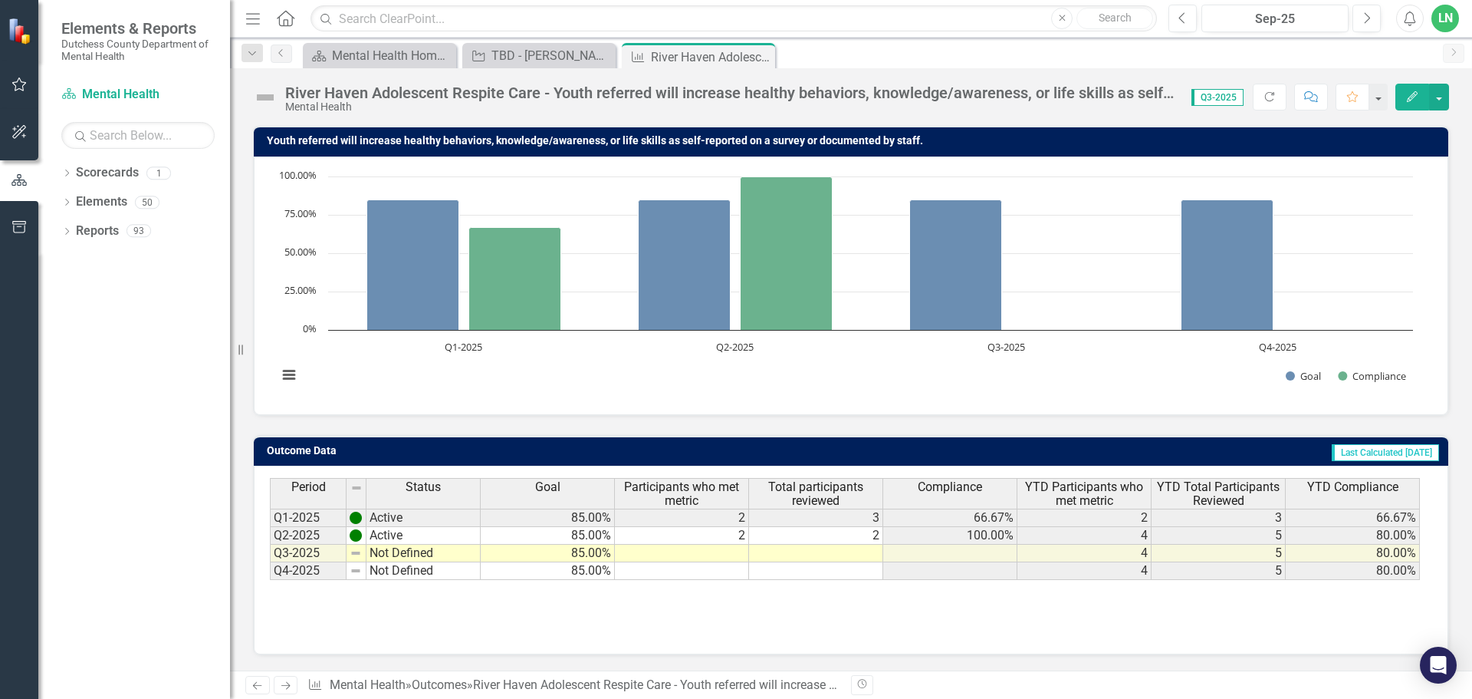
click at [720, 557] on td at bounding box center [682, 553] width 134 height 18
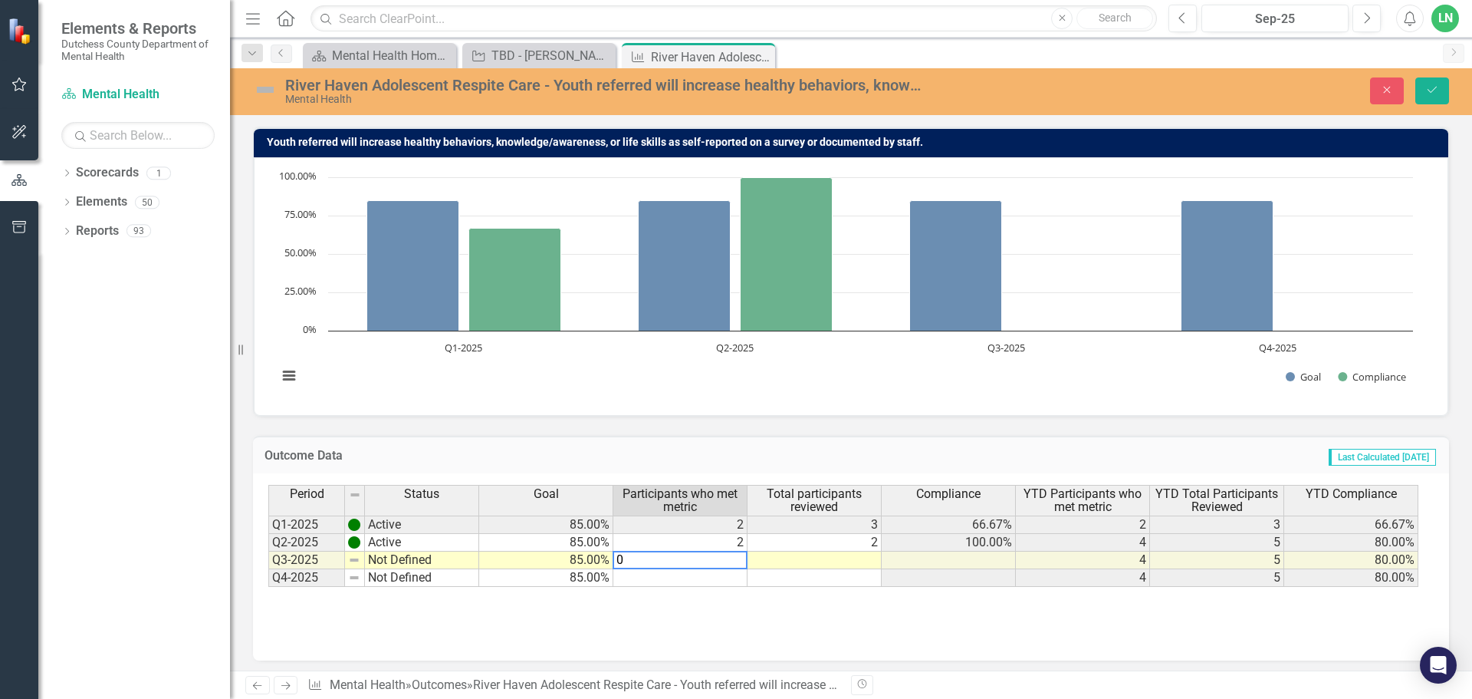
type textarea "0"
click at [811, 557] on td at bounding box center [815, 560] width 134 height 18
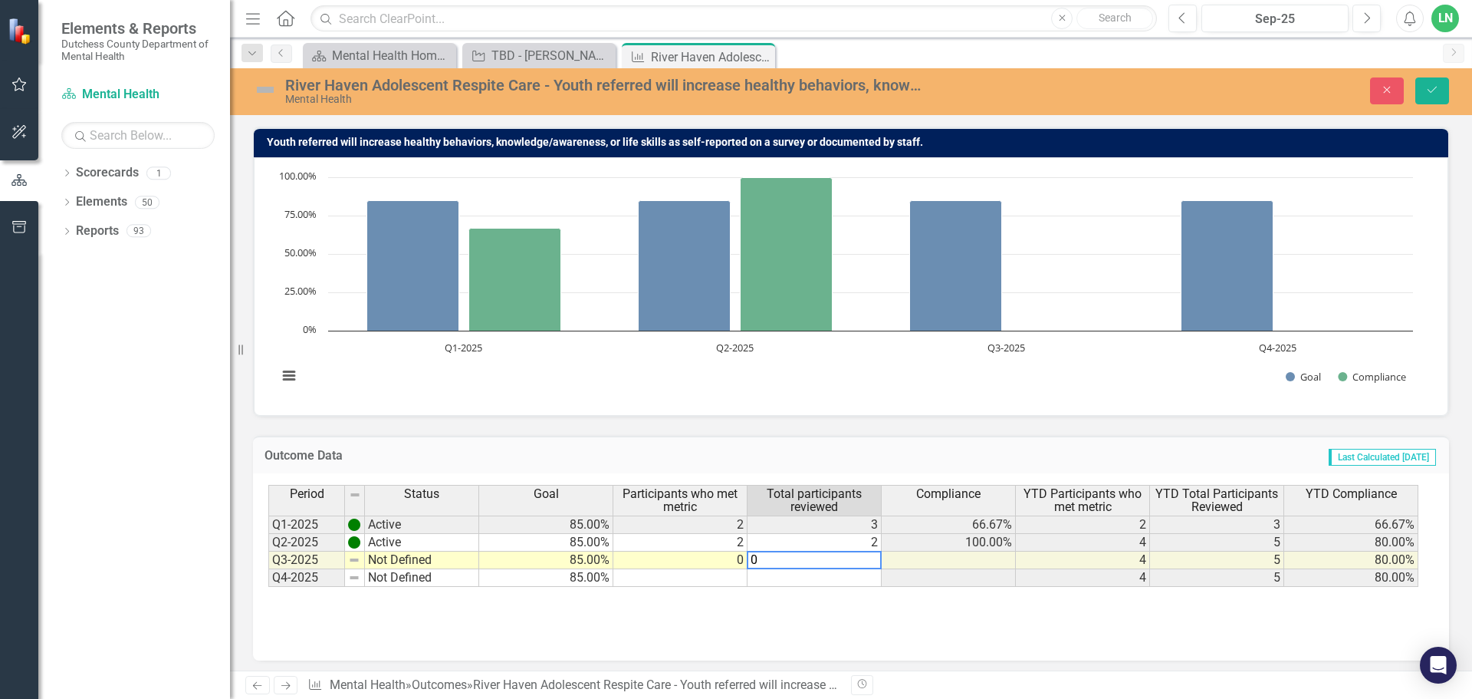
type textarea "0"
click at [867, 620] on div "Period Status Goal Participants who met metric Total participants reviewed Comp…" at bounding box center [851, 561] width 1166 height 153
click at [1426, 90] on icon "Save" at bounding box center [1433, 89] width 14 height 11
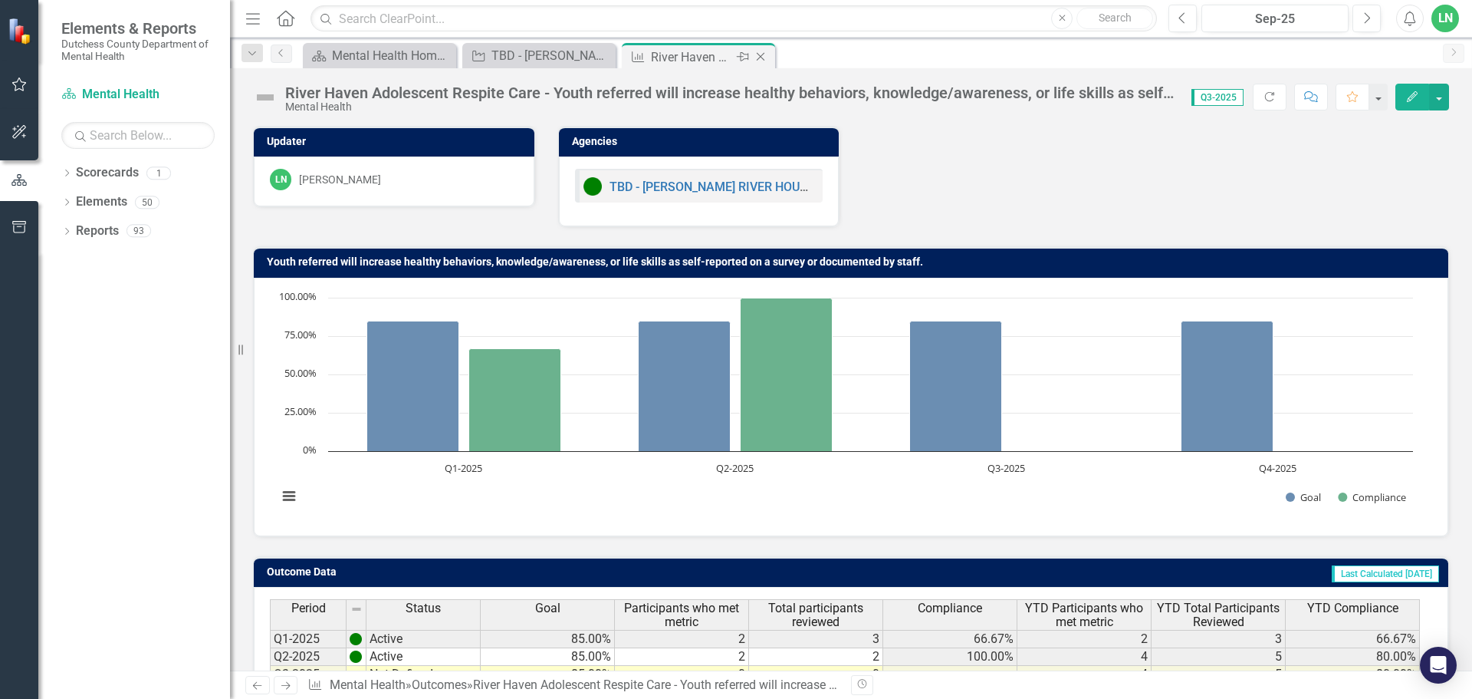
click at [763, 54] on icon "Close" at bounding box center [760, 57] width 15 height 12
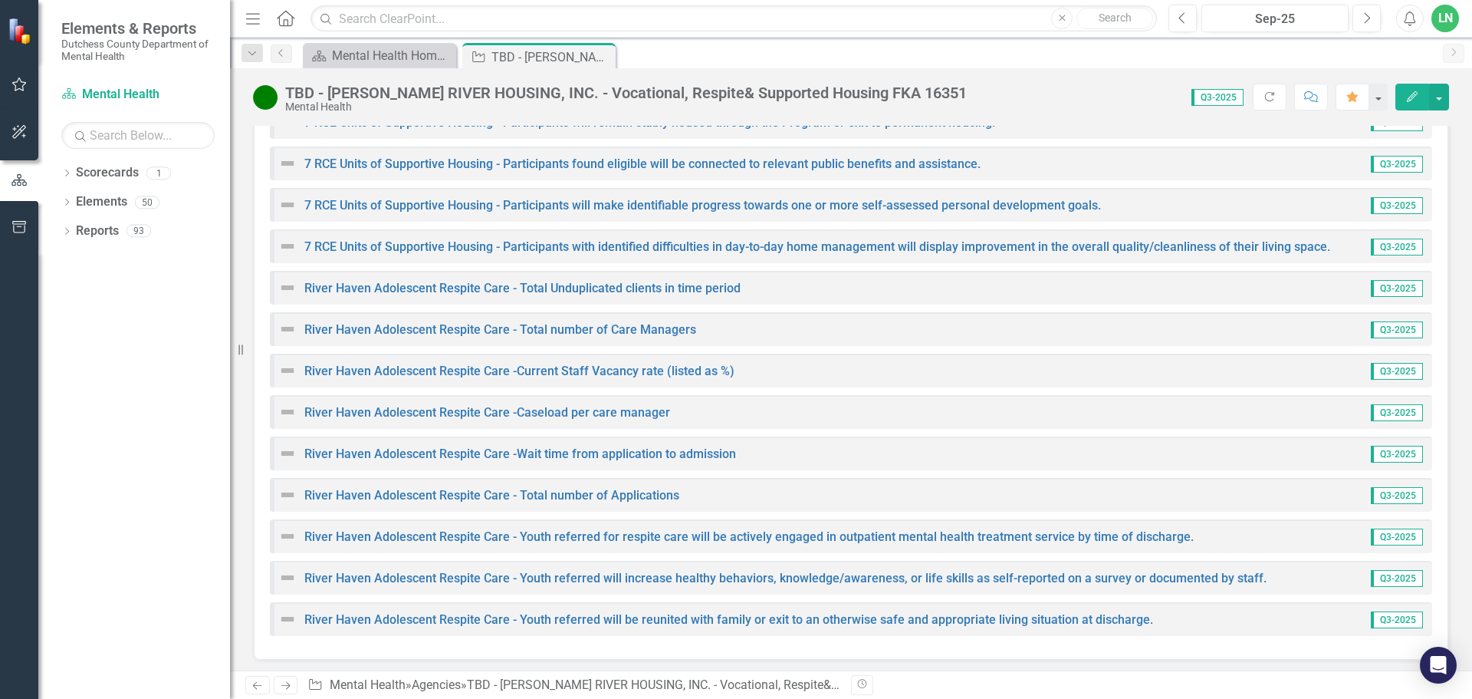
scroll to position [3323, 0]
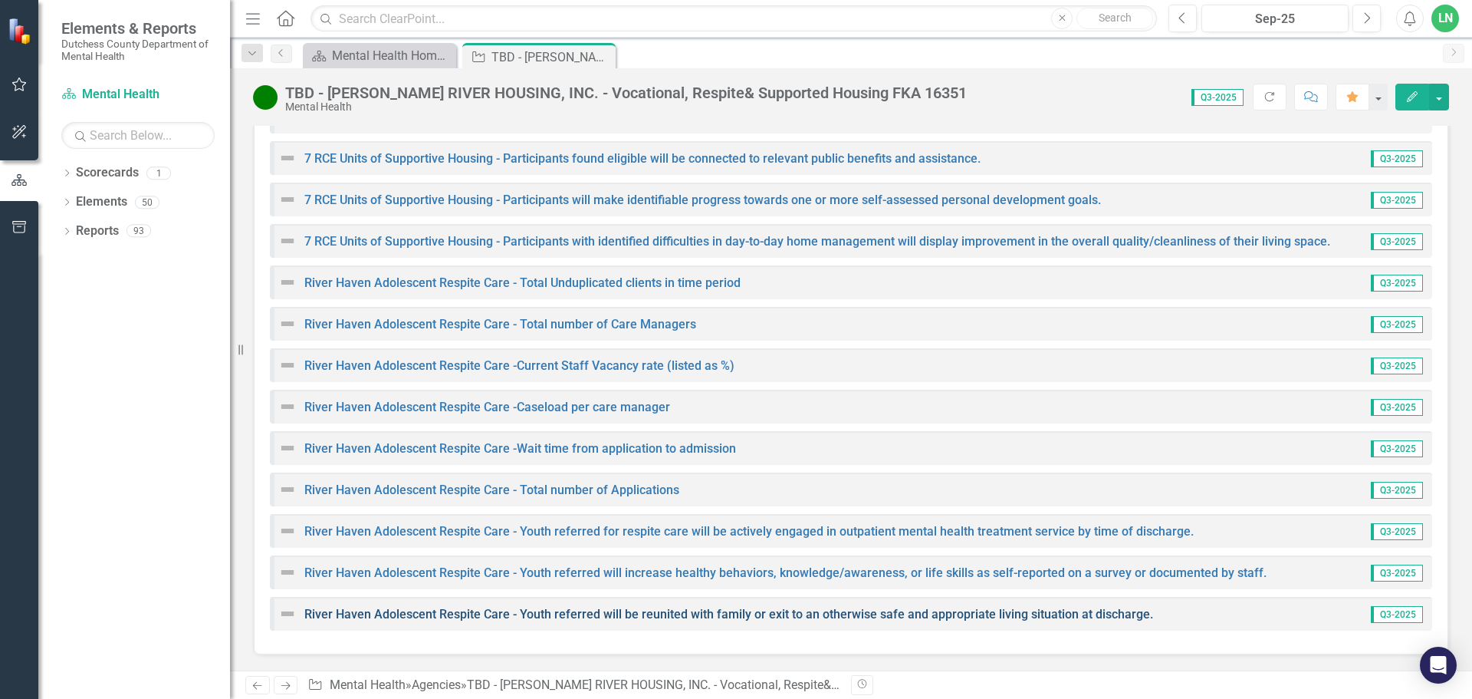
click at [590, 617] on link "River Haven Adolescent Respite Care - Youth referred will be reunited with fami…" at bounding box center [728, 614] width 849 height 15
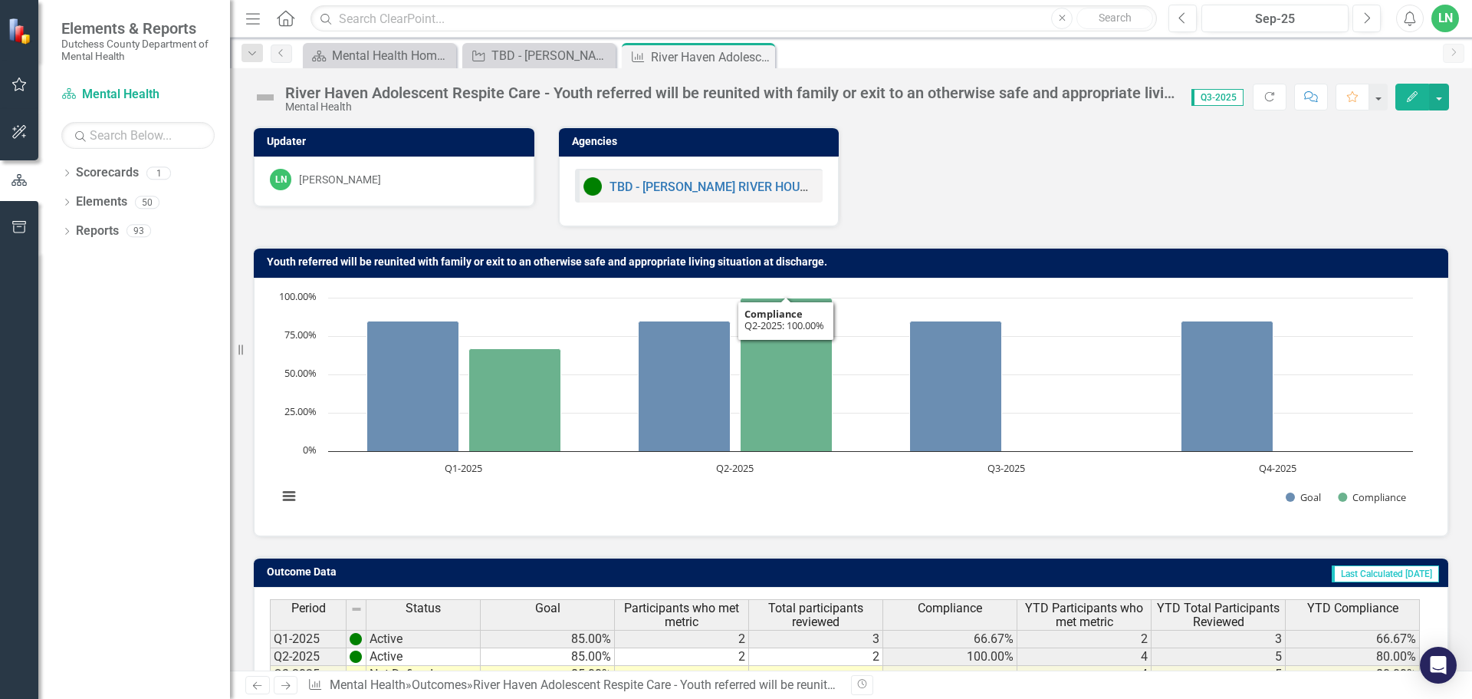
scroll to position [121, 0]
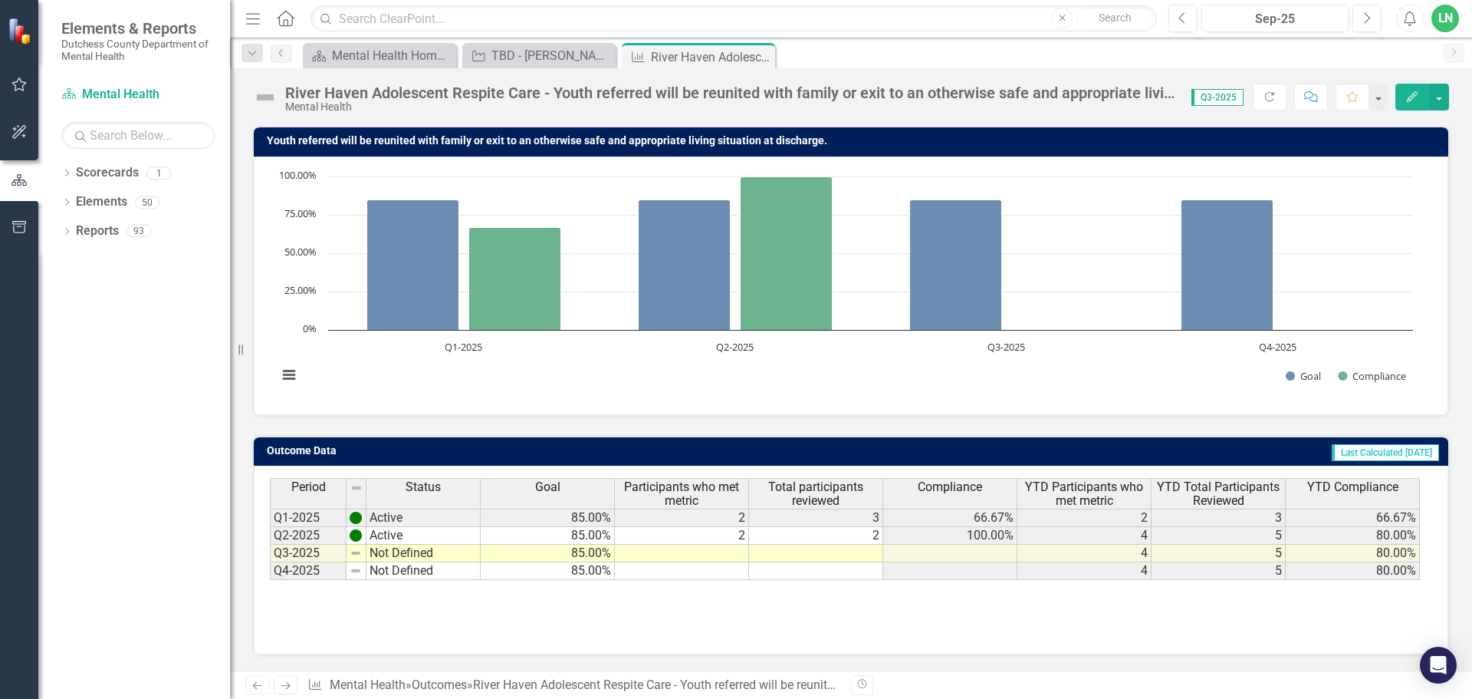
click at [739, 551] on td at bounding box center [682, 553] width 134 height 18
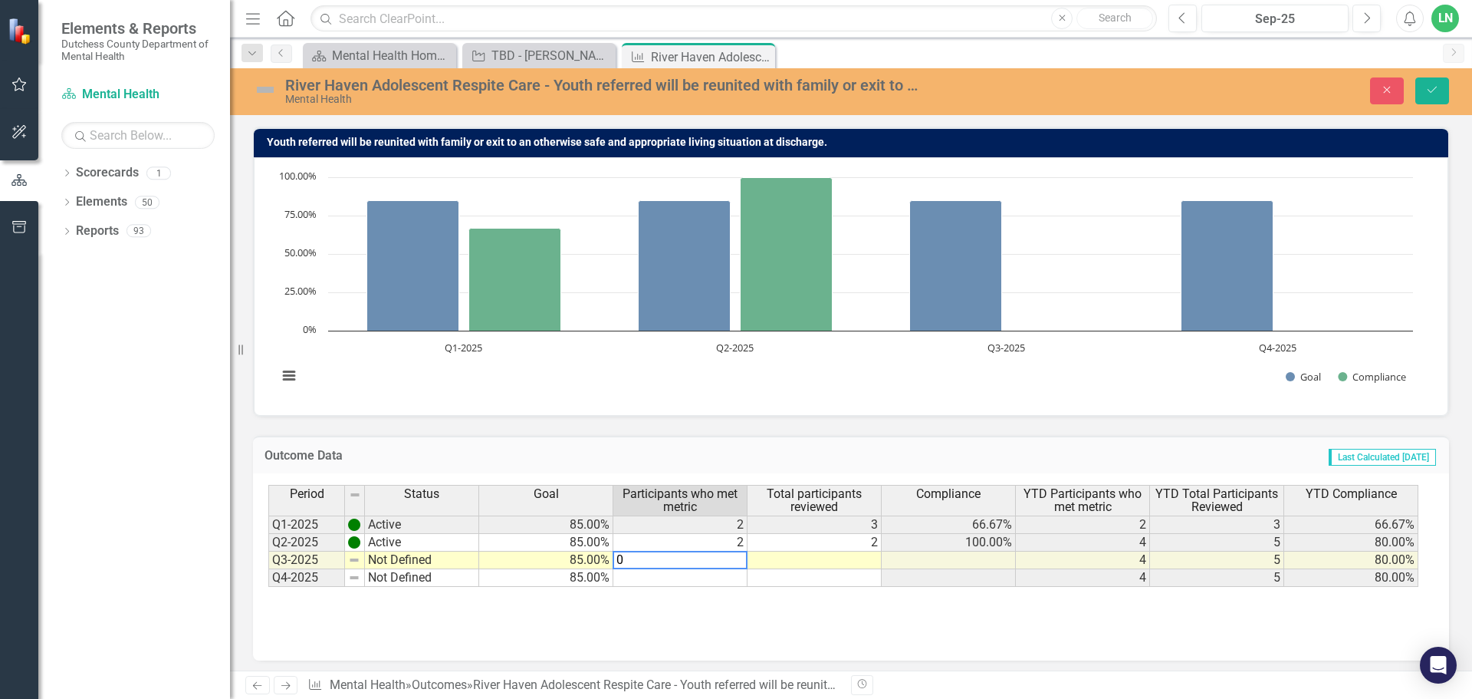
type textarea "0"
click at [804, 561] on td at bounding box center [815, 560] width 134 height 18
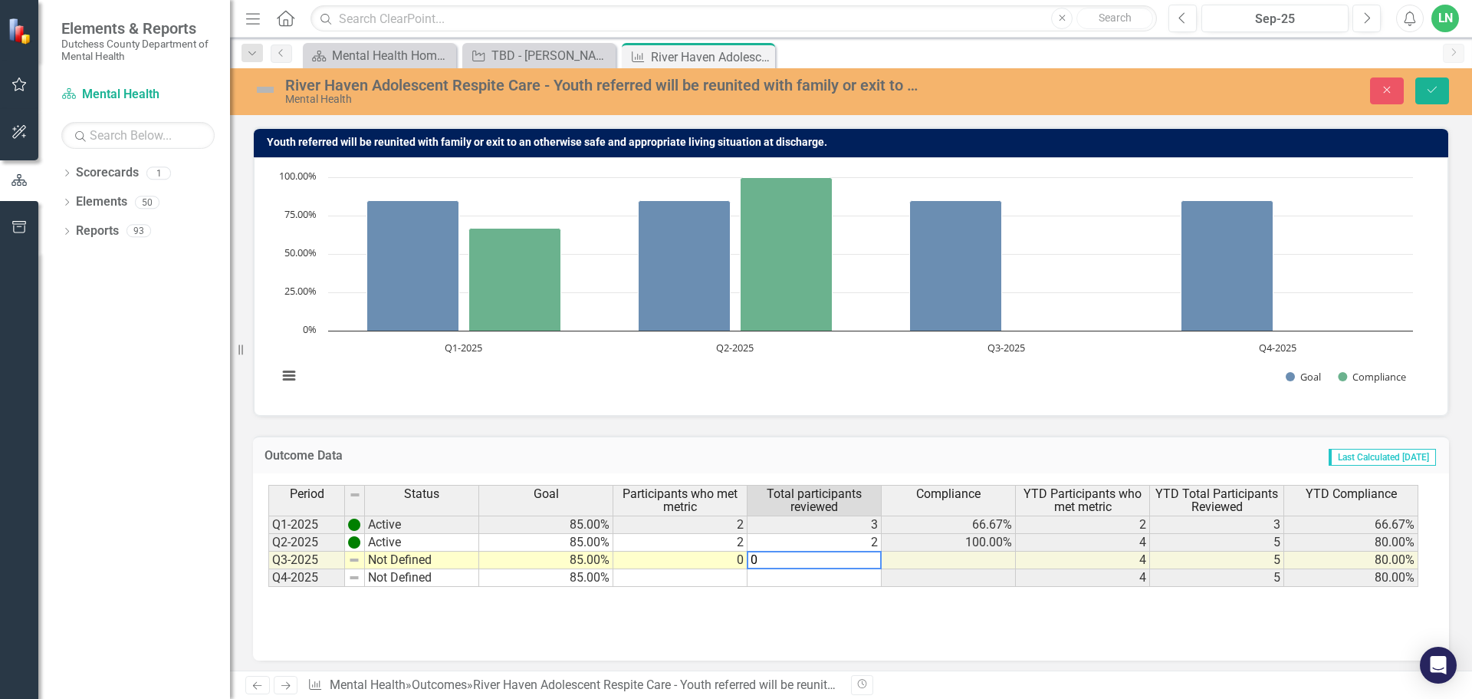
type textarea "0"
click at [842, 610] on div "Period Status Goal Participants who met metric Total participants reviewed Comp…" at bounding box center [851, 561] width 1166 height 153
click at [1441, 87] on button "Save" at bounding box center [1433, 90] width 34 height 27
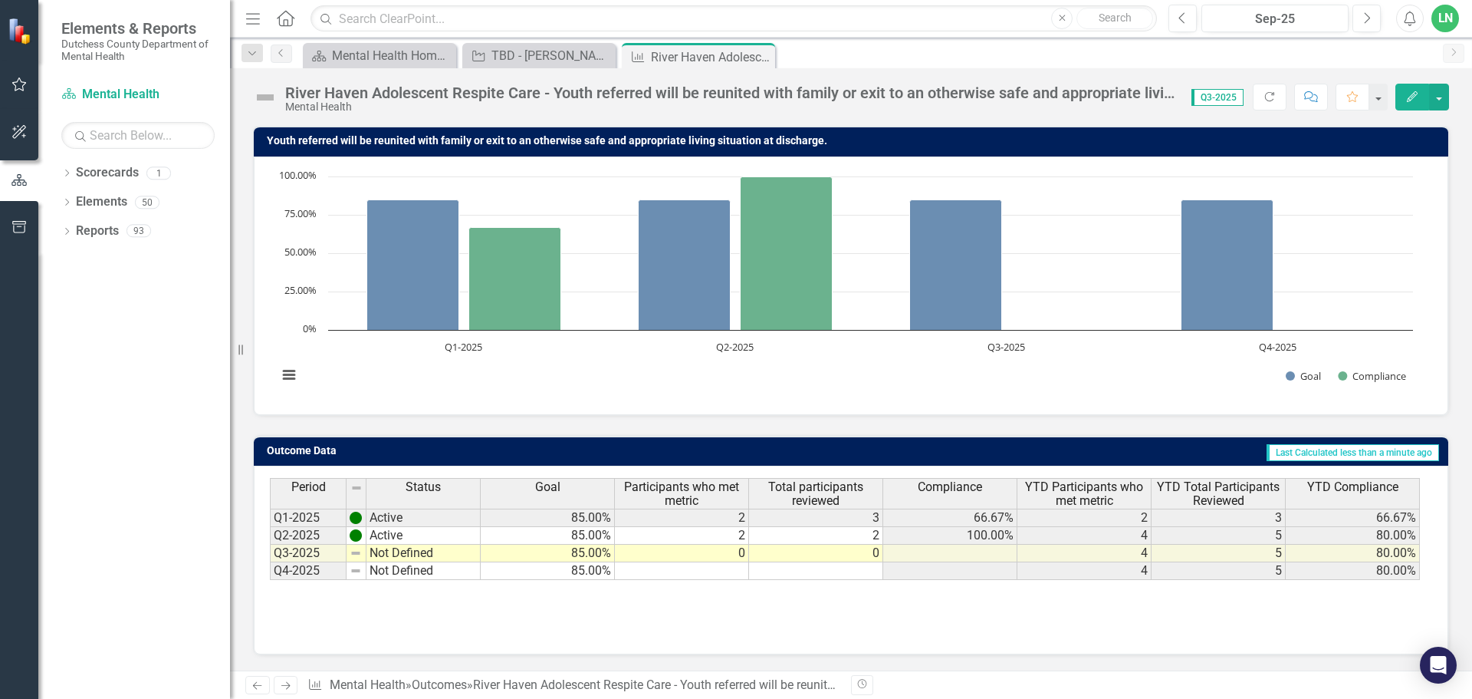
scroll to position [0, 0]
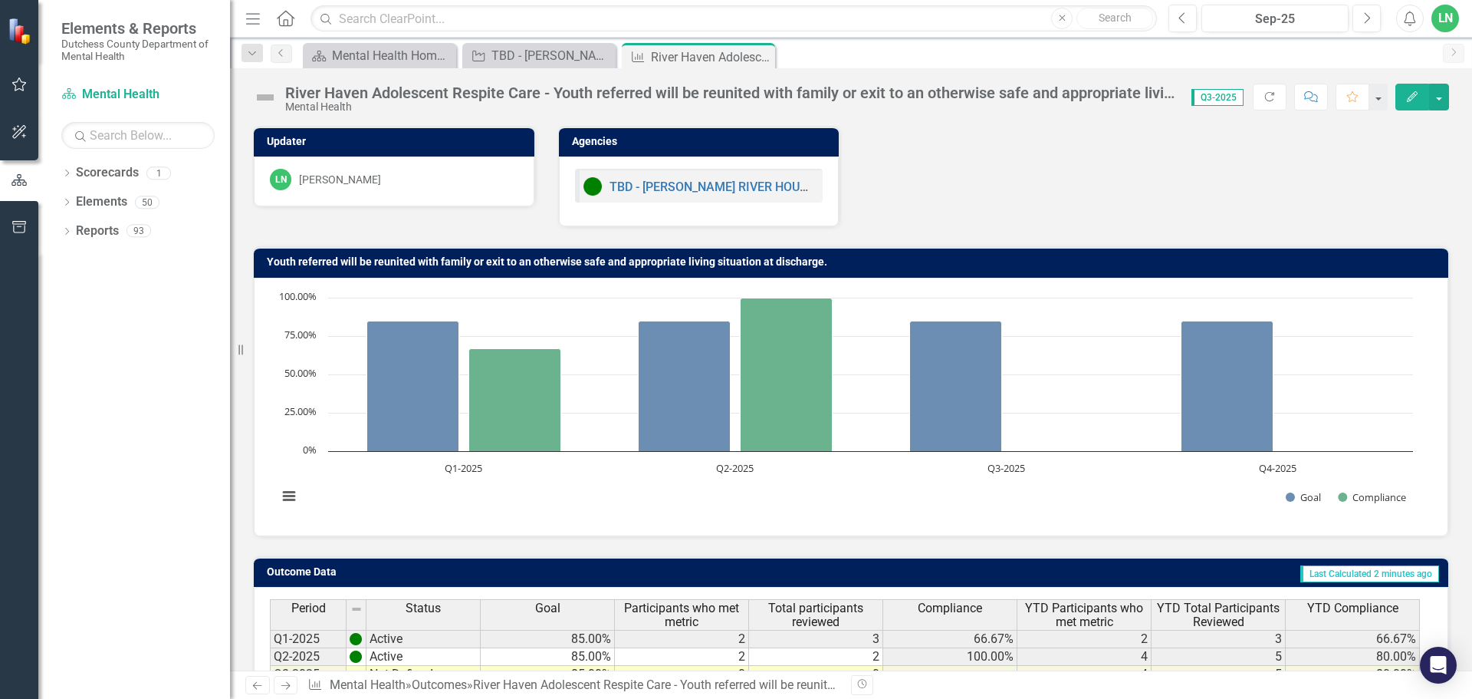
click at [1437, 15] on div "LN" at bounding box center [1446, 19] width 28 height 28
click at [1413, 187] on link "Logout Log Out" at bounding box center [1397, 193] width 121 height 28
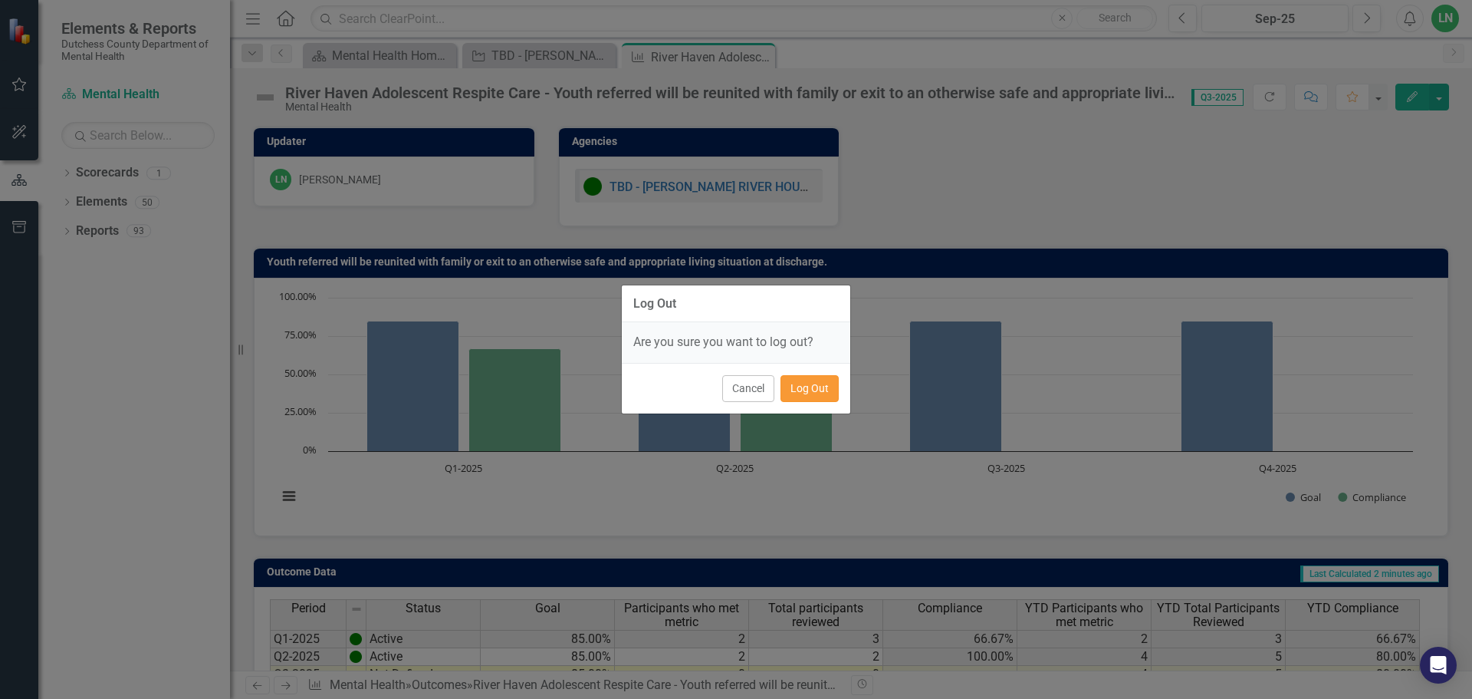
click at [822, 390] on button "Log Out" at bounding box center [810, 388] width 58 height 27
